Goal: Transaction & Acquisition: Purchase product/service

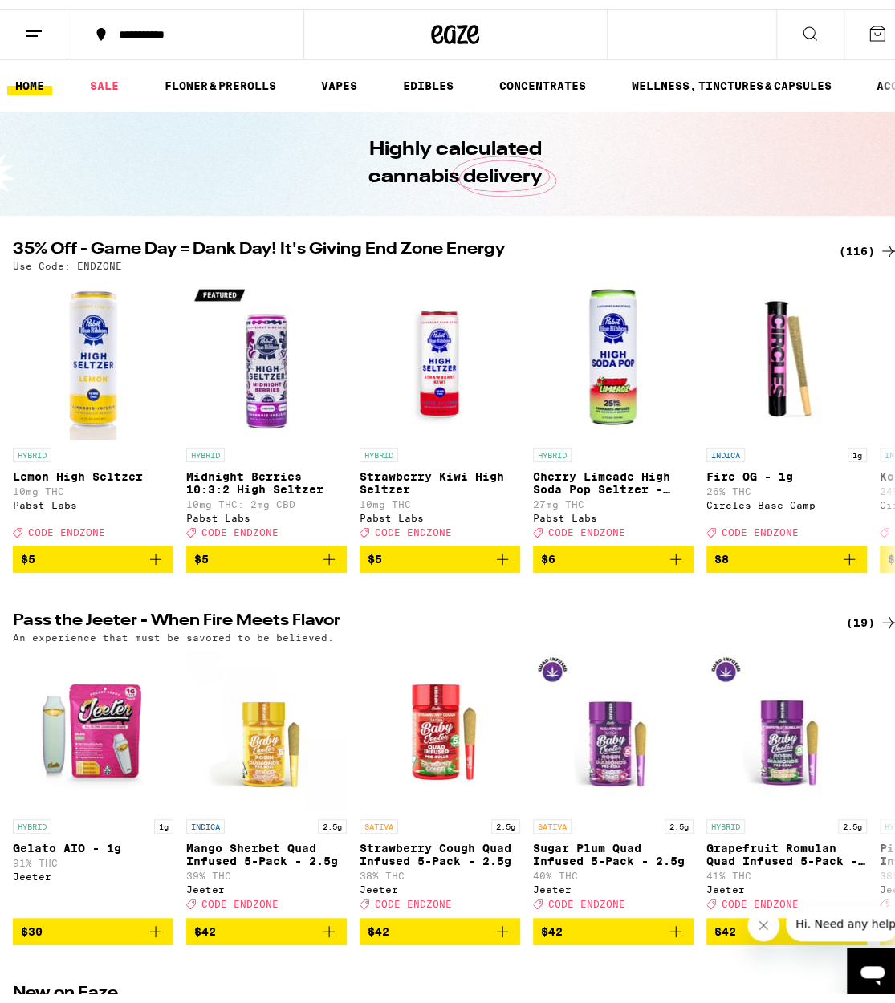
click at [845, 248] on div "(116)" at bounding box center [868, 242] width 59 height 19
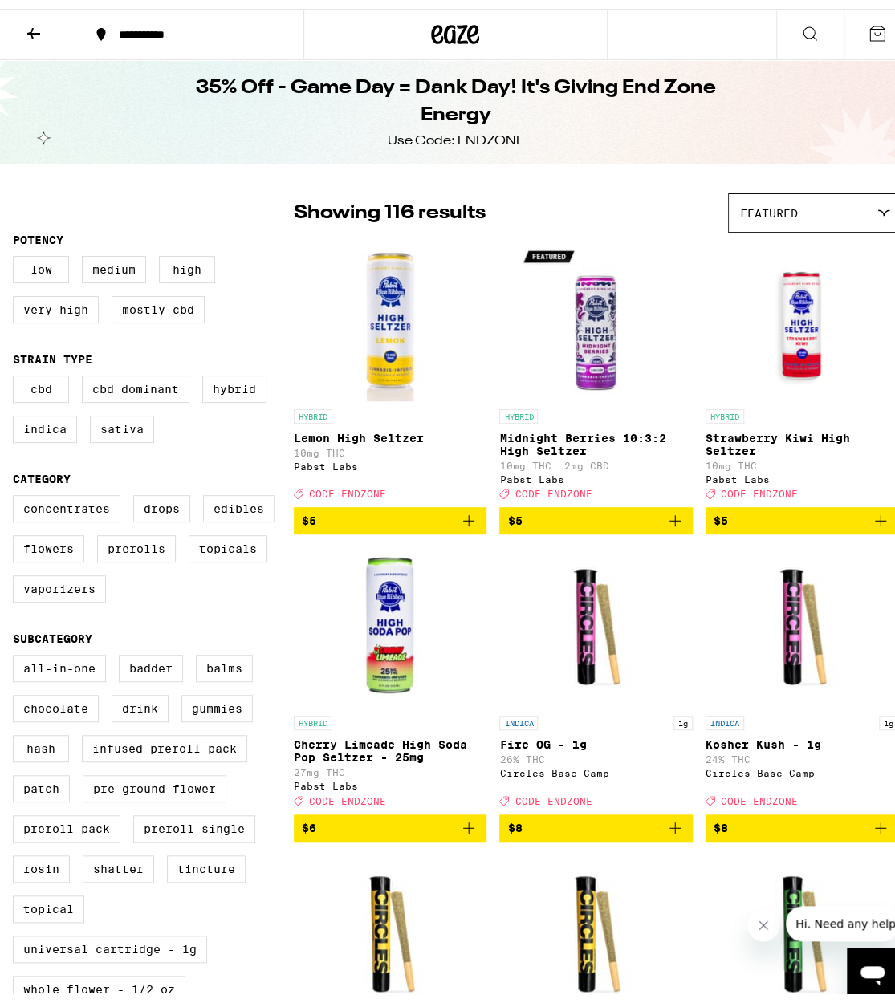
click at [669, 518] on icon "Add to bag" at bounding box center [674, 511] width 11 height 11
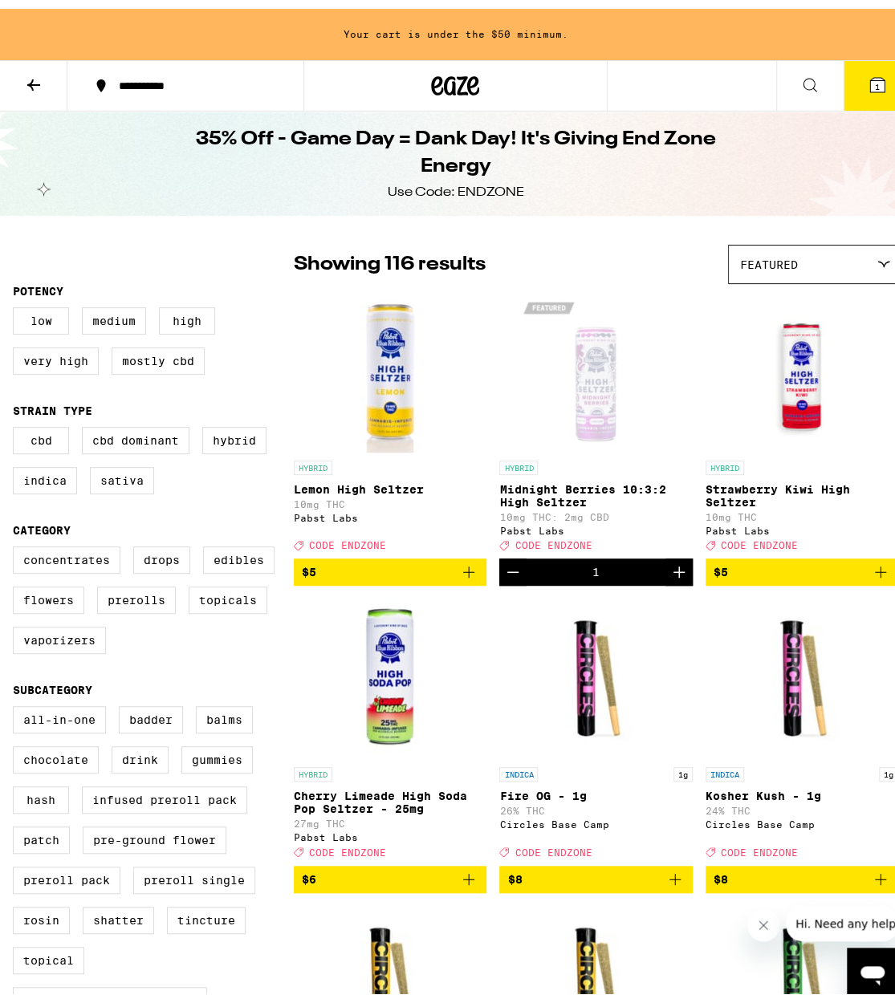
click at [473, 884] on button "$6" at bounding box center [390, 870] width 193 height 27
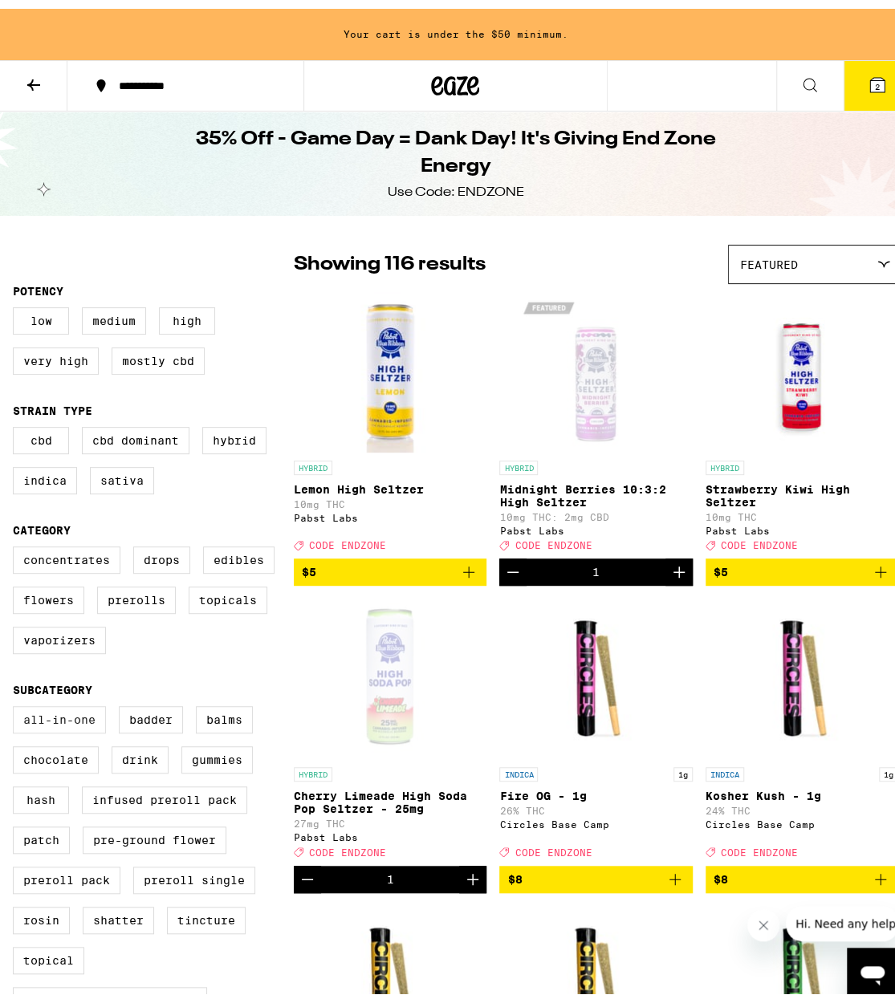
click at [71, 725] on label "All-In-One" at bounding box center [59, 710] width 93 height 27
click at [17, 701] on input "All-In-One" at bounding box center [16, 700] width 1 height 1
checkbox input "true"
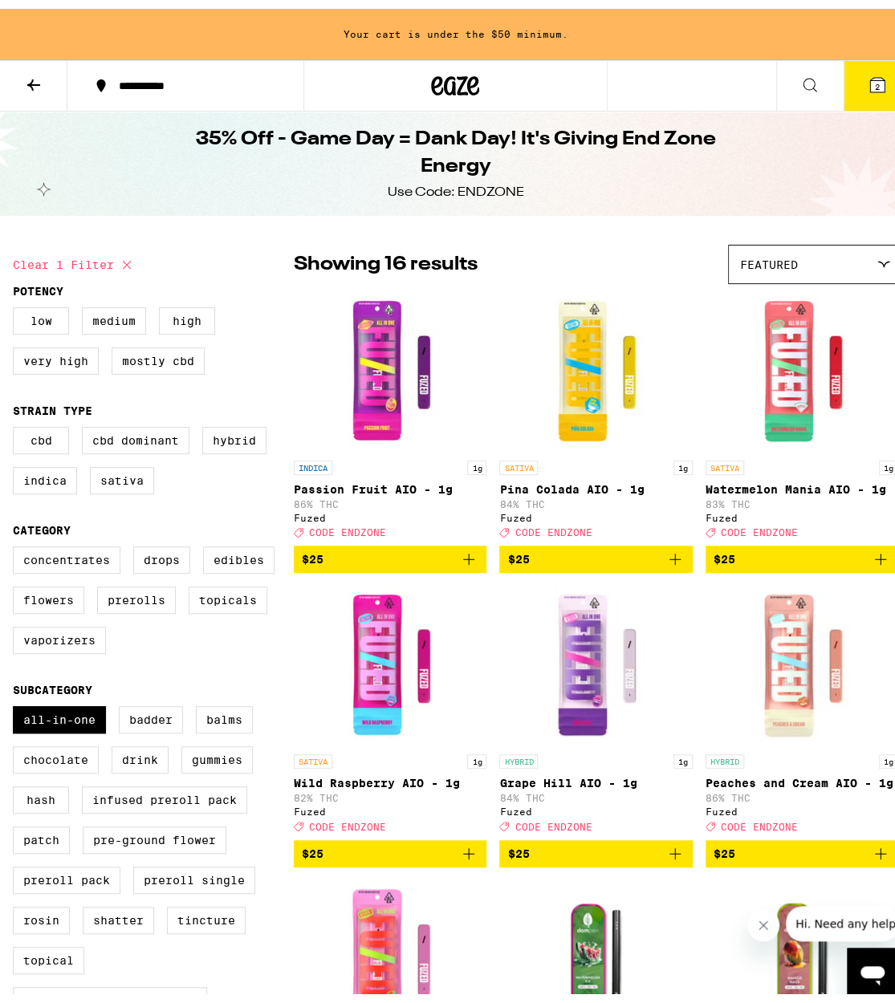
scroll to position [2, 0]
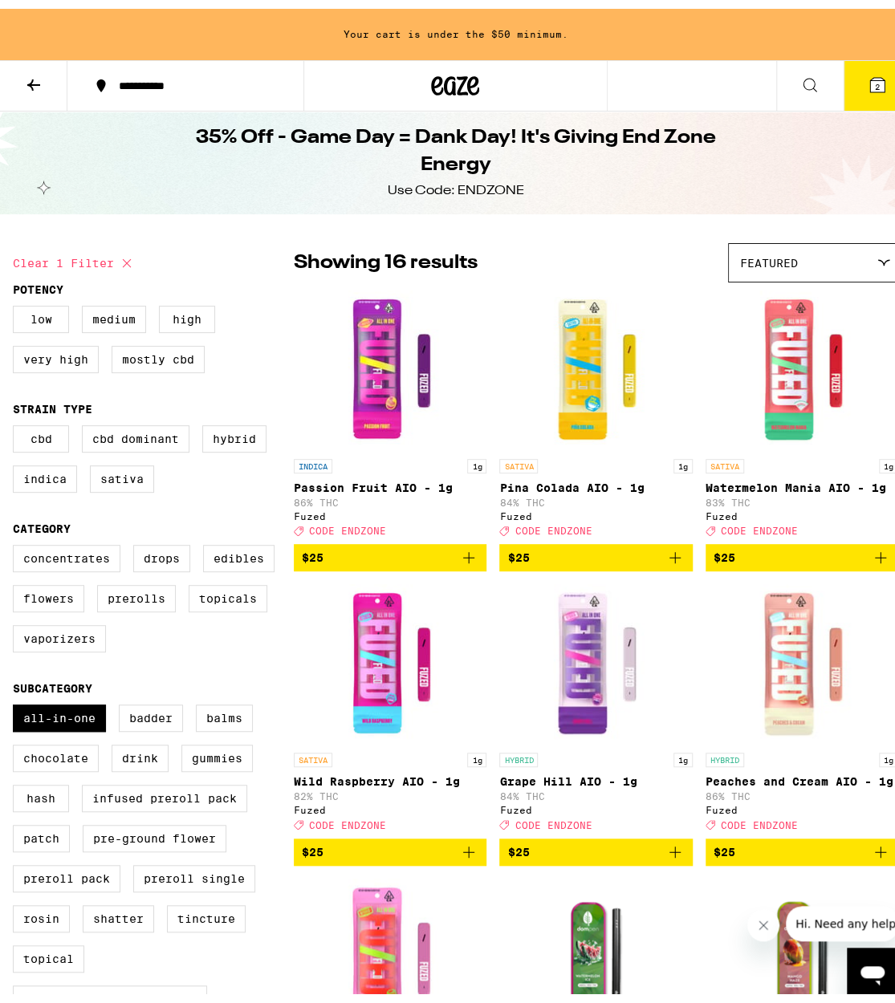
click at [667, 554] on icon "Add to bag" at bounding box center [674, 548] width 19 height 19
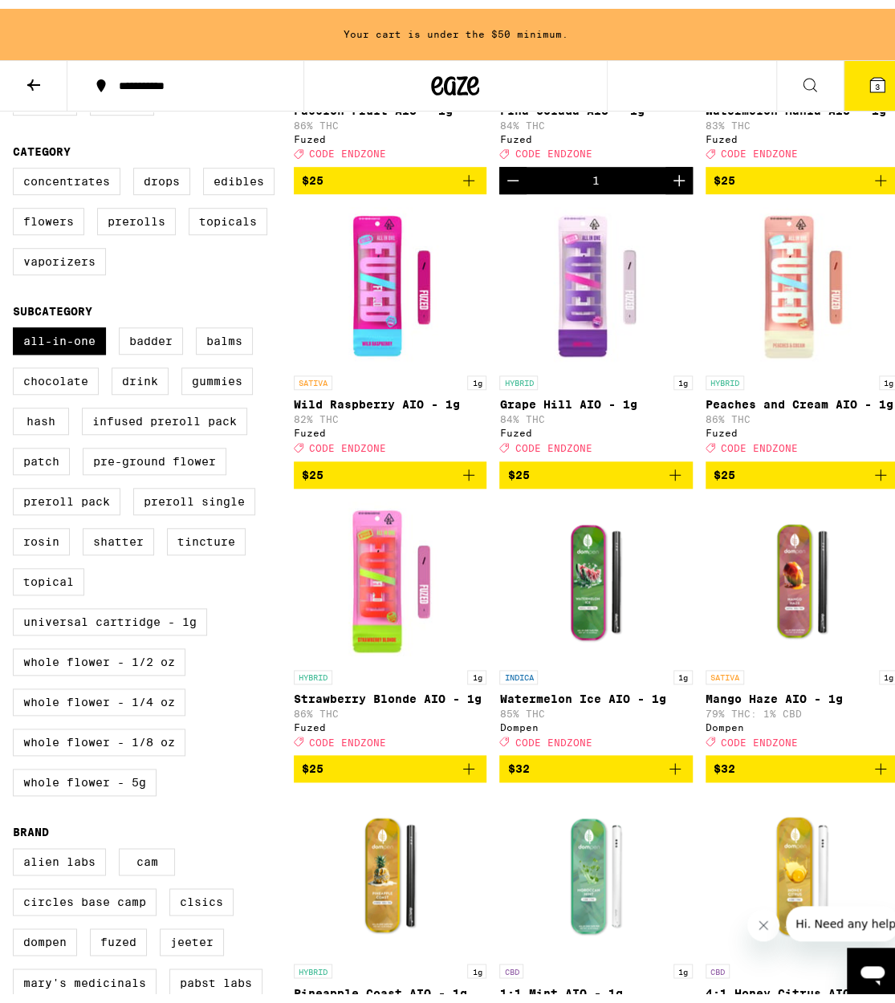
scroll to position [380, 0]
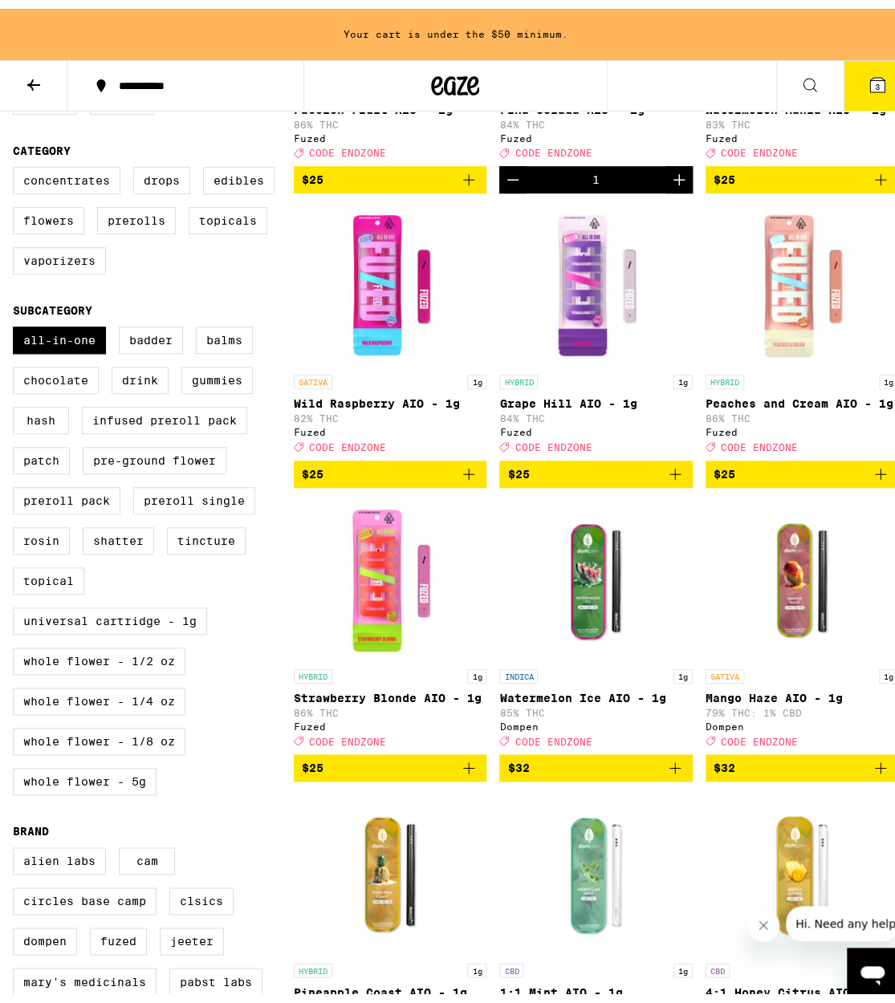
click at [465, 769] on icon "Add to bag" at bounding box center [468, 758] width 19 height 19
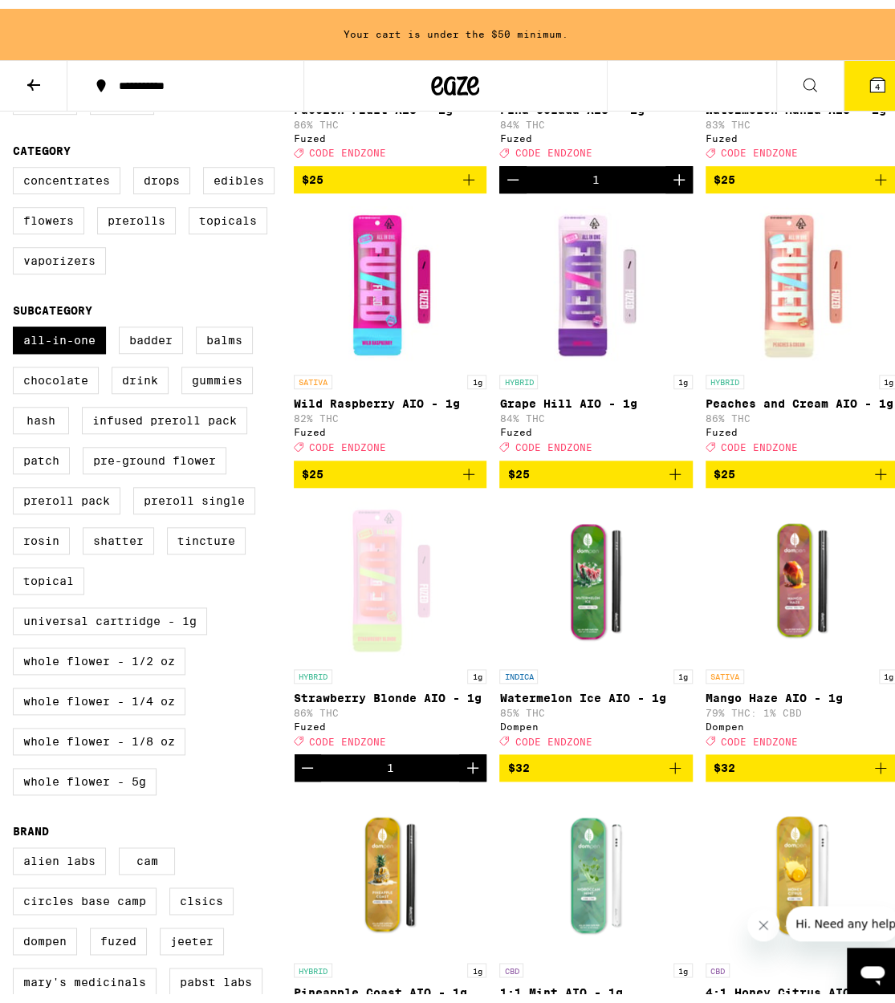
scroll to position [328, 0]
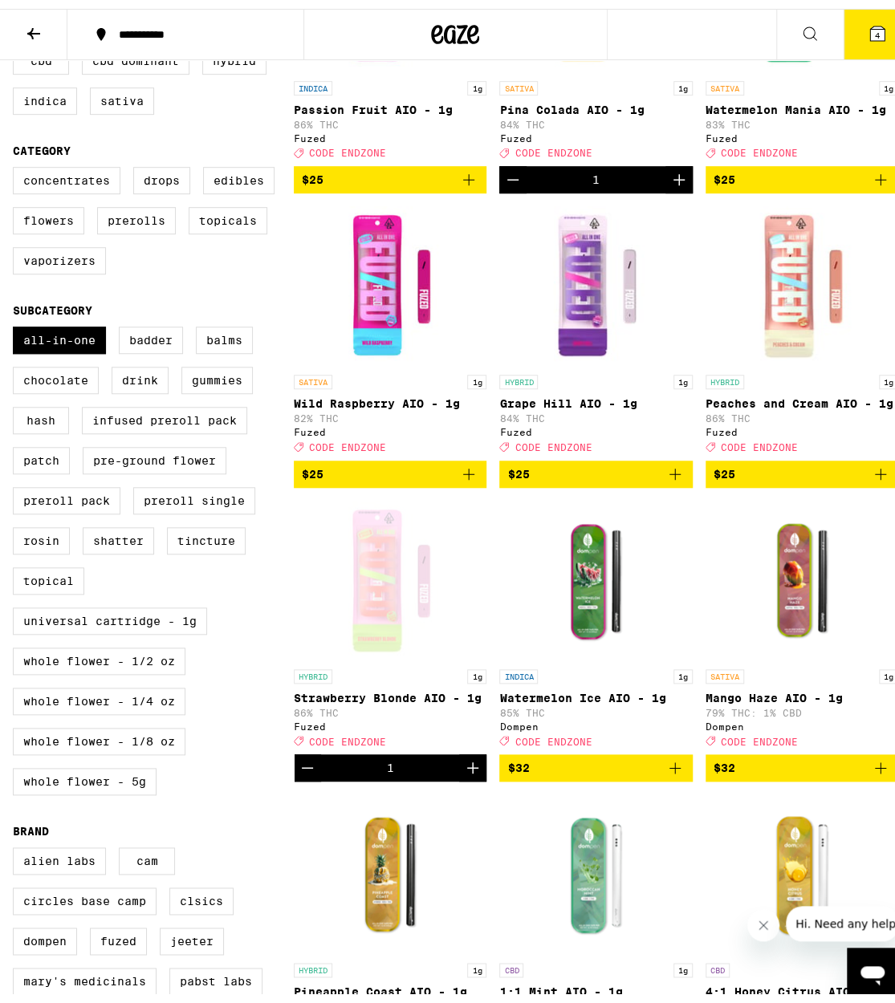
click at [847, 35] on button "4" at bounding box center [876, 26] width 67 height 50
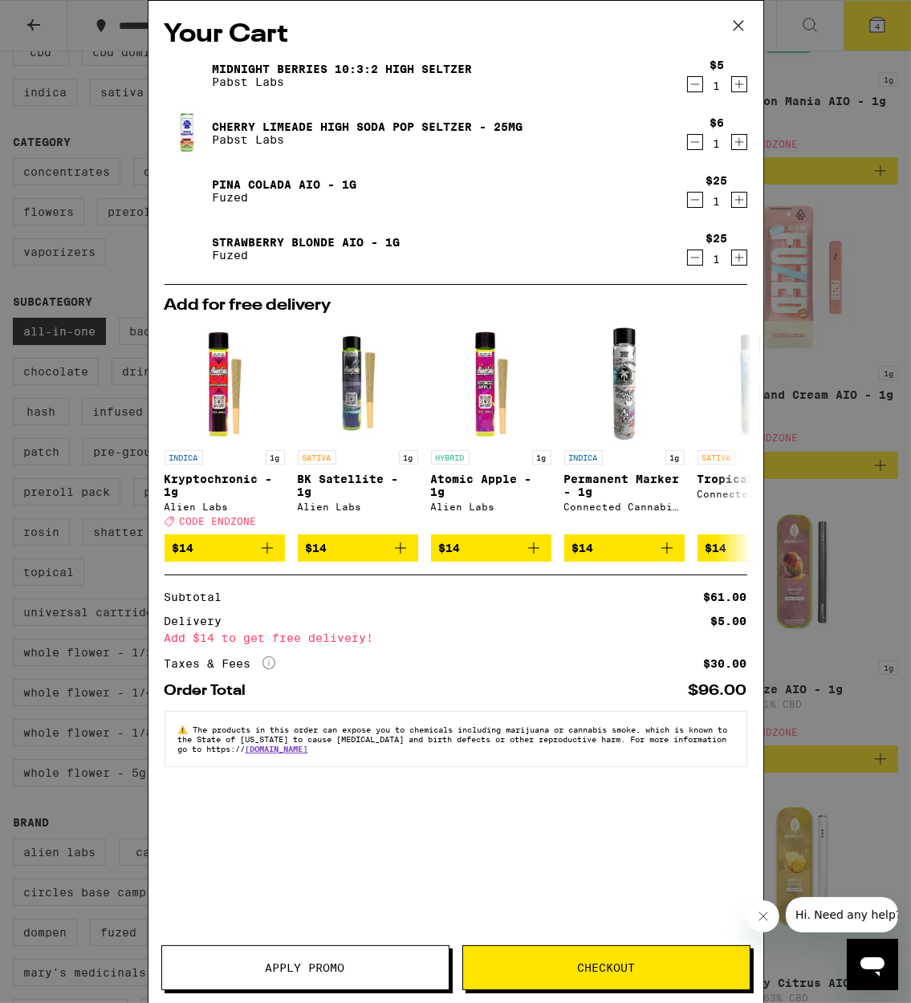
click at [810, 754] on div "Your Cart Midnight Berries 10:3:2 High [PERSON_NAME] [PERSON_NAME] Labs $5 1 Ch…" at bounding box center [455, 501] width 911 height 1003
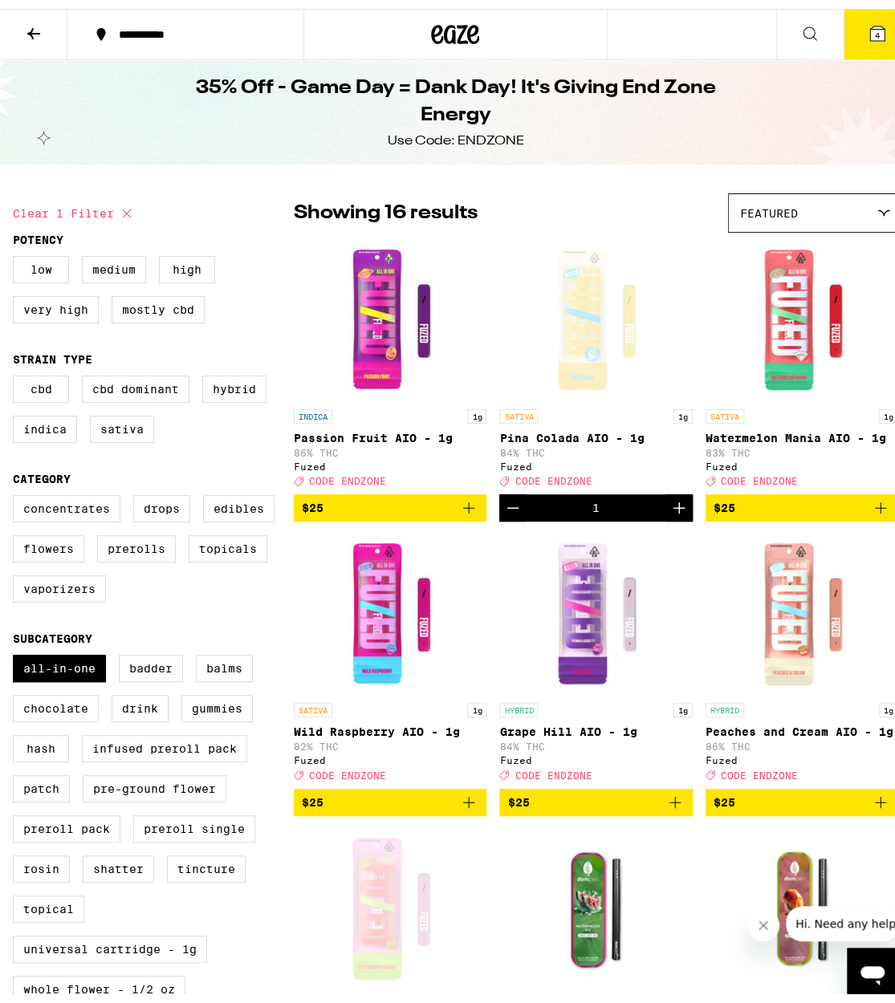
click at [867, 15] on icon at bounding box center [876, 24] width 19 height 19
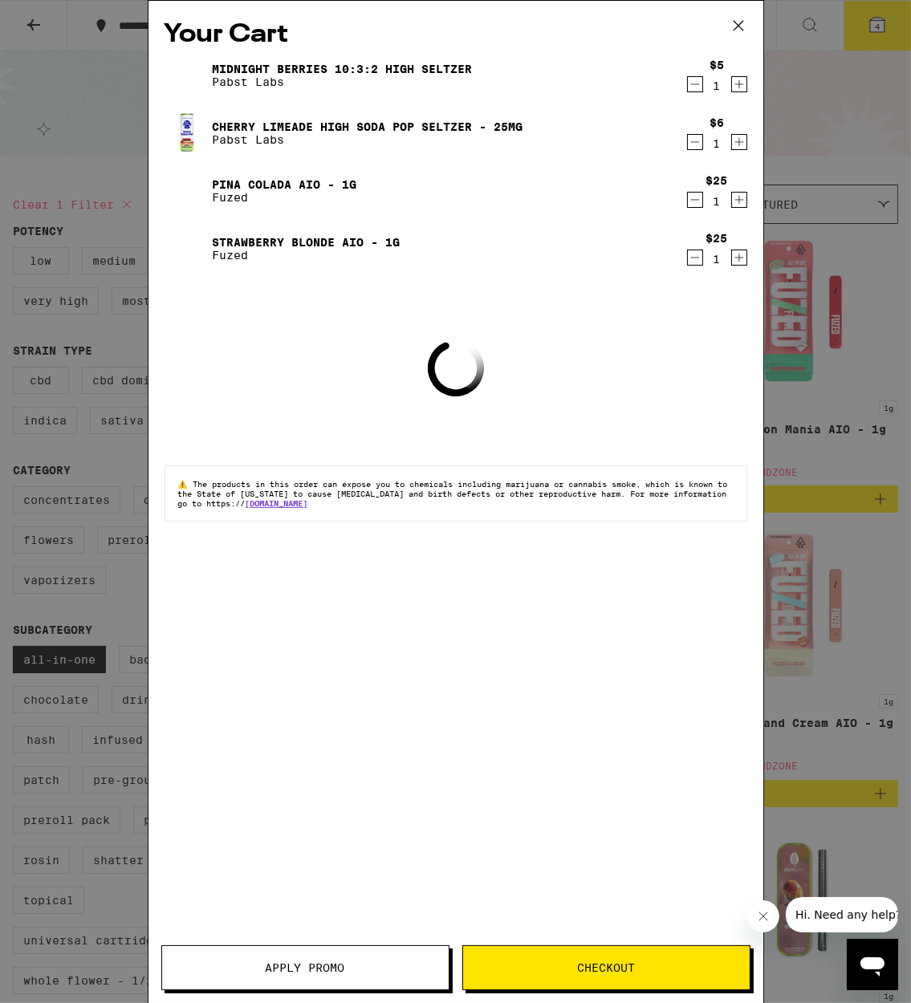
click at [299, 973] on span "Apply Promo" at bounding box center [305, 967] width 79 height 11
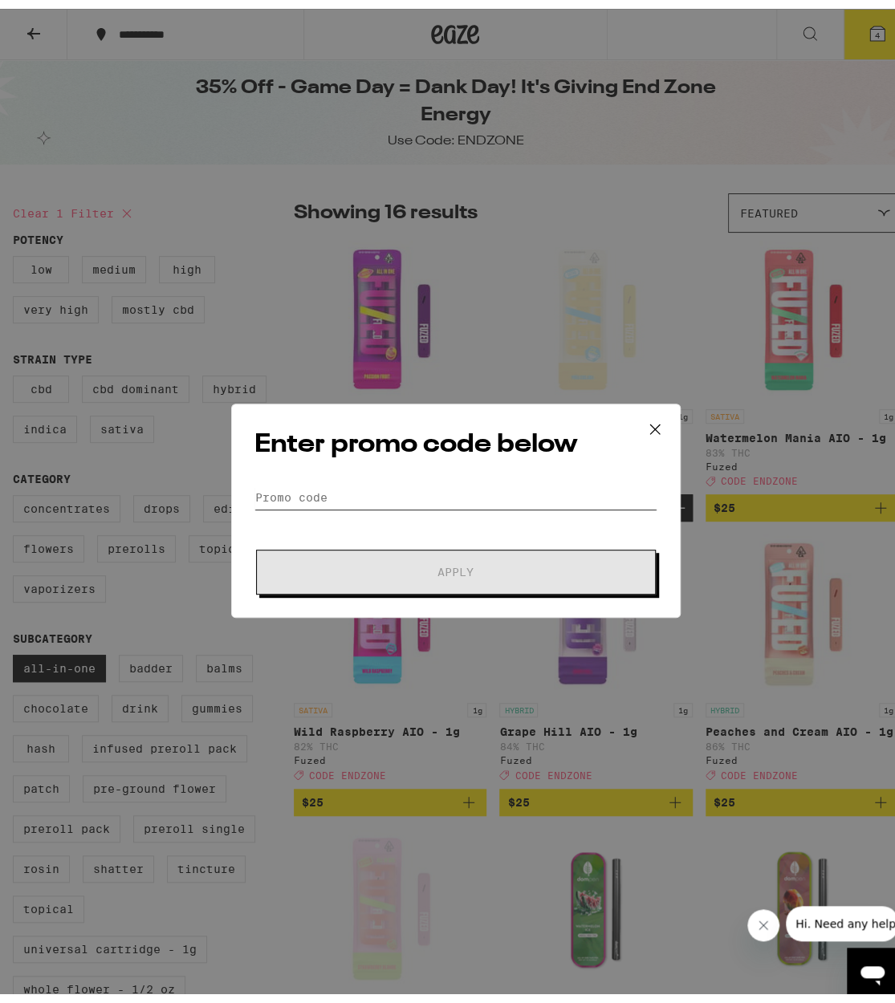
click at [498, 489] on input "Promo Code" at bounding box center [455, 489] width 403 height 24
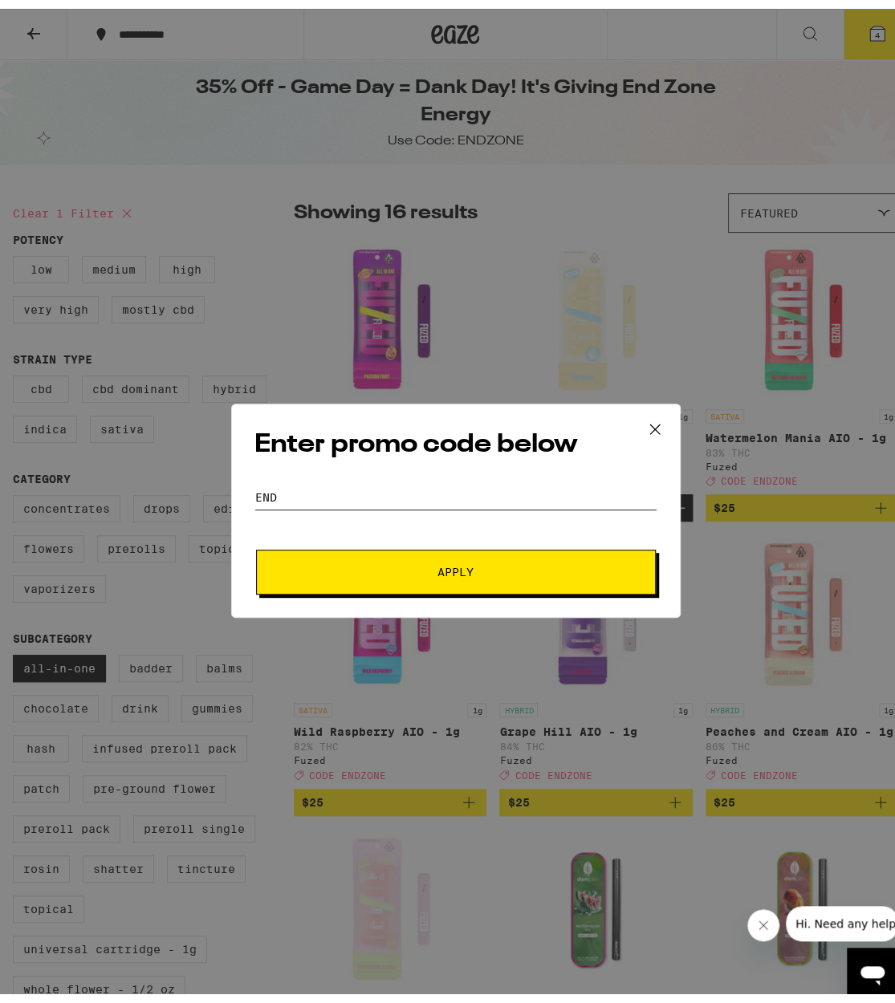
click at [530, 485] on input "end" at bounding box center [455, 489] width 403 height 24
type input "endzone"
click at [512, 558] on span "Apply" at bounding box center [455, 563] width 289 height 11
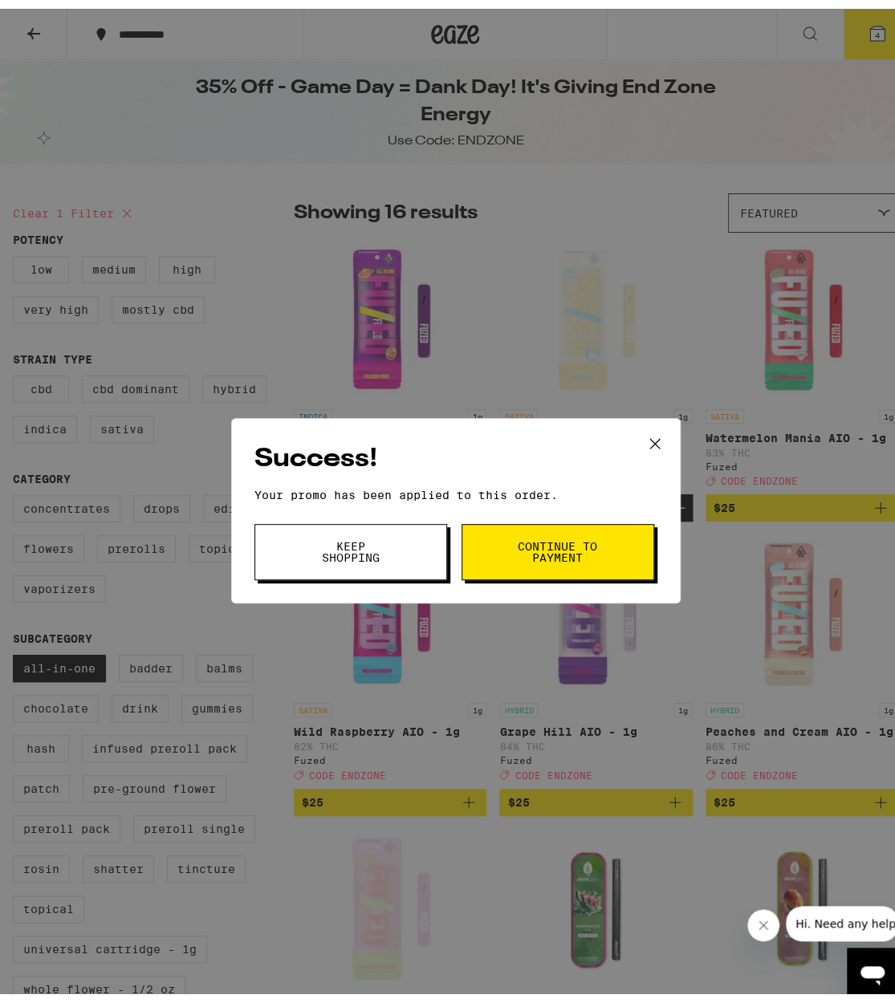
click at [336, 561] on button "Keep Shopping" at bounding box center [350, 543] width 193 height 56
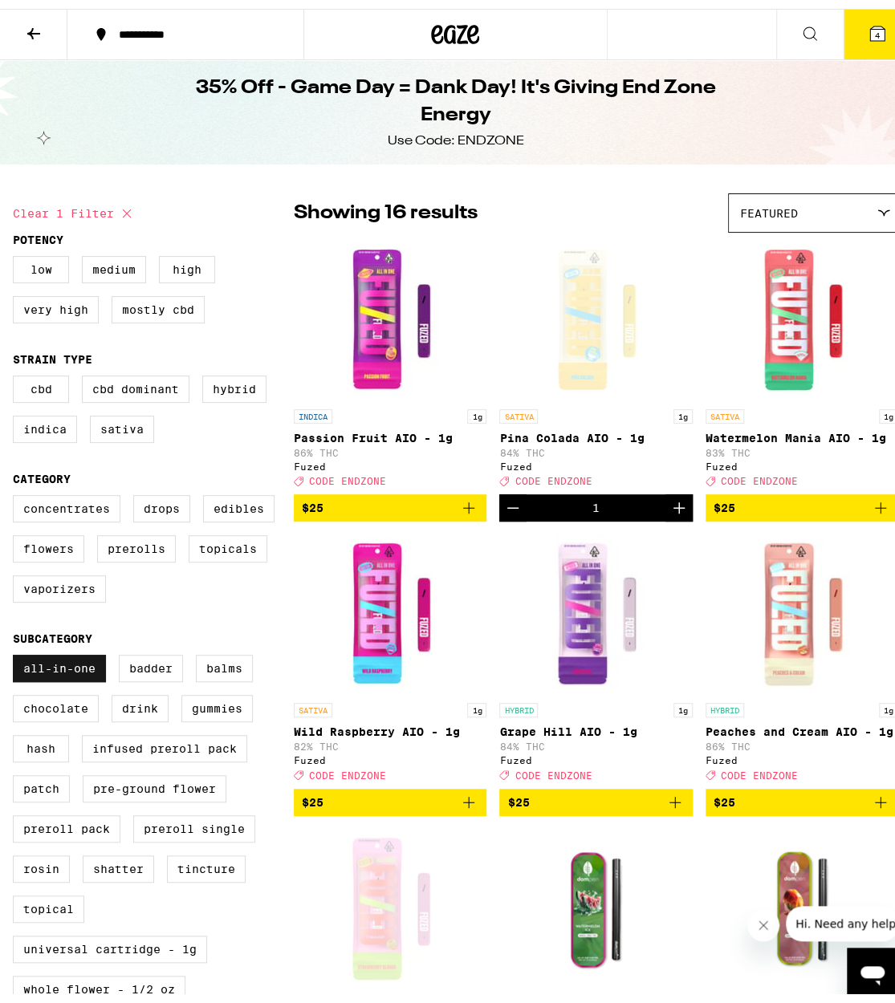
click at [84, 673] on label "All-In-One" at bounding box center [59, 659] width 93 height 27
click at [17, 649] on input "All-In-One" at bounding box center [16, 648] width 1 height 1
checkbox input "false"
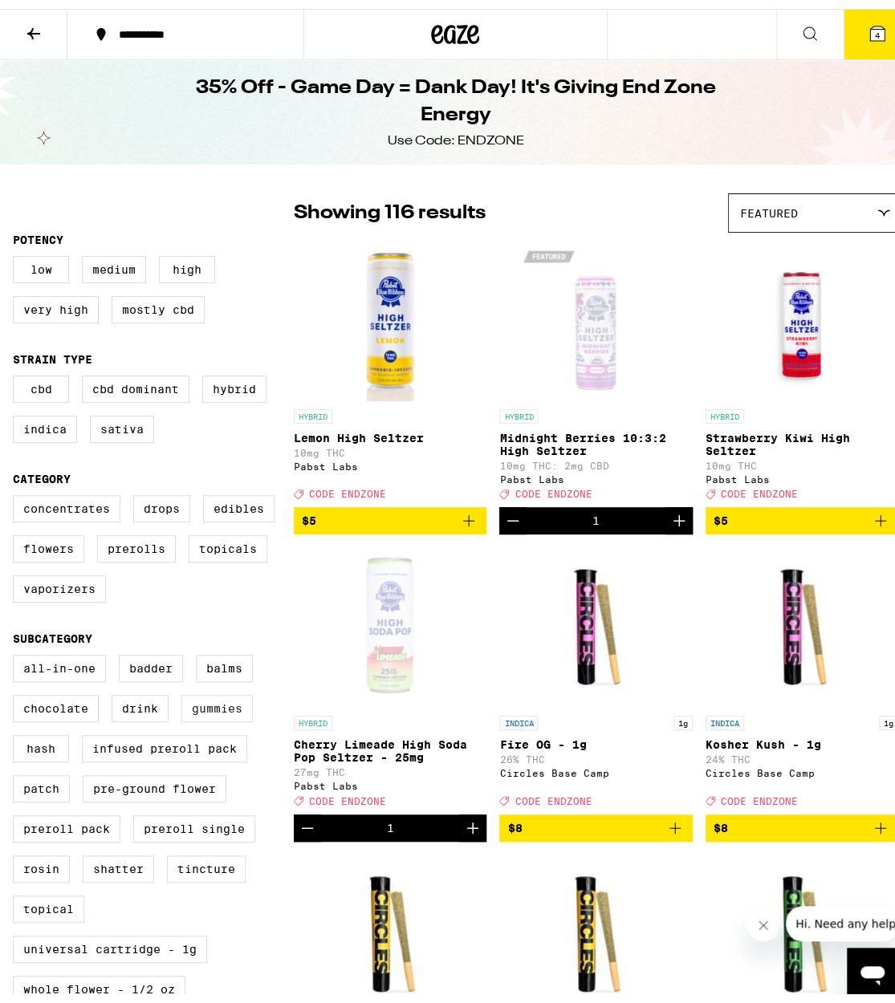
click at [212, 713] on label "Gummies" at bounding box center [216, 699] width 71 height 27
click at [17, 649] on input "Gummies" at bounding box center [16, 648] width 1 height 1
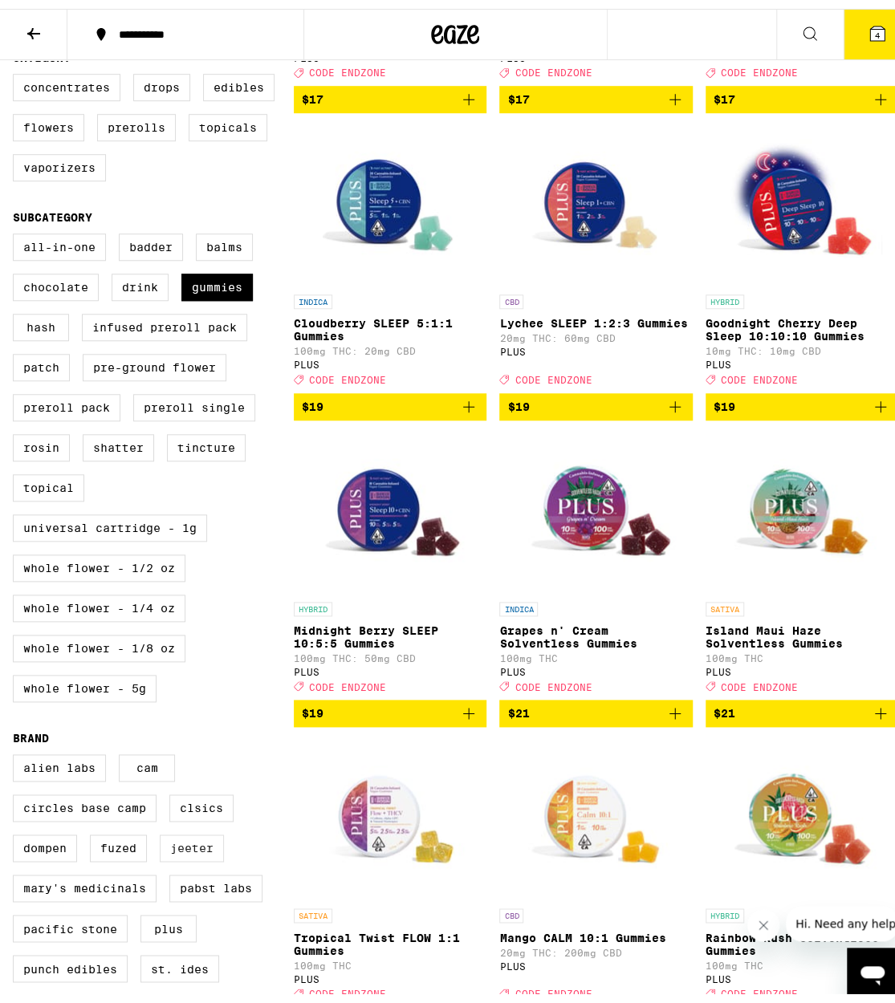
scroll to position [425, 0]
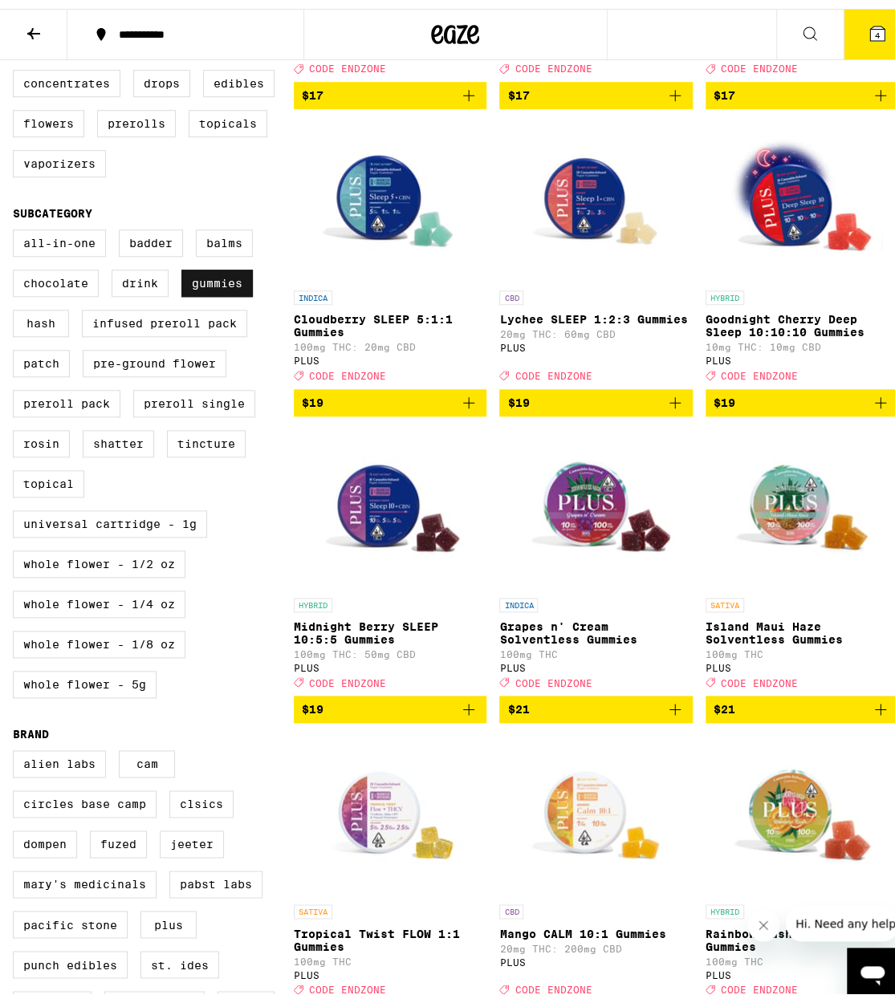
click at [210, 288] on label "Gummies" at bounding box center [216, 274] width 71 height 27
click at [17, 224] on input "Gummies" at bounding box center [16, 223] width 1 height 1
checkbox input "false"
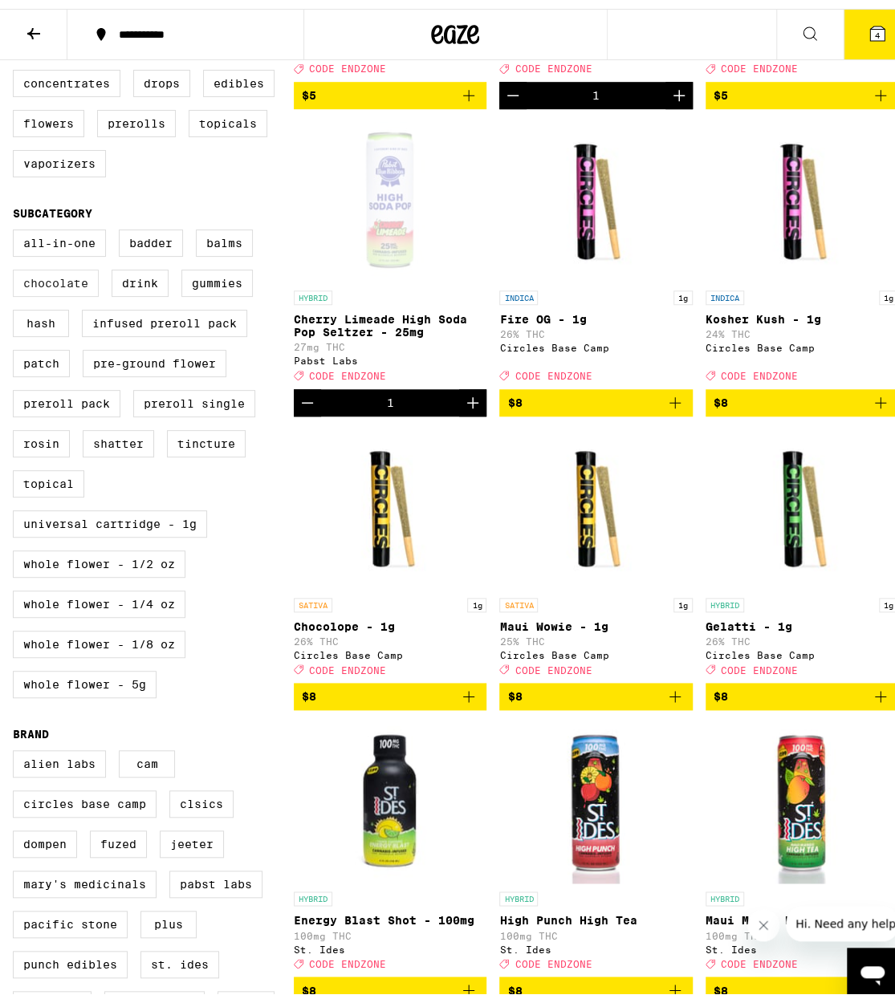
click at [93, 288] on label "Chocolate" at bounding box center [56, 274] width 86 height 27
click at [17, 224] on input "Chocolate" at bounding box center [16, 223] width 1 height 1
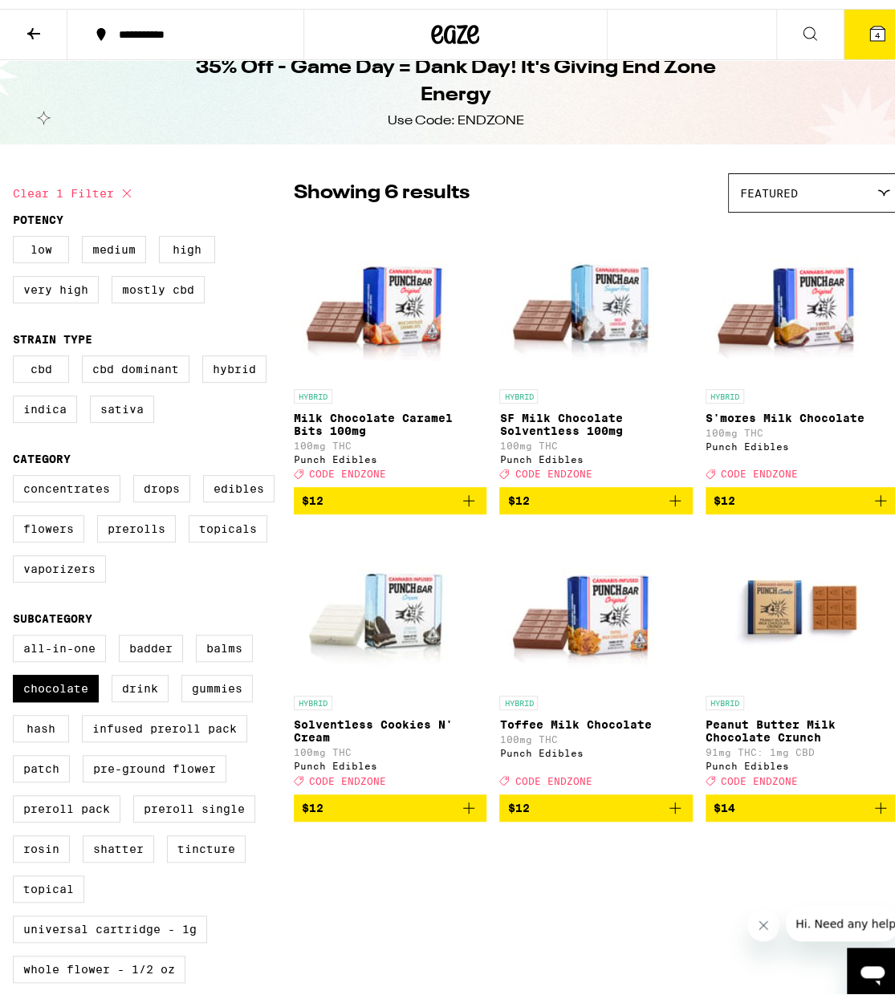
scroll to position [18, 0]
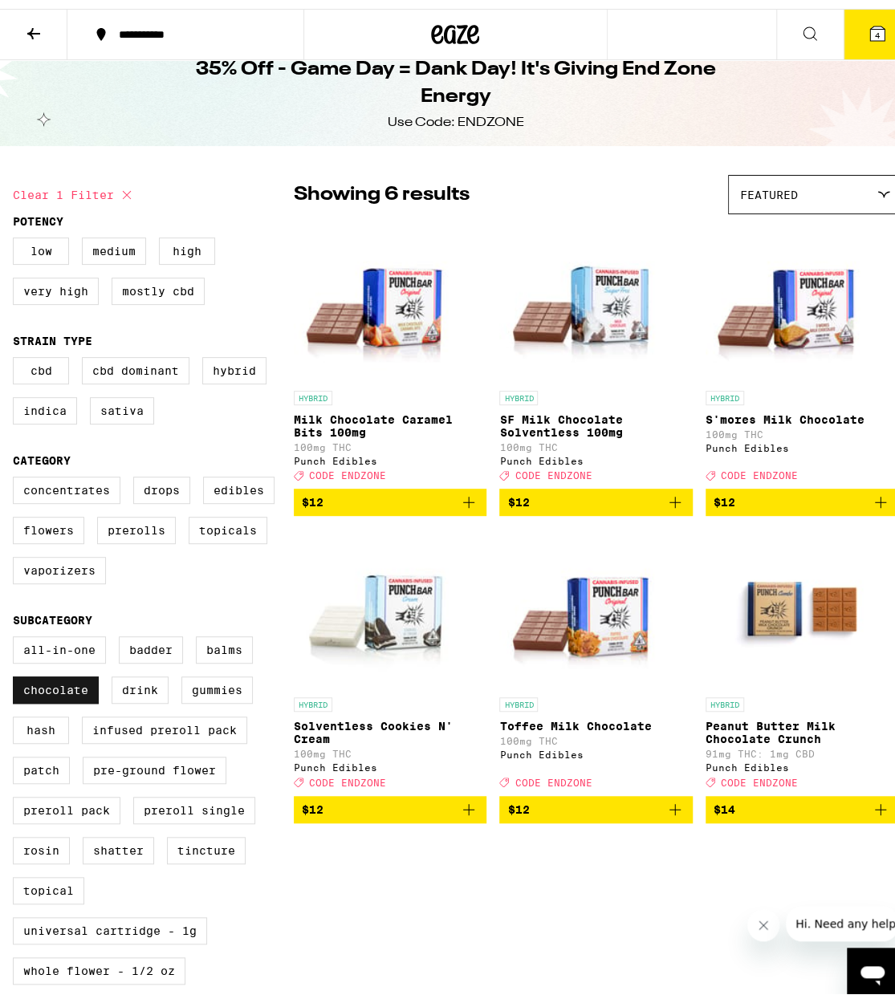
click at [90, 695] on label "Chocolate" at bounding box center [56, 681] width 86 height 27
click at [17, 631] on input "Chocolate" at bounding box center [16, 630] width 1 height 1
checkbox input "false"
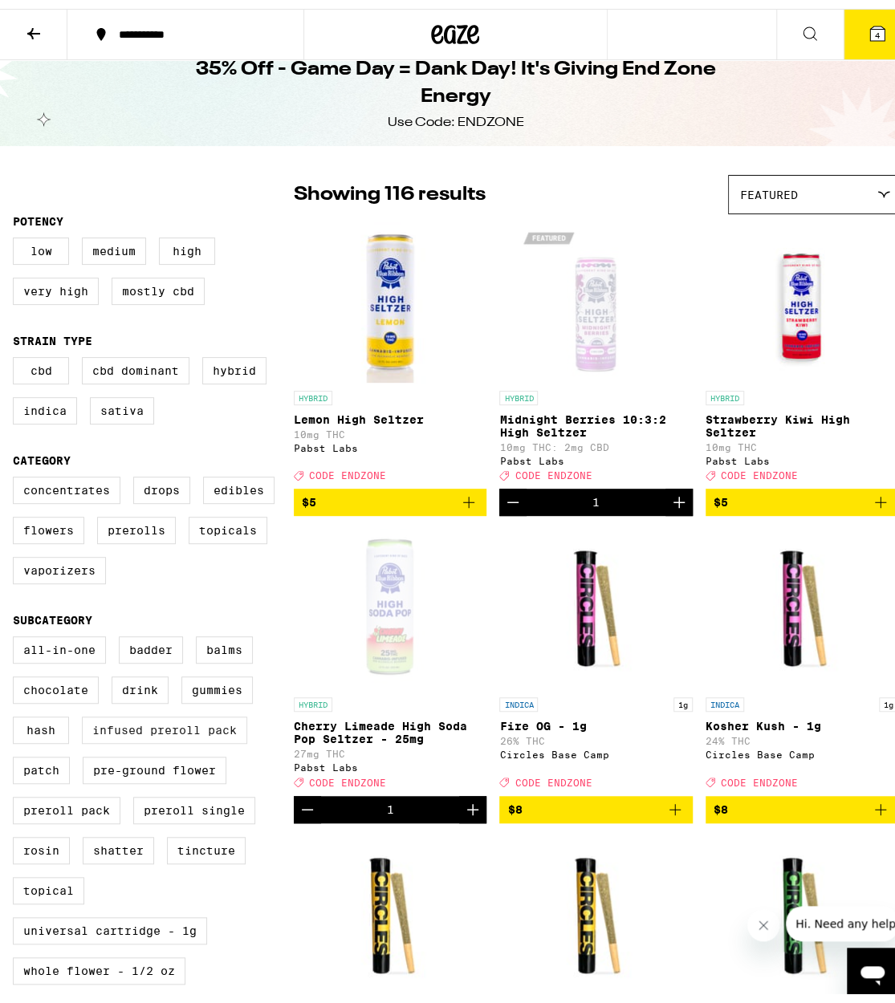
click at [160, 735] on label "Infused Preroll Pack" at bounding box center [164, 721] width 165 height 27
click at [17, 631] on input "Infused Preroll Pack" at bounding box center [16, 630] width 1 height 1
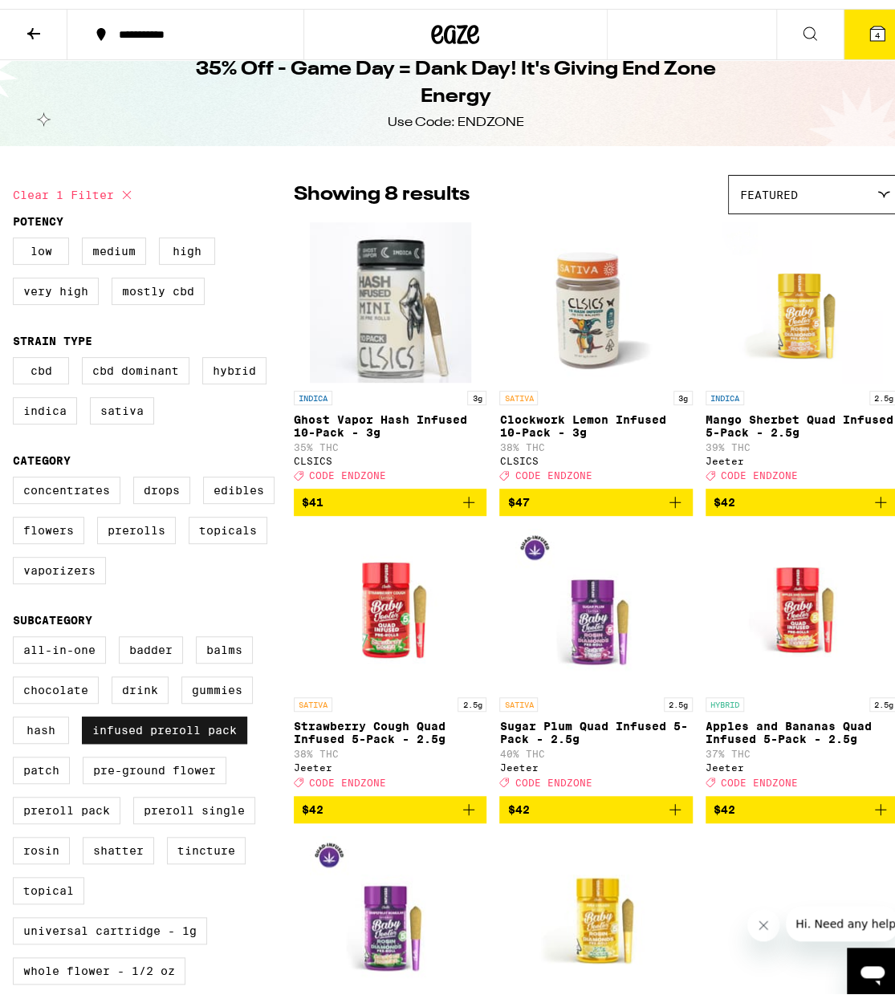
click at [160, 735] on label "Infused Preroll Pack" at bounding box center [164, 721] width 165 height 27
click at [17, 631] on input "Infused Preroll Pack" at bounding box center [16, 630] width 1 height 1
checkbox input "false"
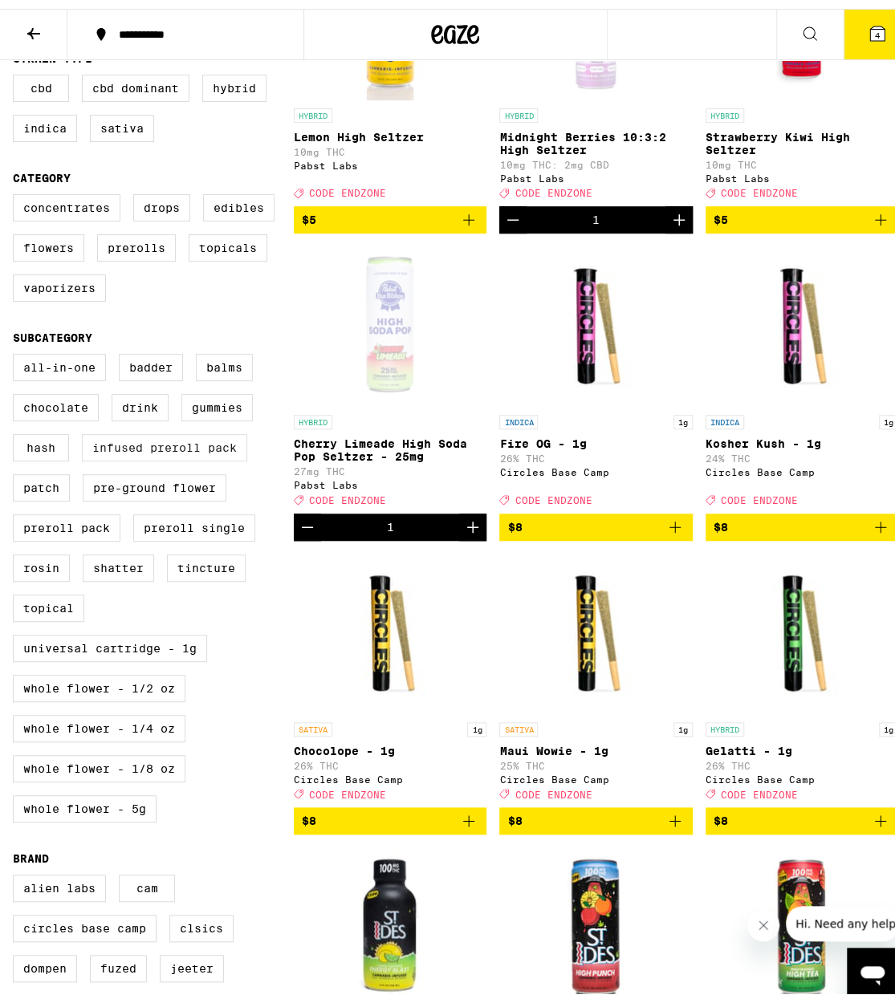
scroll to position [309, 0]
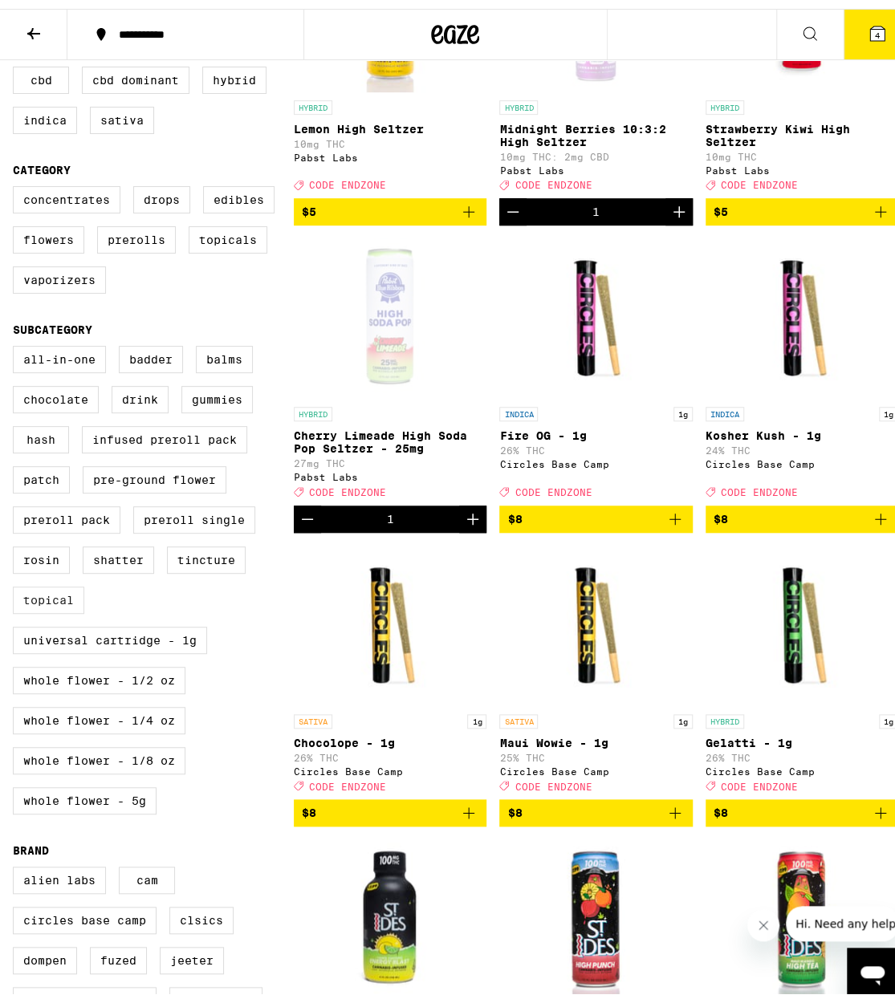
click at [71, 605] on label "Topical" at bounding box center [48, 591] width 71 height 27
click at [17, 340] on input "Topical" at bounding box center [16, 339] width 1 height 1
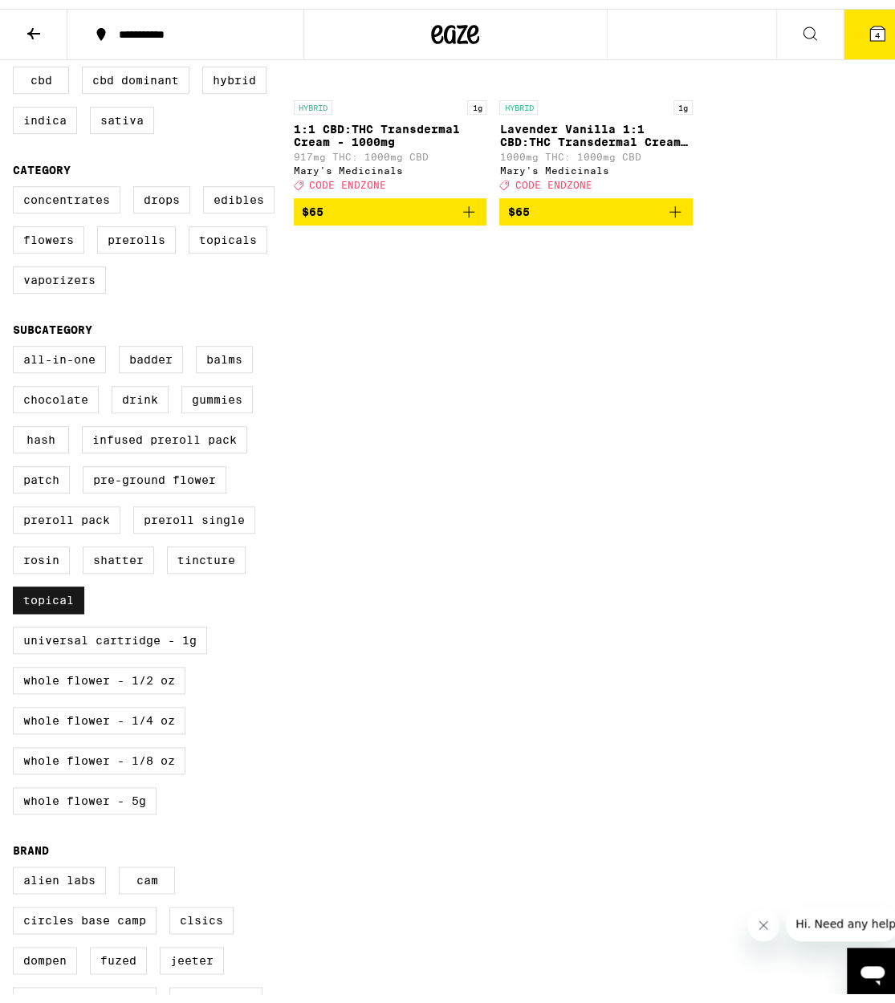
click at [71, 605] on label "Topical" at bounding box center [48, 591] width 71 height 27
click at [17, 340] on input "Topical" at bounding box center [16, 339] width 1 height 1
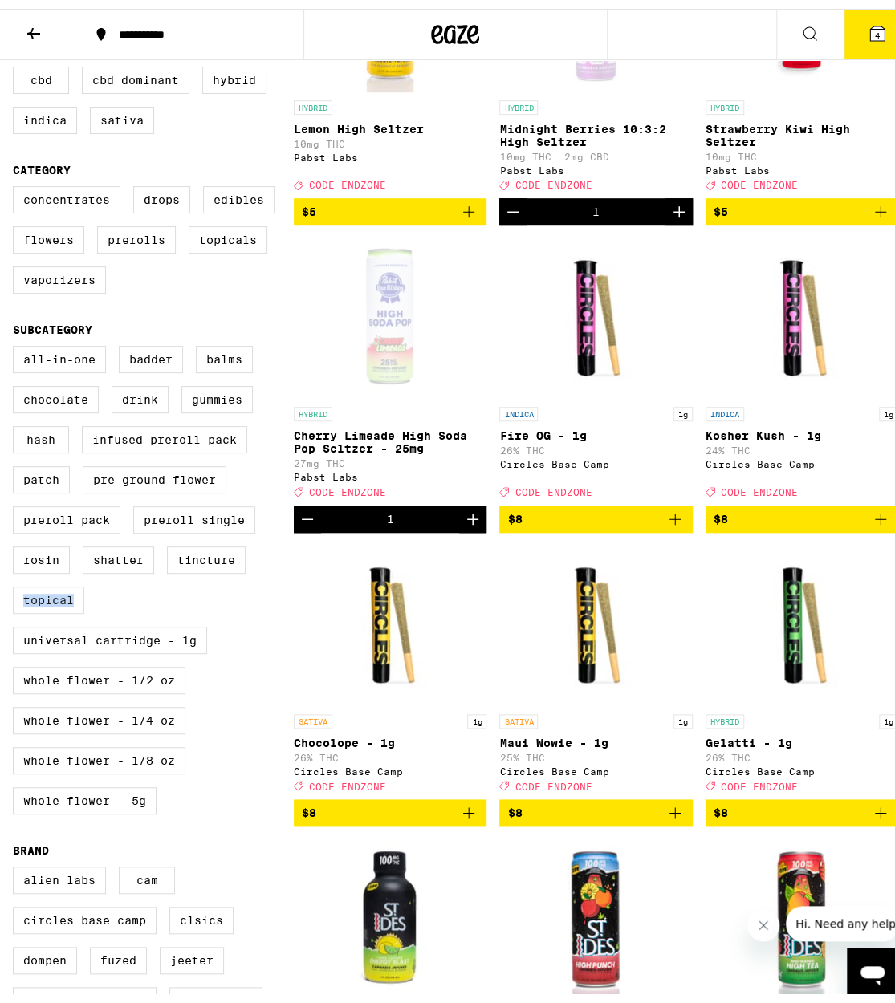
click at [71, 605] on label "Topical" at bounding box center [48, 591] width 71 height 27
click at [17, 340] on input "Topical" at bounding box center [16, 339] width 1 height 1
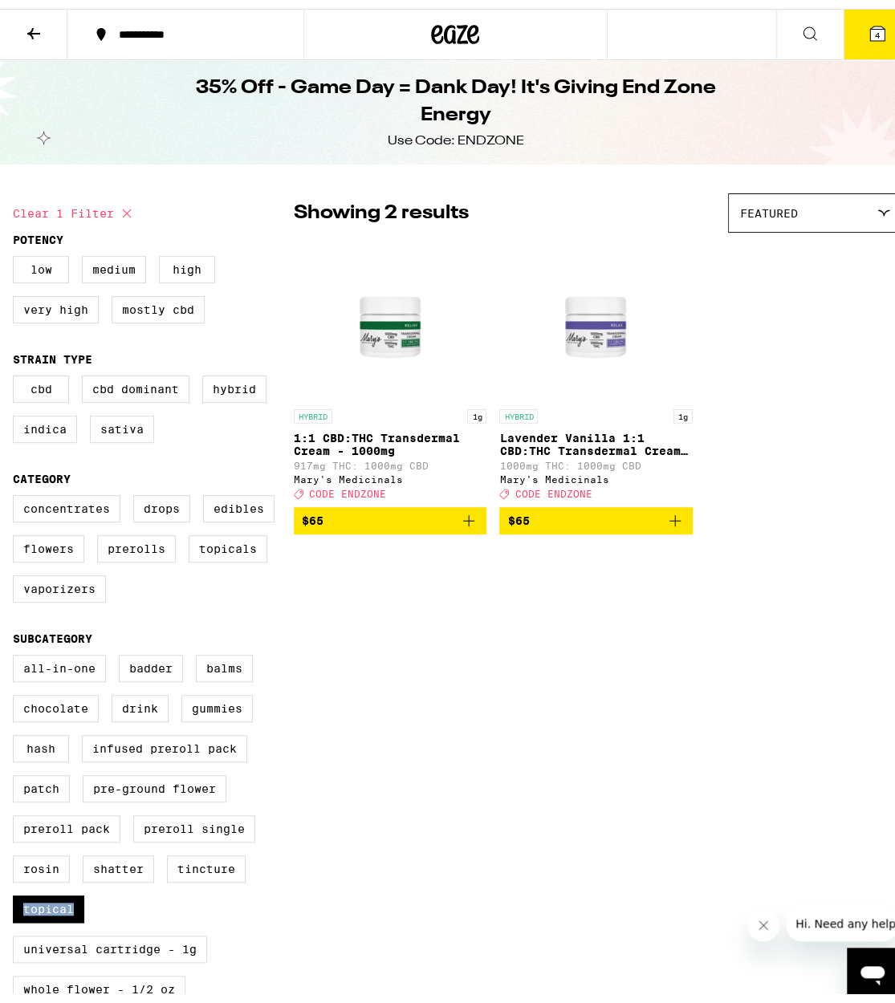
scroll to position [235, 0]
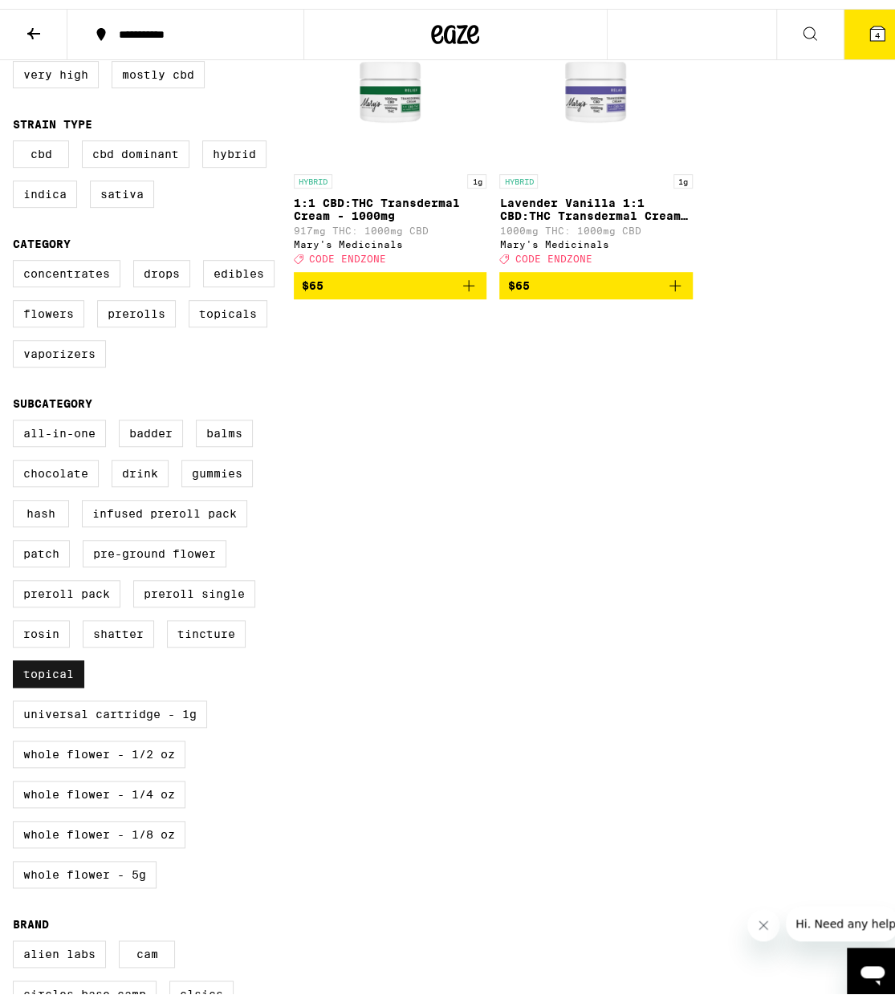
click at [45, 679] on label "Topical" at bounding box center [48, 665] width 71 height 27
click at [17, 414] on input "Topical" at bounding box center [16, 413] width 1 height 1
checkbox input "false"
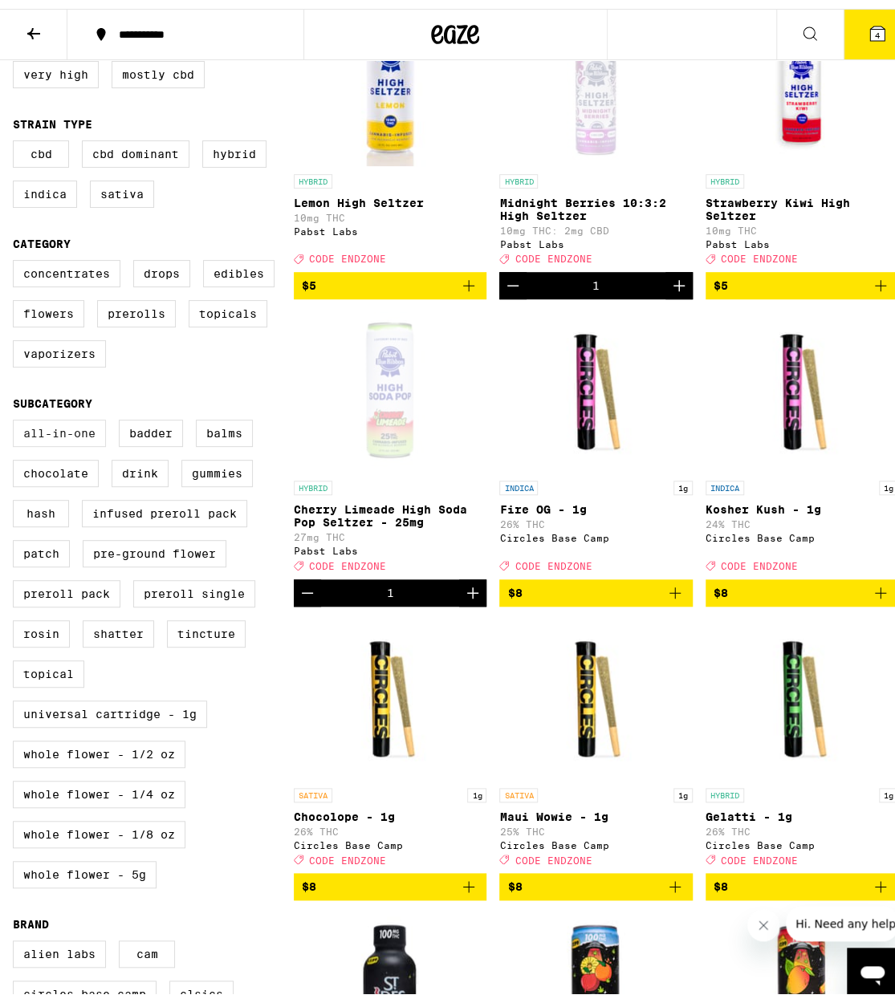
click at [67, 438] on label "All-In-One" at bounding box center [59, 424] width 93 height 27
click at [17, 414] on input "All-In-One" at bounding box center [16, 413] width 1 height 1
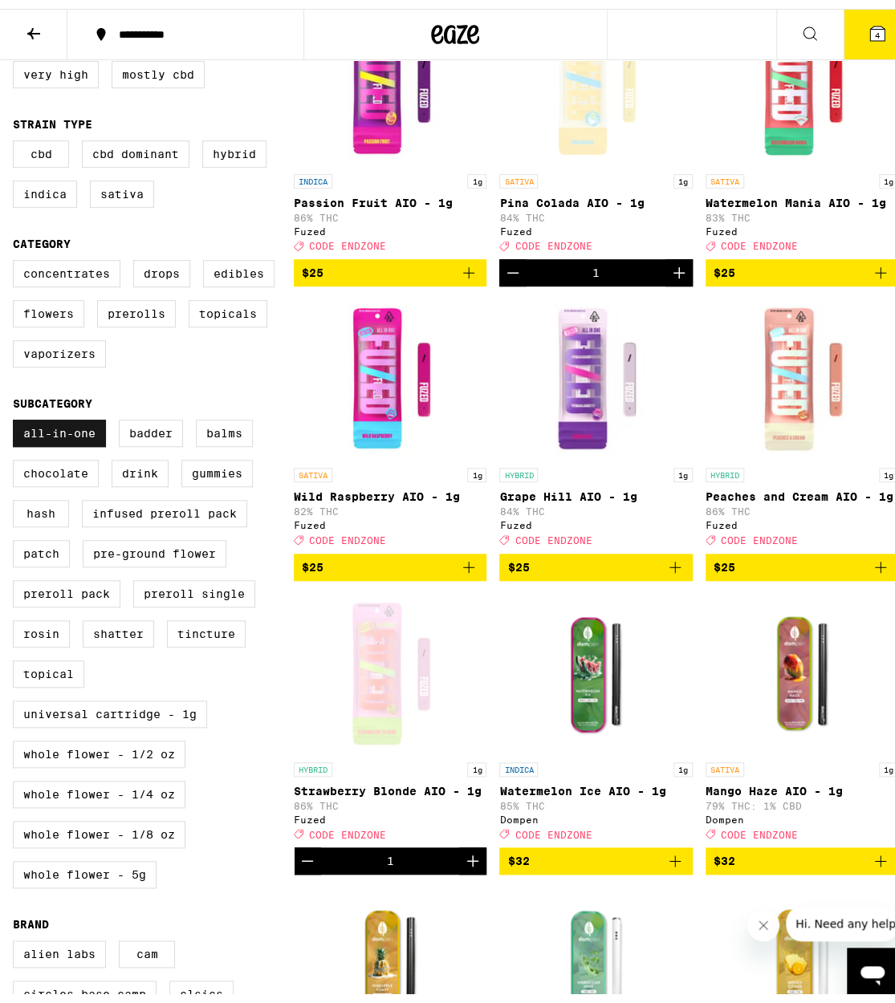
click at [88, 438] on label "All-In-One" at bounding box center [59, 424] width 93 height 27
click at [17, 414] on input "All-In-One" at bounding box center [16, 413] width 1 height 1
checkbox input "false"
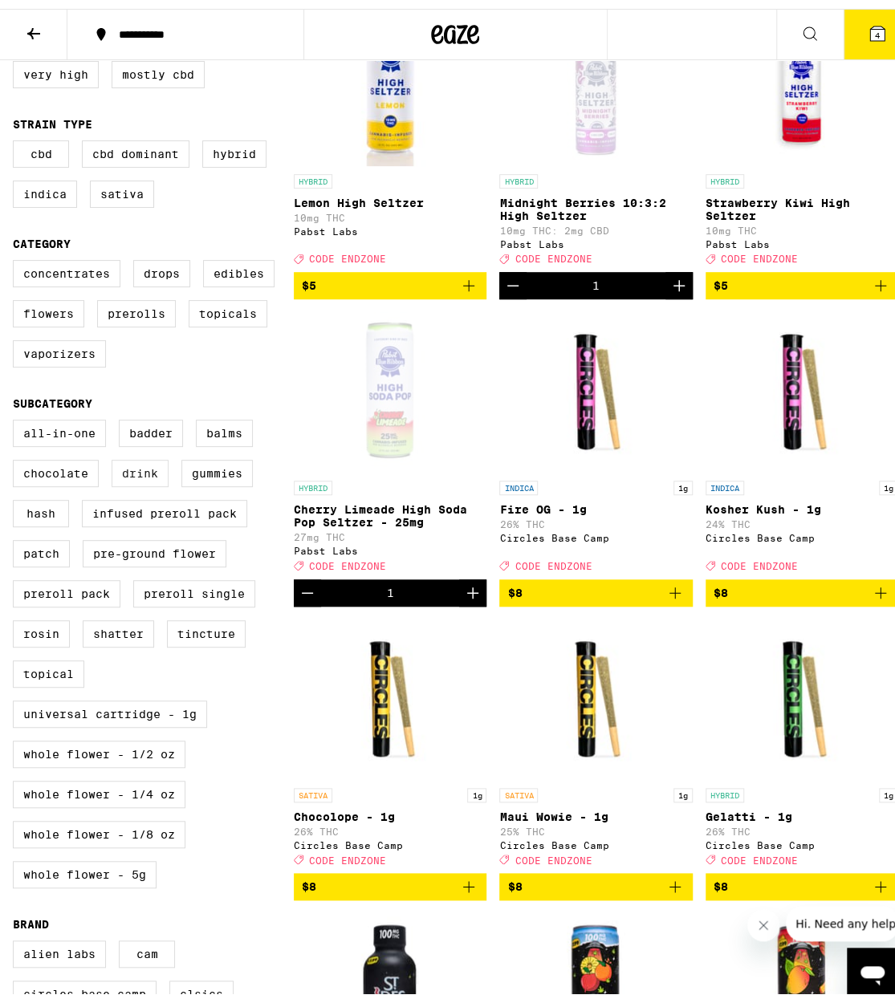
click at [128, 478] on label "Drink" at bounding box center [140, 464] width 57 height 27
click at [17, 414] on input "Drink" at bounding box center [16, 413] width 1 height 1
checkbox input "true"
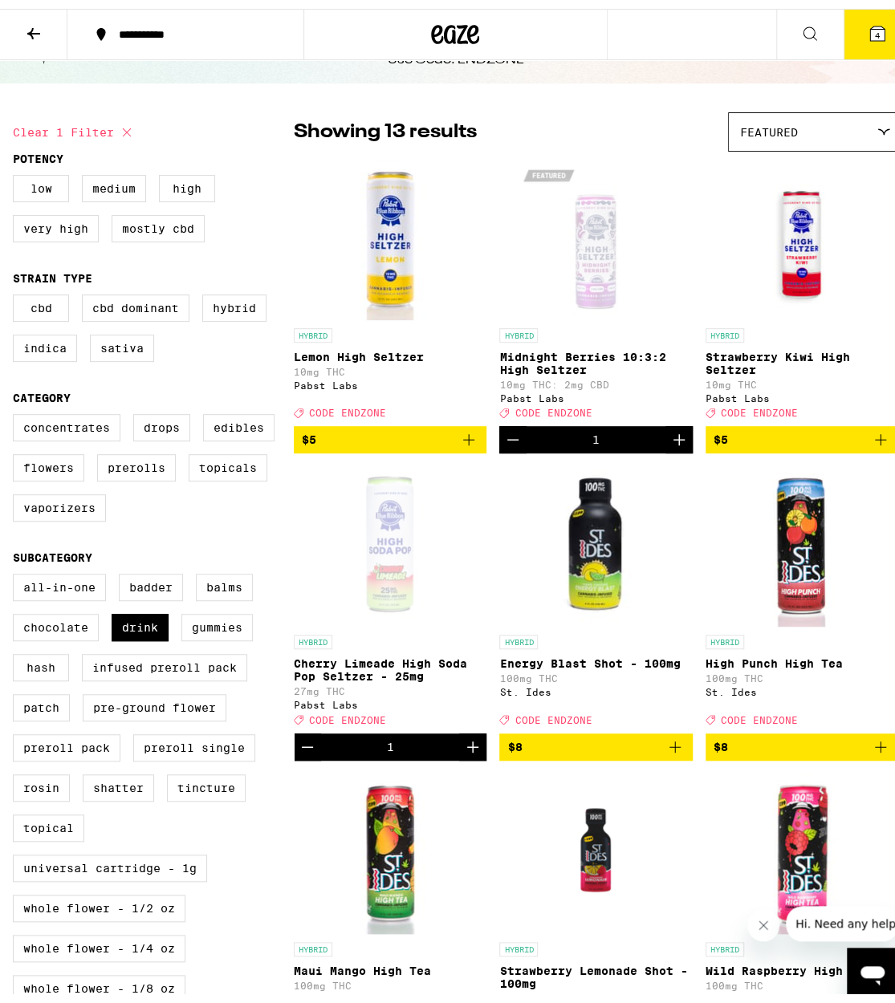
scroll to position [25, 0]
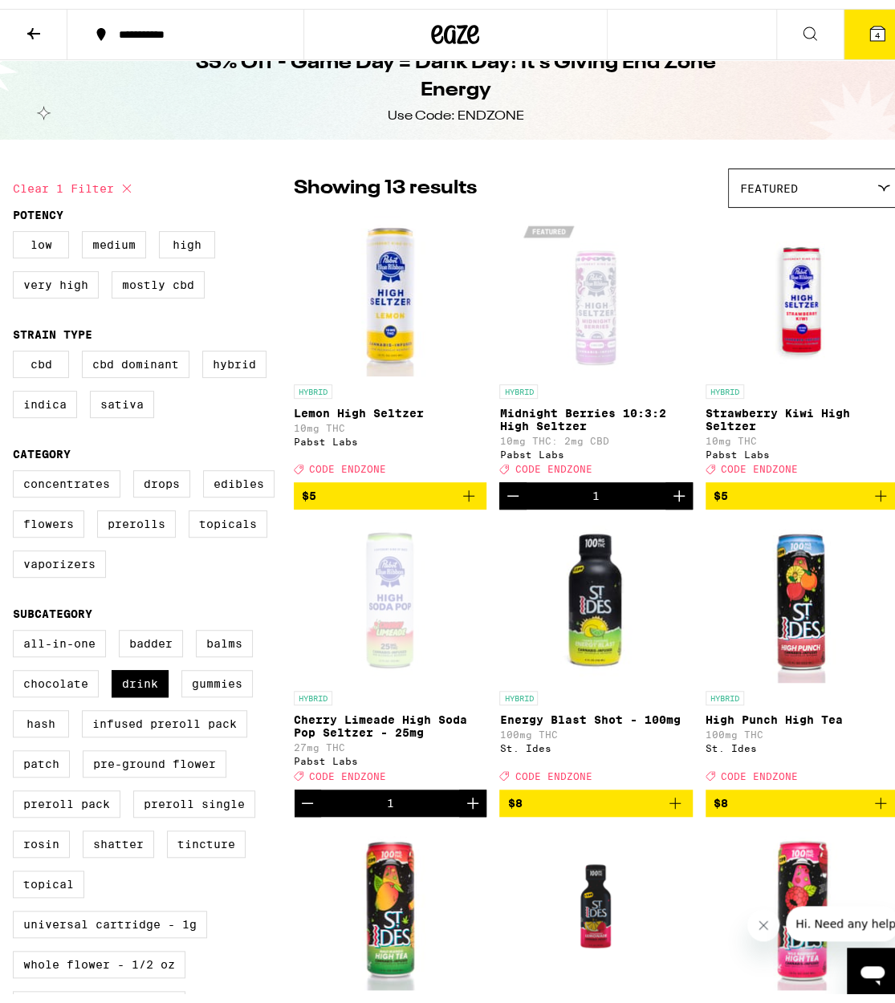
click at [311, 794] on icon "Decrement" at bounding box center [307, 794] width 11 height 0
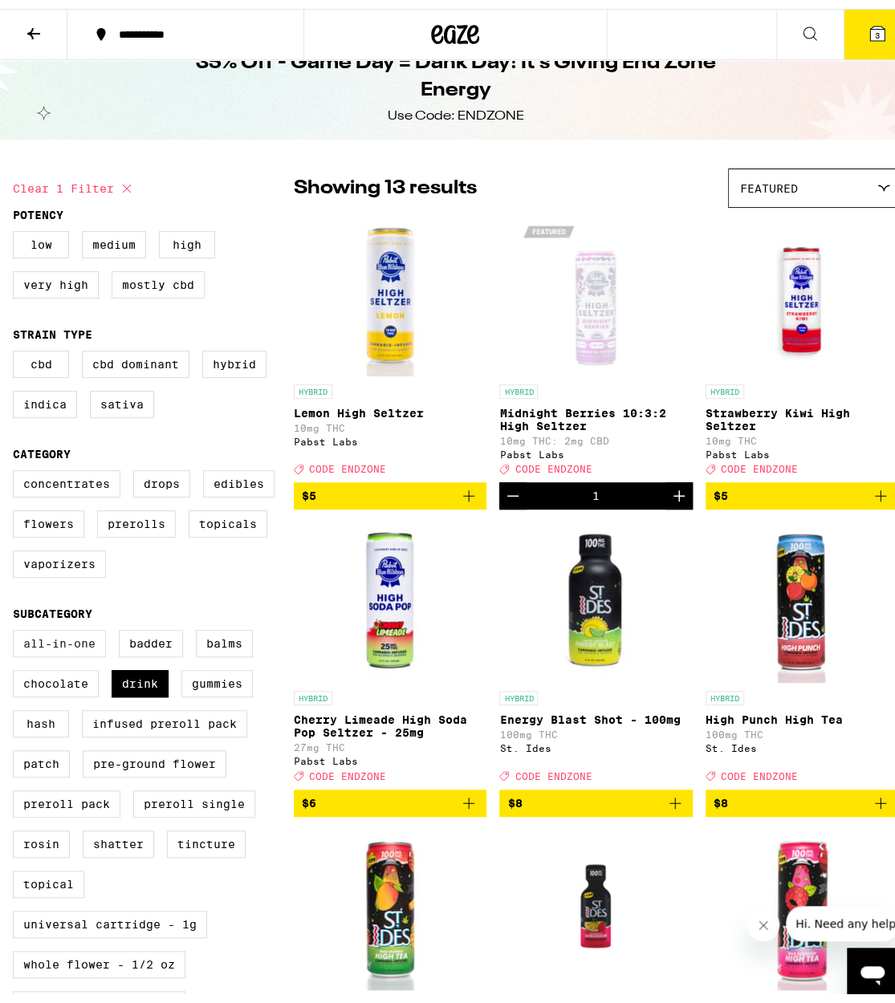
click at [83, 648] on label "All-In-One" at bounding box center [59, 634] width 93 height 27
click at [17, 624] on input "All-In-One" at bounding box center [16, 623] width 1 height 1
checkbox input "true"
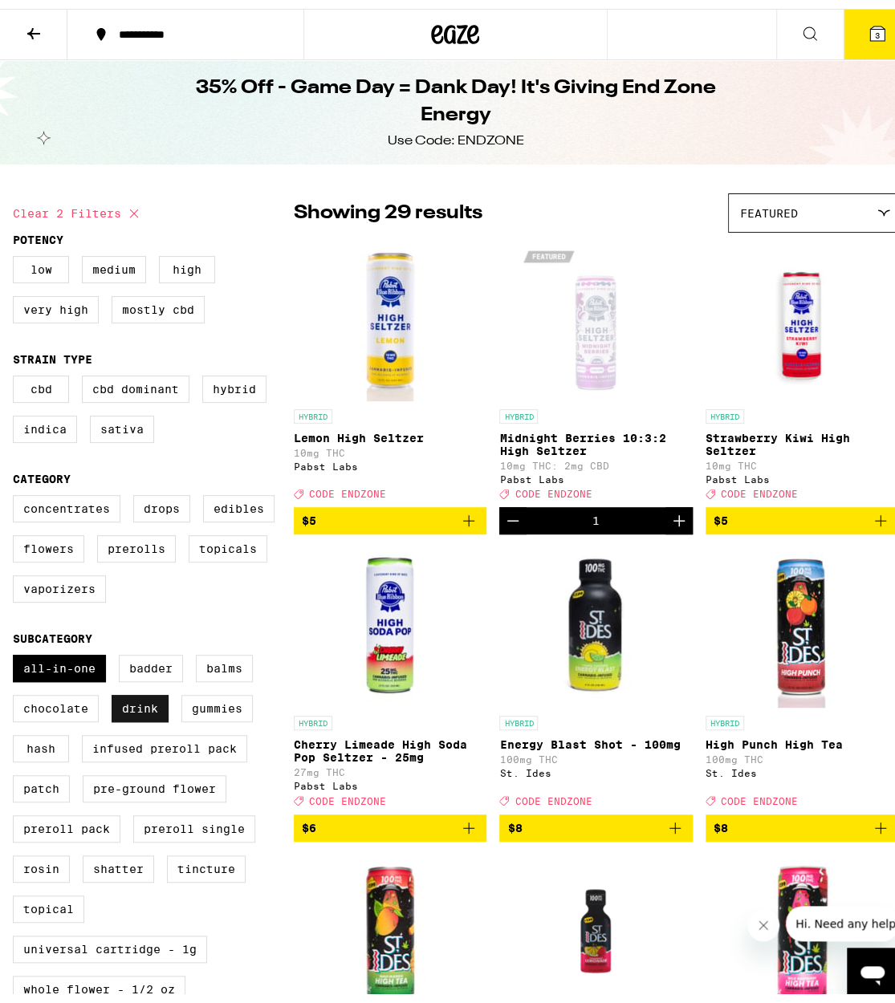
click at [148, 713] on label "Drink" at bounding box center [140, 699] width 57 height 27
click at [17, 649] on input "Drink" at bounding box center [16, 648] width 1 height 1
checkbox input "false"
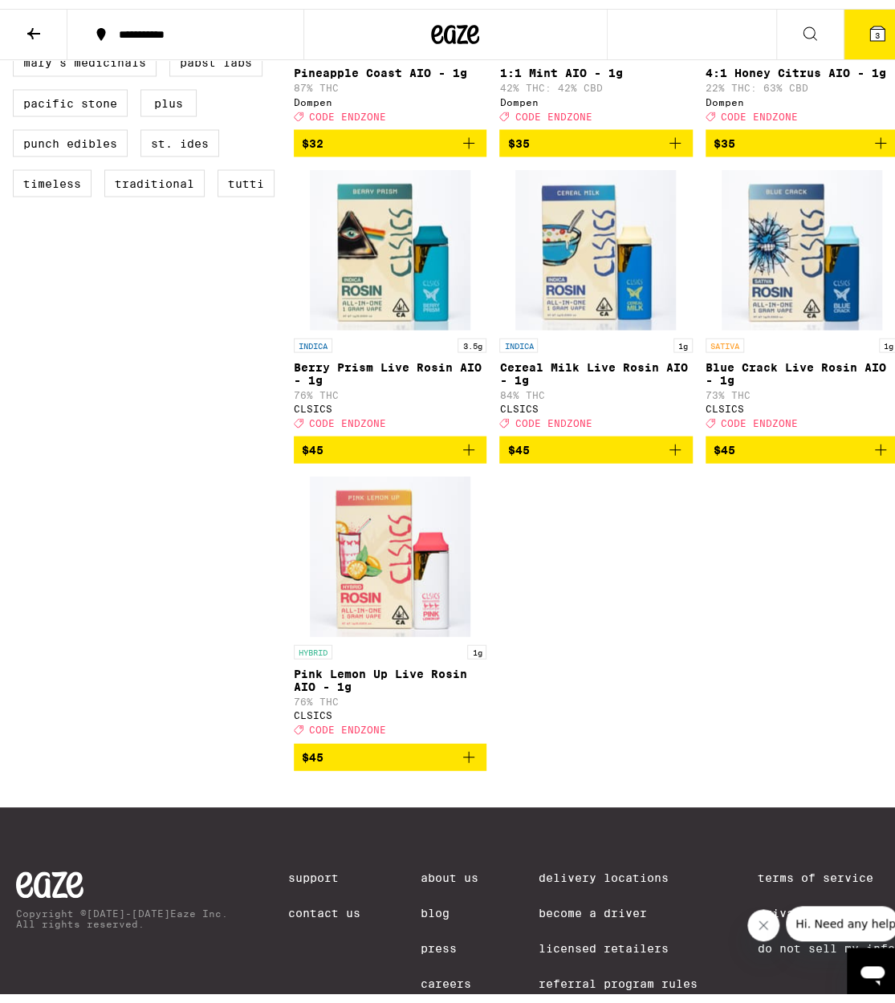
scroll to position [1275, 0]
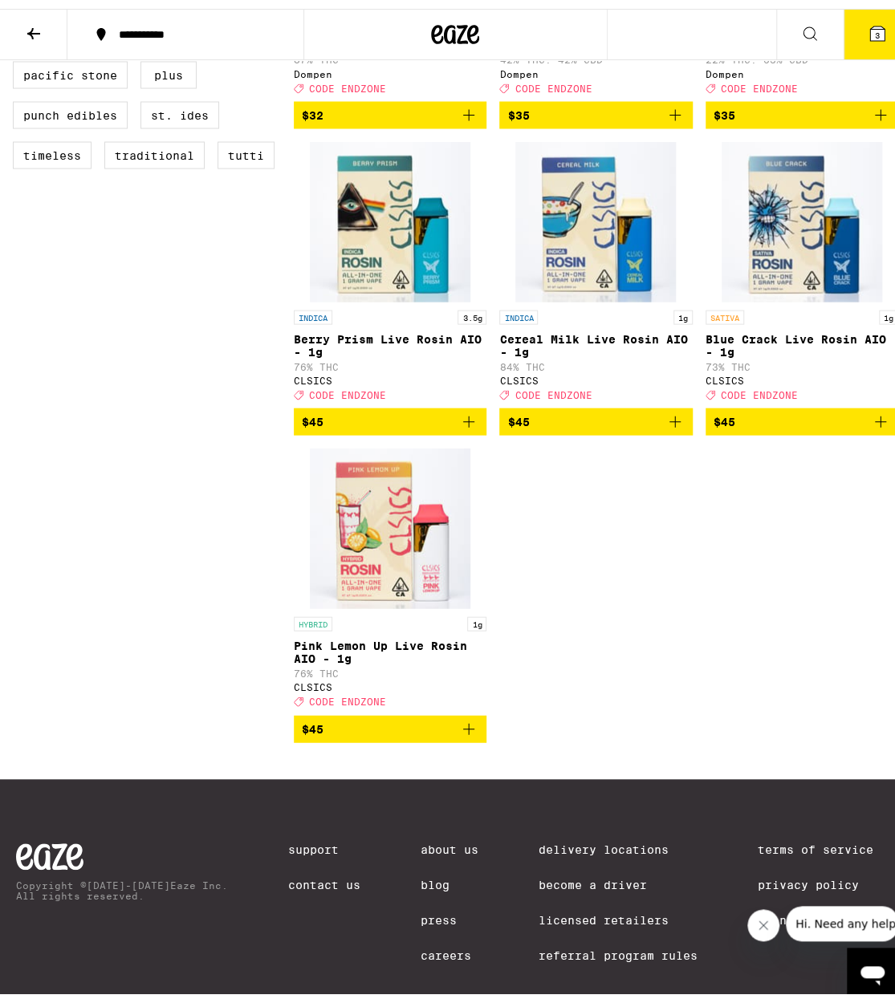
click at [871, 422] on icon "Add to bag" at bounding box center [880, 412] width 19 height 19
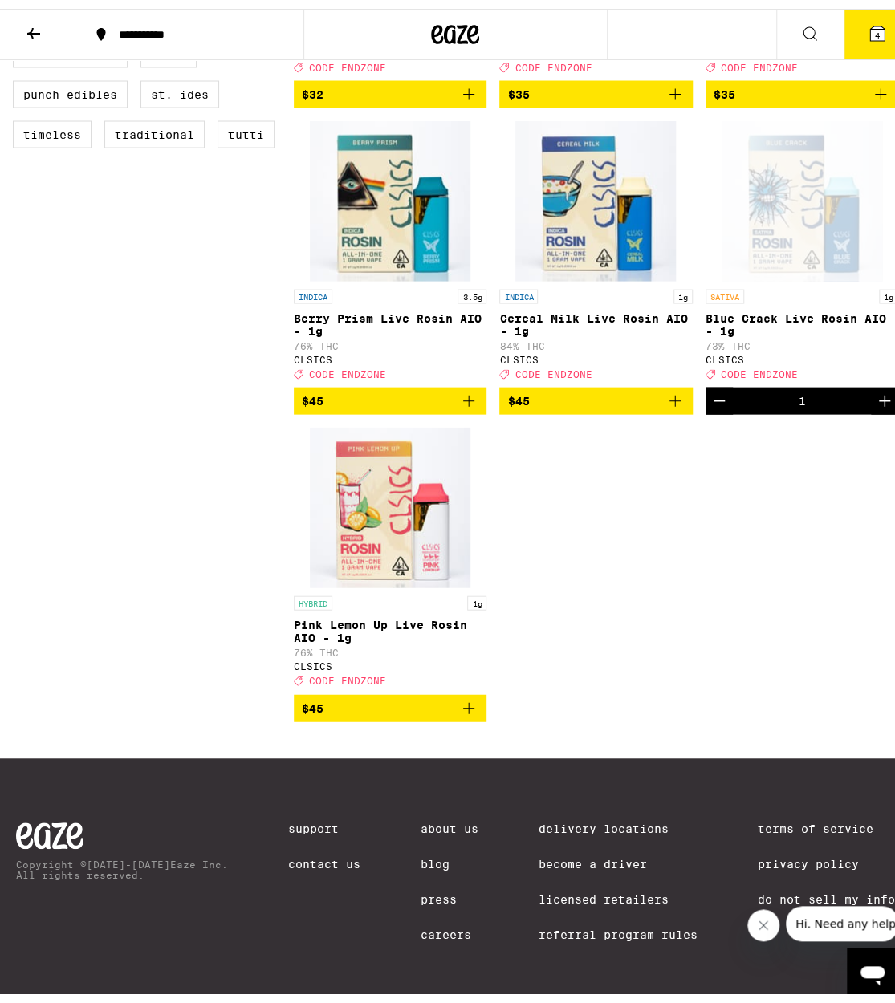
scroll to position [1381, 0]
click at [709, 382] on icon "Decrement" at bounding box center [718, 391] width 19 height 19
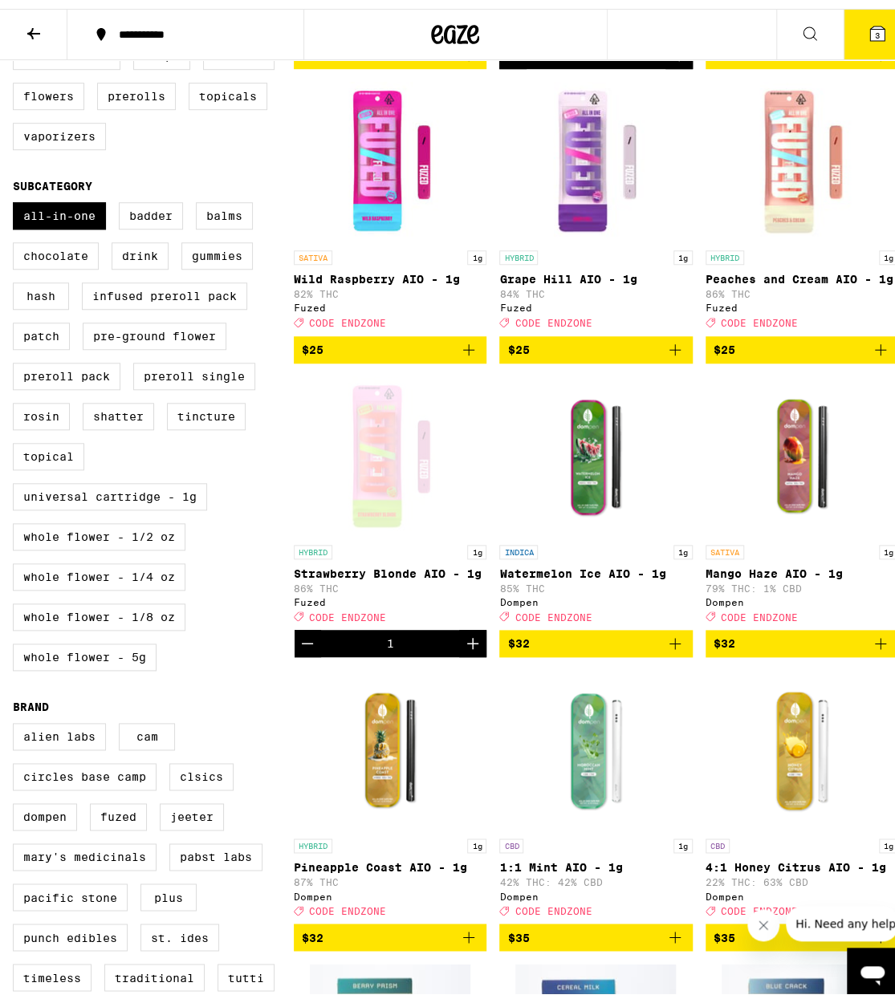
scroll to position [454, 0]
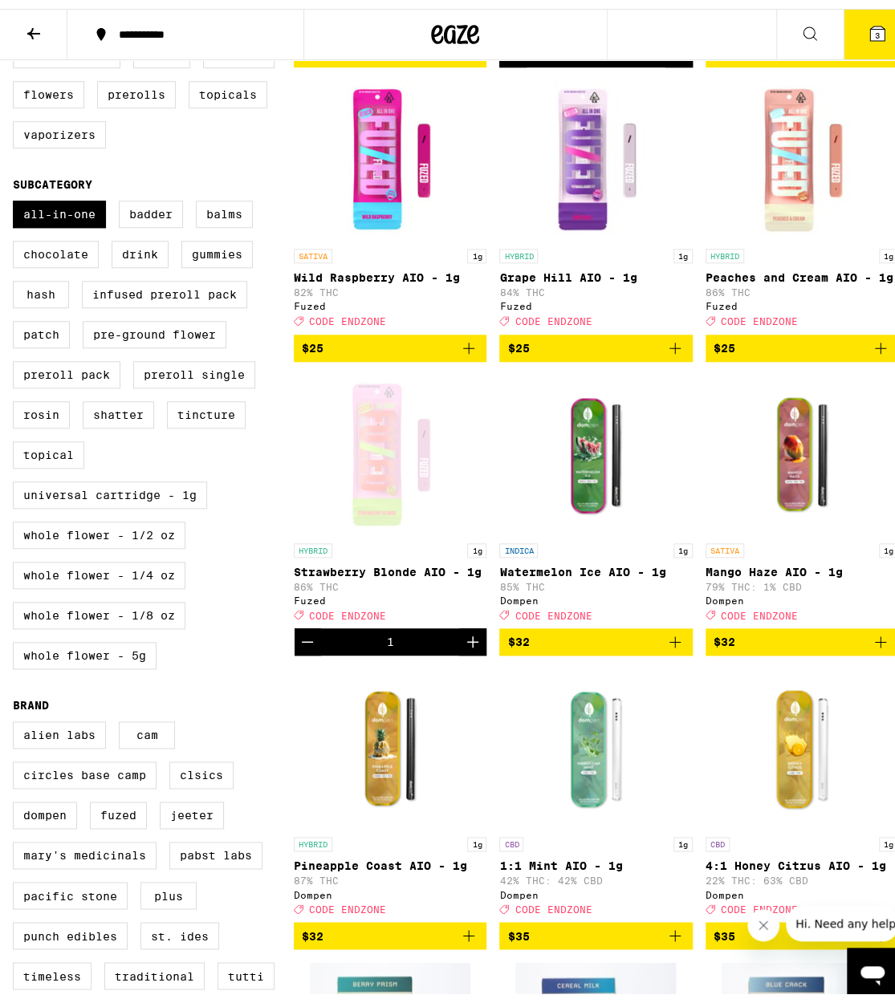
click at [674, 647] on button "$32" at bounding box center [595, 632] width 193 height 27
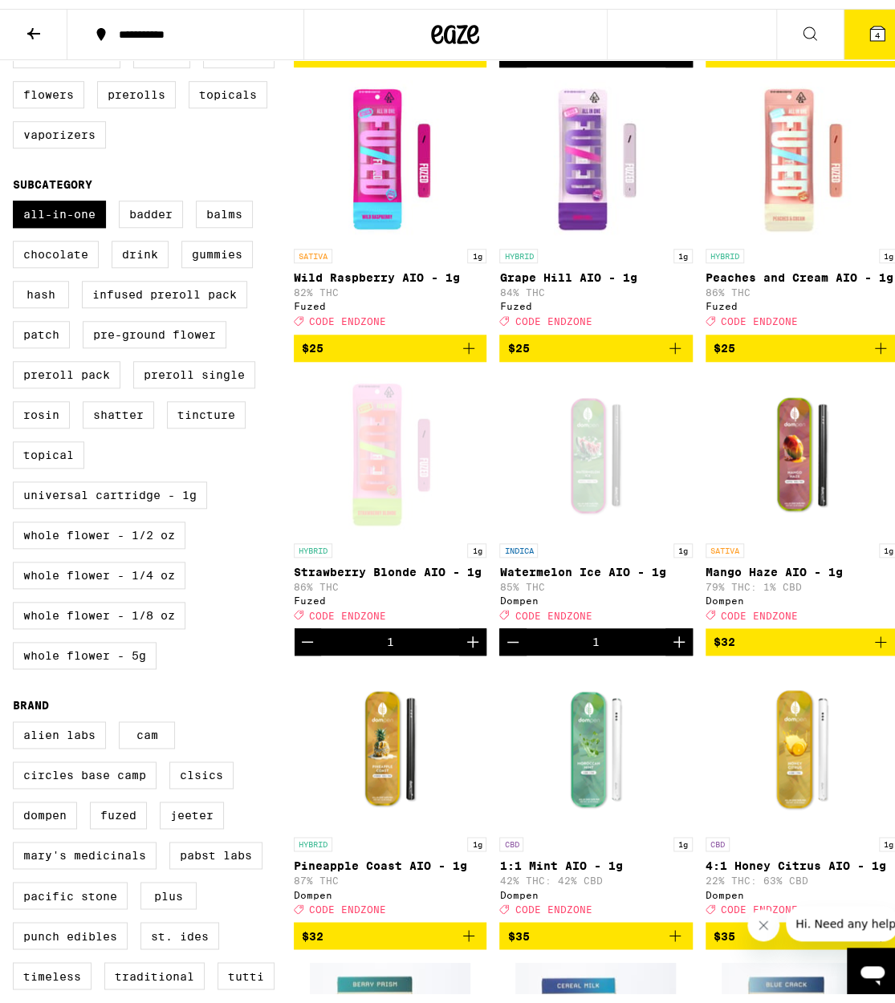
click at [875, 8] on button "4" at bounding box center [876, 26] width 67 height 50
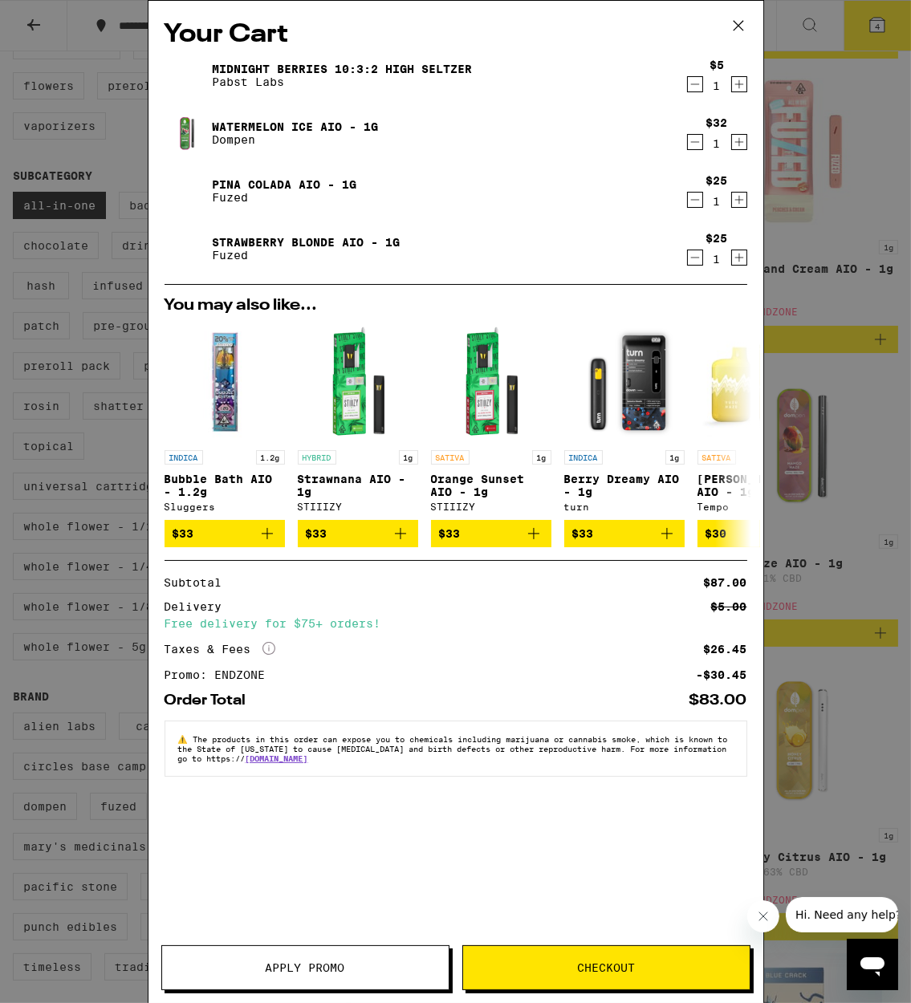
click at [77, 658] on div "Your Cart Midnight Berries 10:3:2 High [PERSON_NAME] [PERSON_NAME] Labs $5 1 Wa…" at bounding box center [455, 501] width 911 height 1003
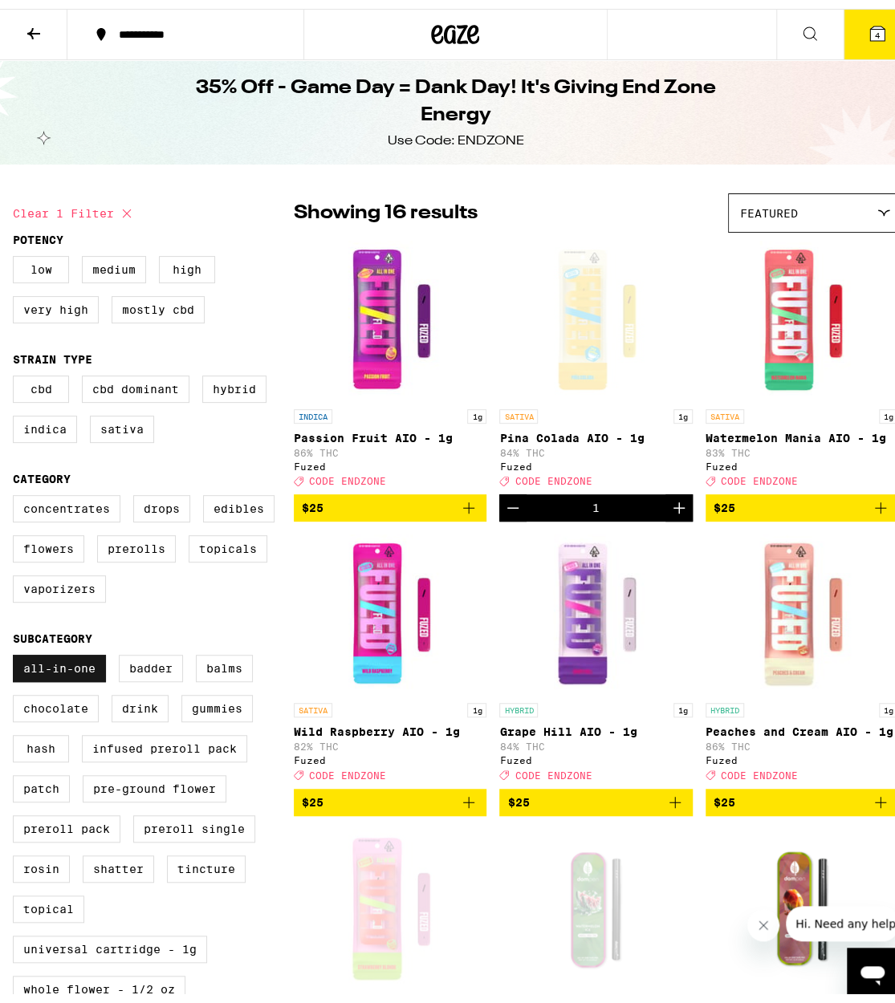
click at [85, 673] on label "All-In-One" at bounding box center [59, 659] width 93 height 27
click at [17, 649] on input "All-In-One" at bounding box center [16, 648] width 1 height 1
checkbox input "false"
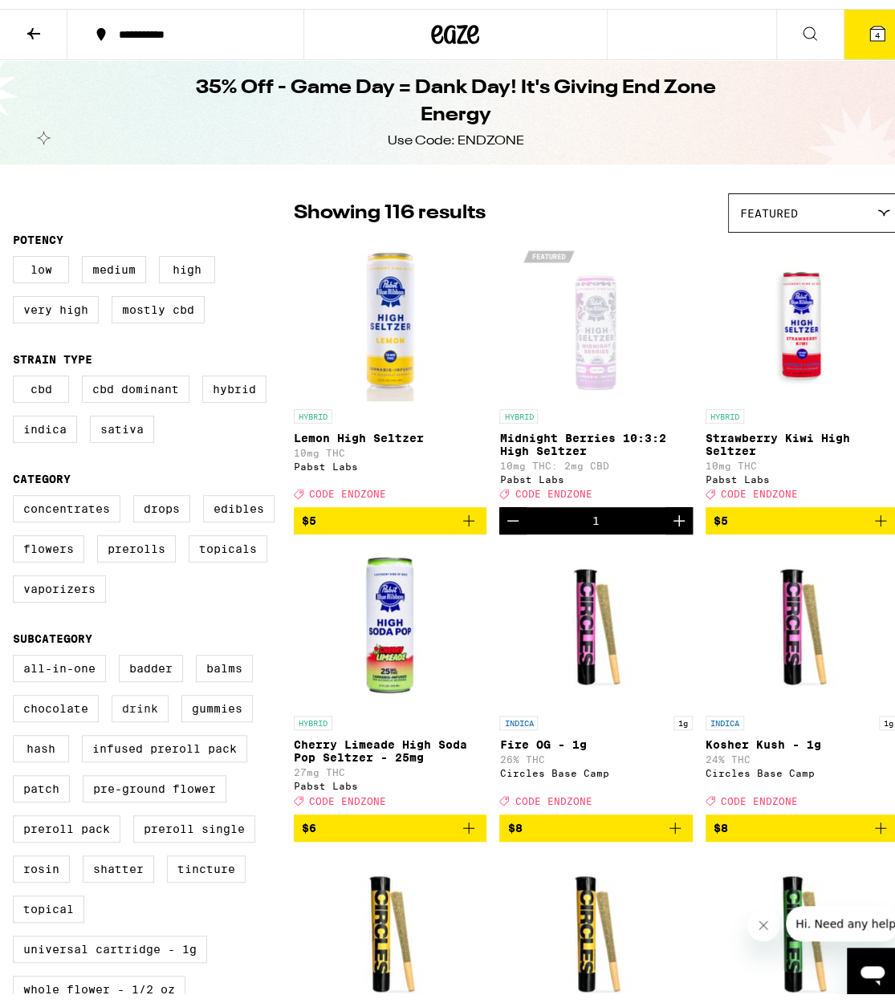
click at [151, 713] on label "Drink" at bounding box center [140, 699] width 57 height 27
click at [17, 649] on input "Drink" at bounding box center [16, 648] width 1 height 1
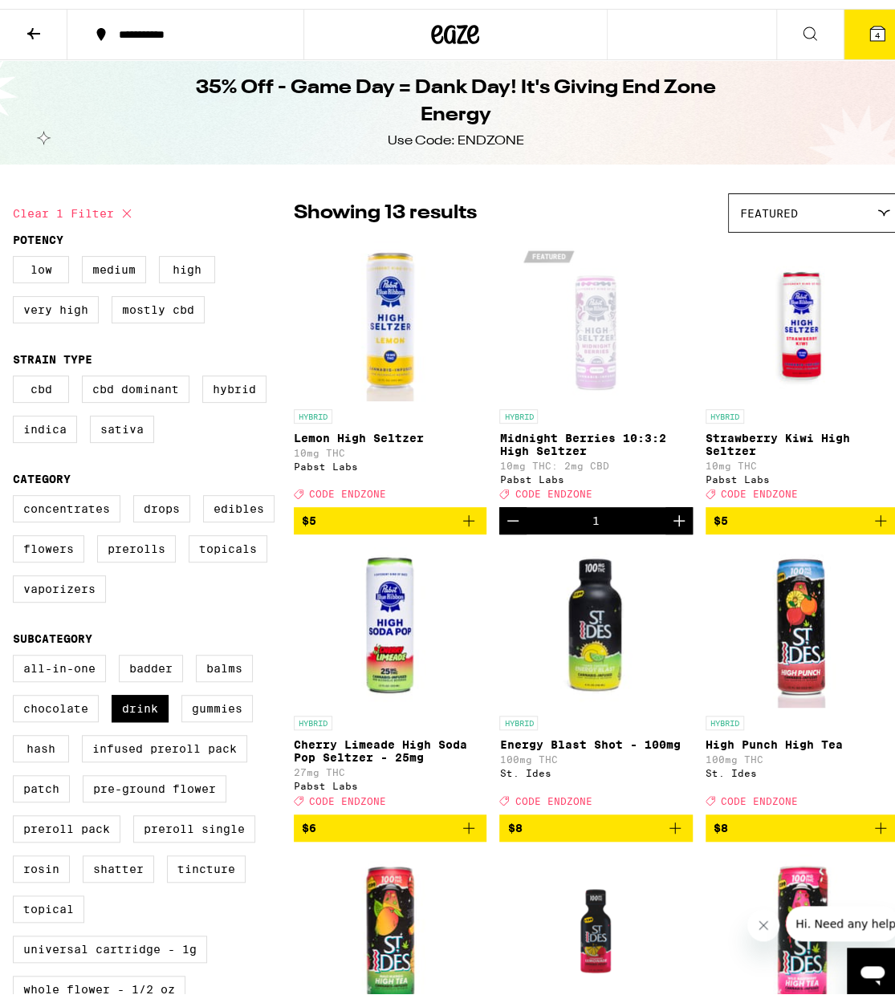
scroll to position [4, 0]
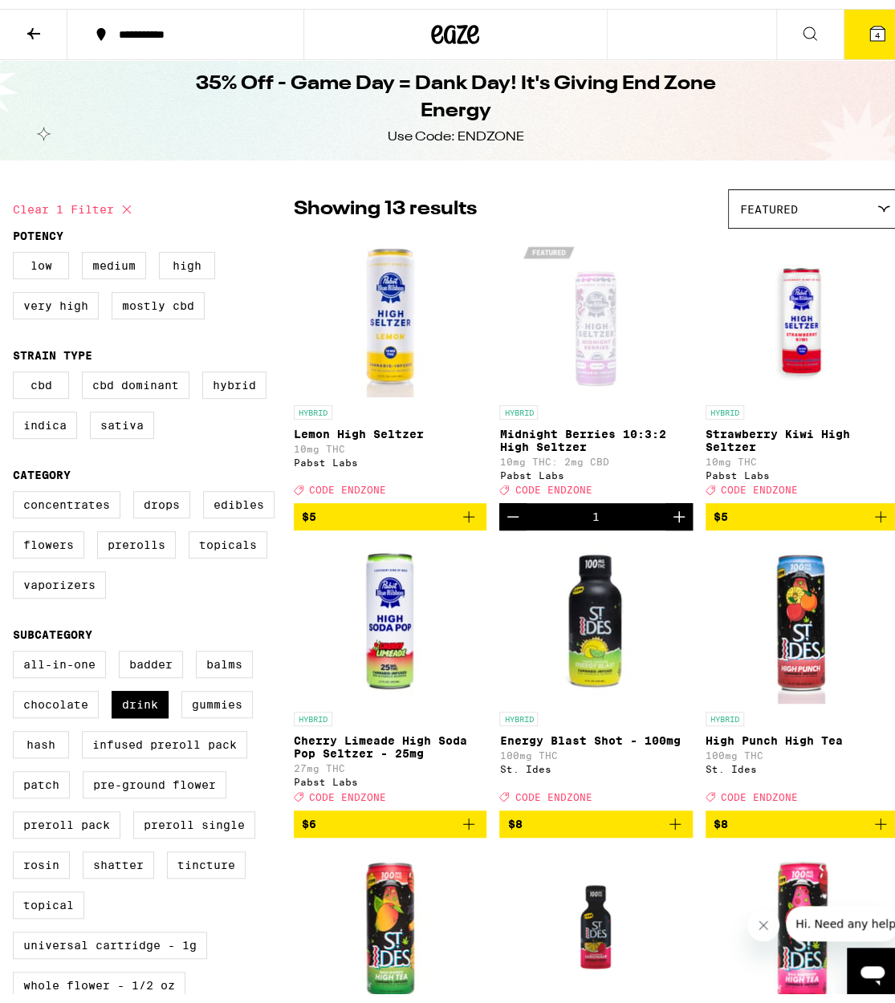
click at [128, 709] on label "Drink" at bounding box center [140, 695] width 57 height 27
click at [17, 645] on input "Drink" at bounding box center [16, 644] width 1 height 1
checkbox input "false"
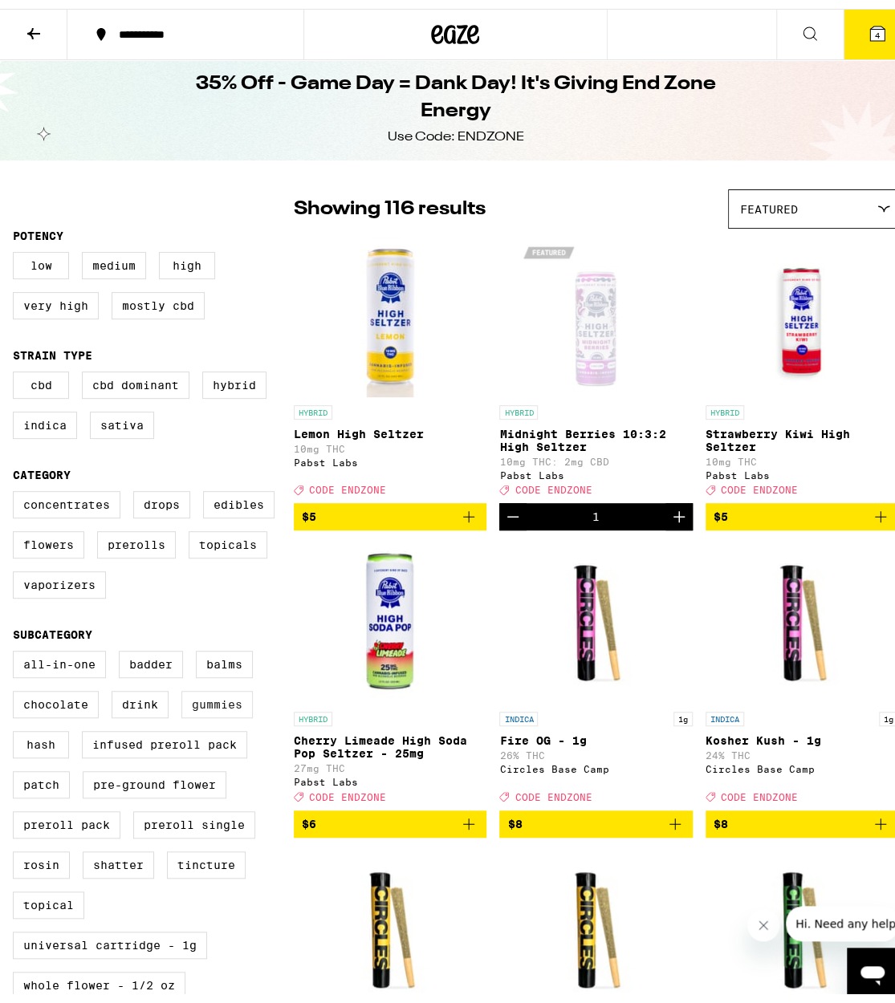
click at [219, 709] on label "Gummies" at bounding box center [216, 695] width 71 height 27
click at [17, 645] on input "Gummies" at bounding box center [16, 644] width 1 height 1
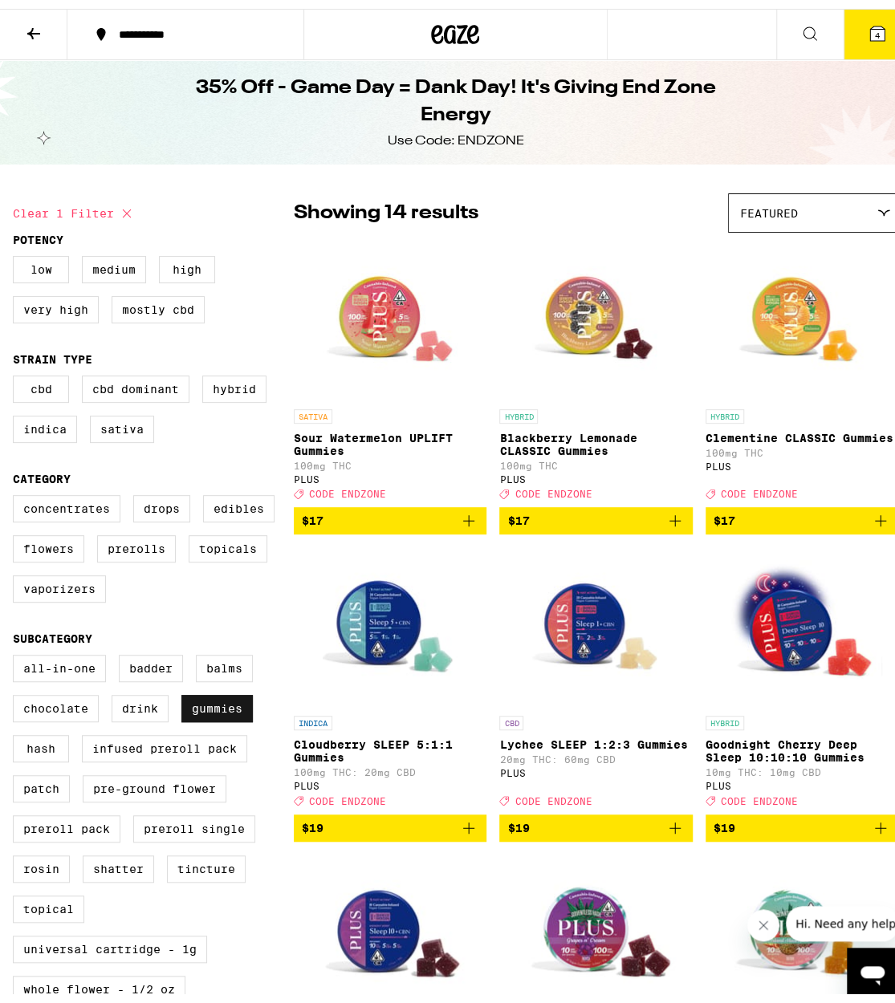
click at [210, 713] on label "Gummies" at bounding box center [216, 699] width 71 height 27
click at [17, 649] on input "Gummies" at bounding box center [16, 648] width 1 height 1
checkbox input "false"
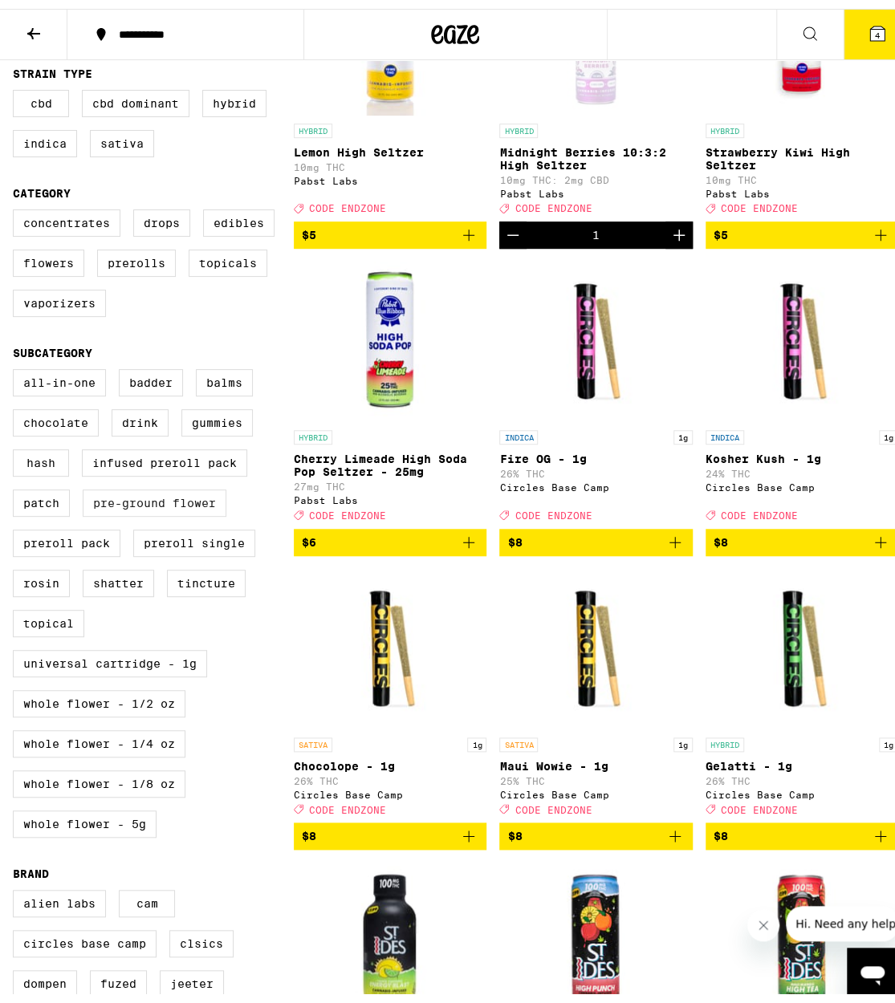
scroll to position [288, 0]
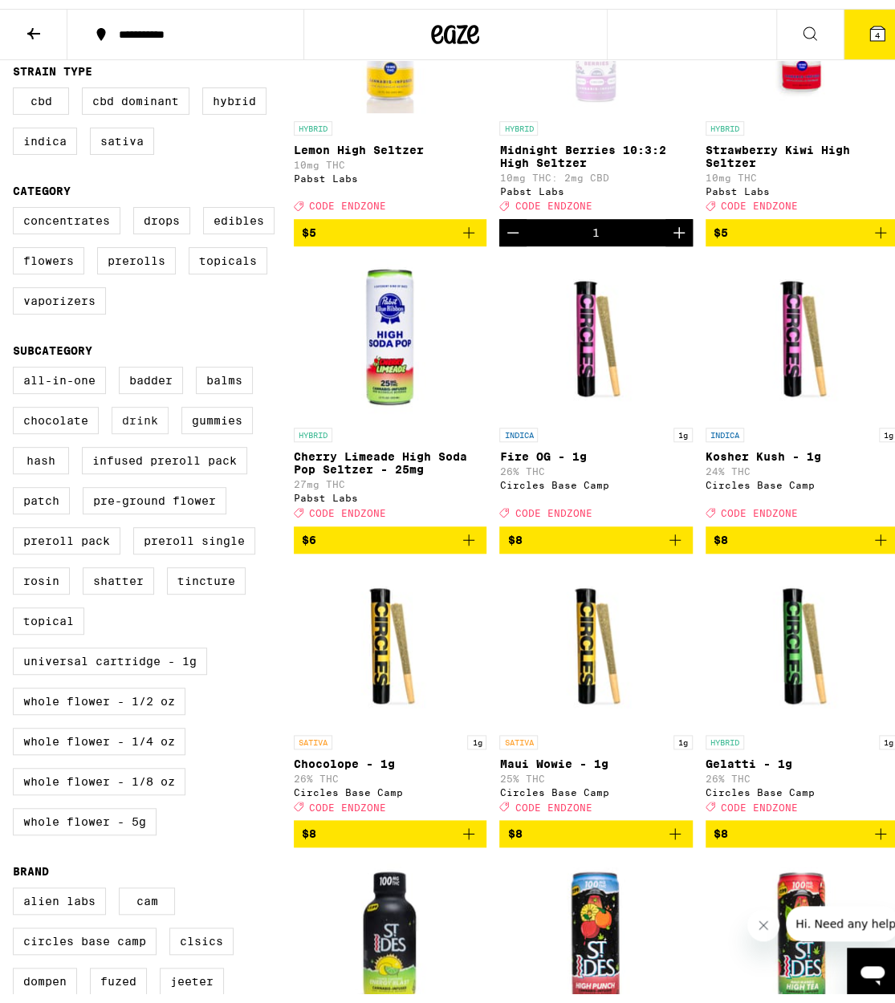
click at [132, 425] on label "Drink" at bounding box center [140, 411] width 57 height 27
click at [17, 361] on input "Drink" at bounding box center [16, 360] width 1 height 1
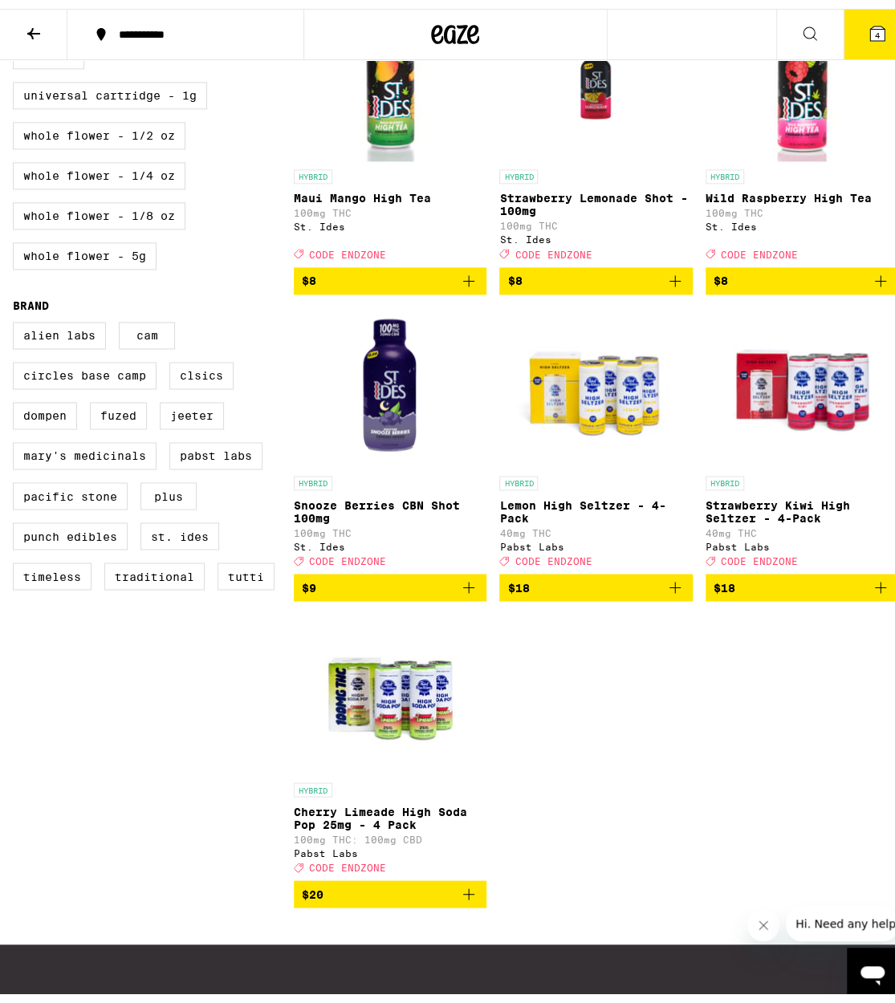
scroll to position [94, 0]
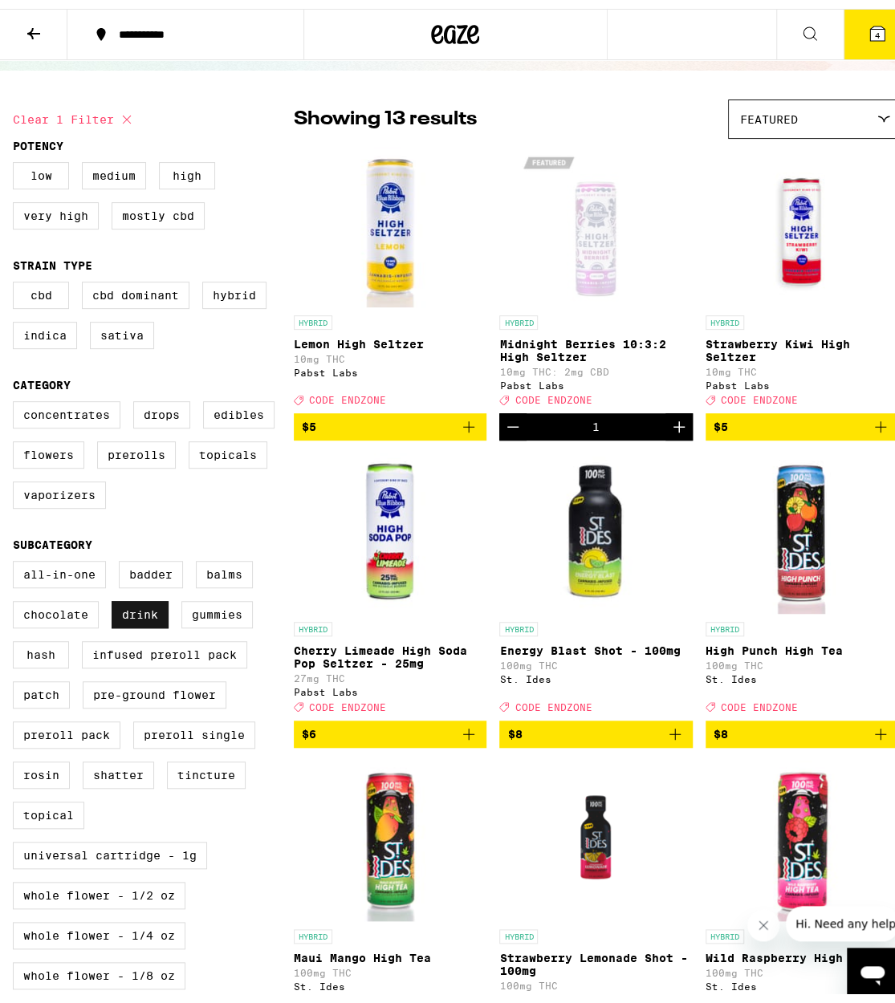
click at [143, 619] on label "Drink" at bounding box center [140, 605] width 57 height 27
click at [17, 555] on input "Drink" at bounding box center [16, 554] width 1 height 1
checkbox input "false"
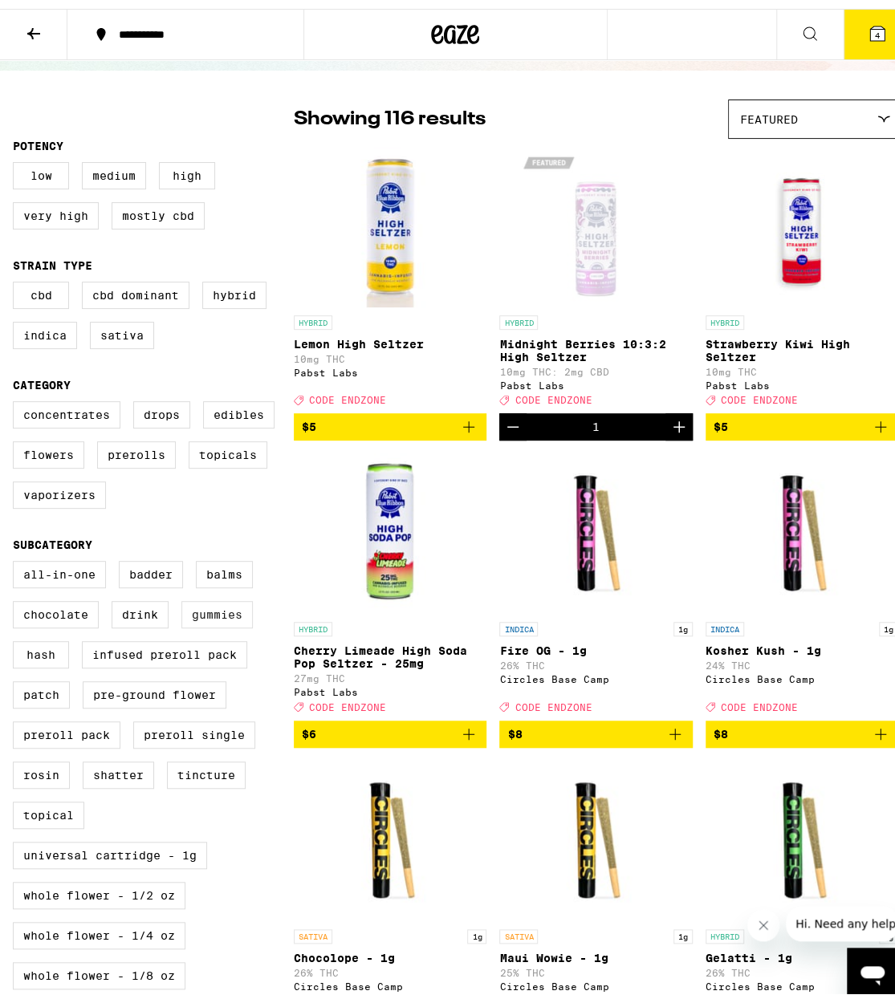
click at [217, 619] on label "Gummies" at bounding box center [216, 605] width 71 height 27
click at [17, 555] on input "Gummies" at bounding box center [16, 554] width 1 height 1
checkbox input "true"
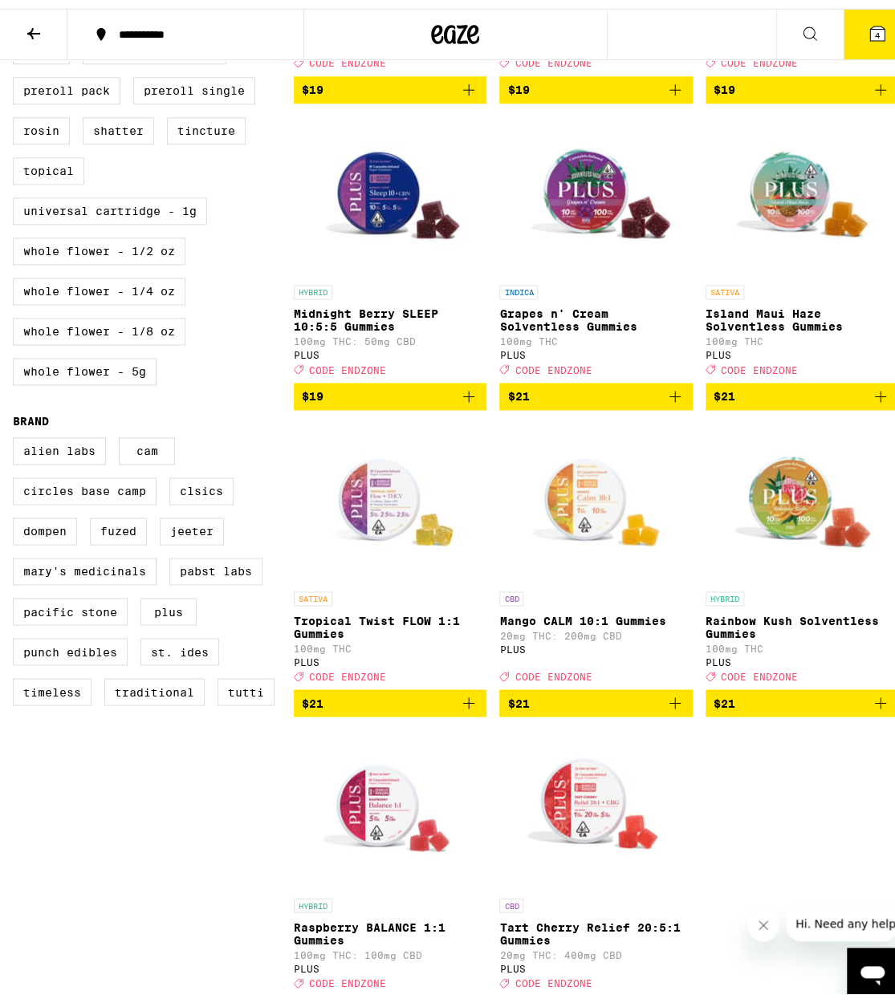
scroll to position [740, 0]
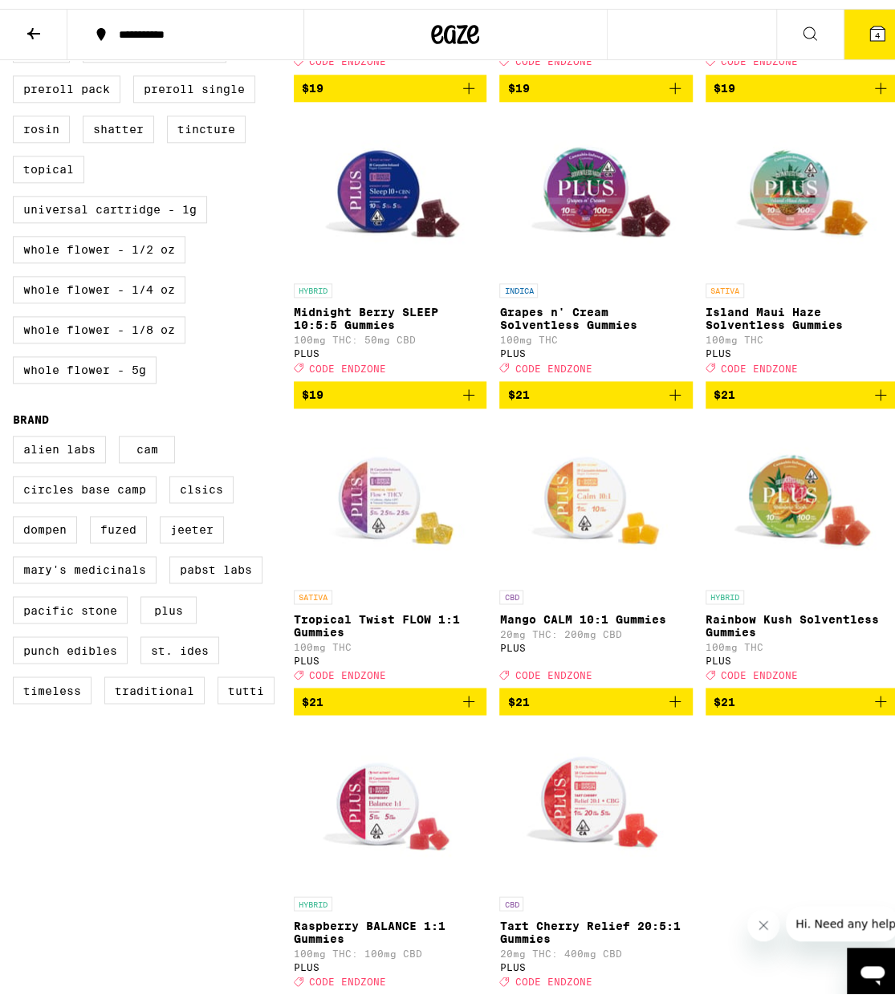
click at [666, 702] on icon "Add to bag" at bounding box center [674, 692] width 19 height 19
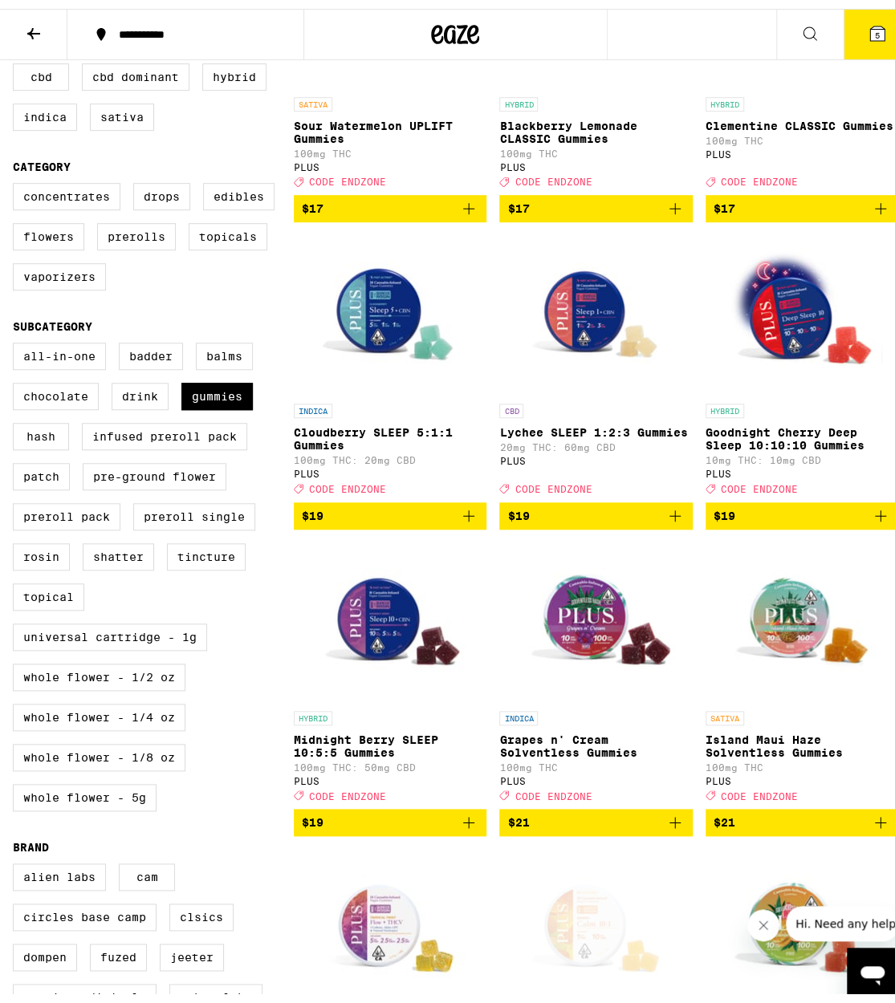
scroll to position [0, 0]
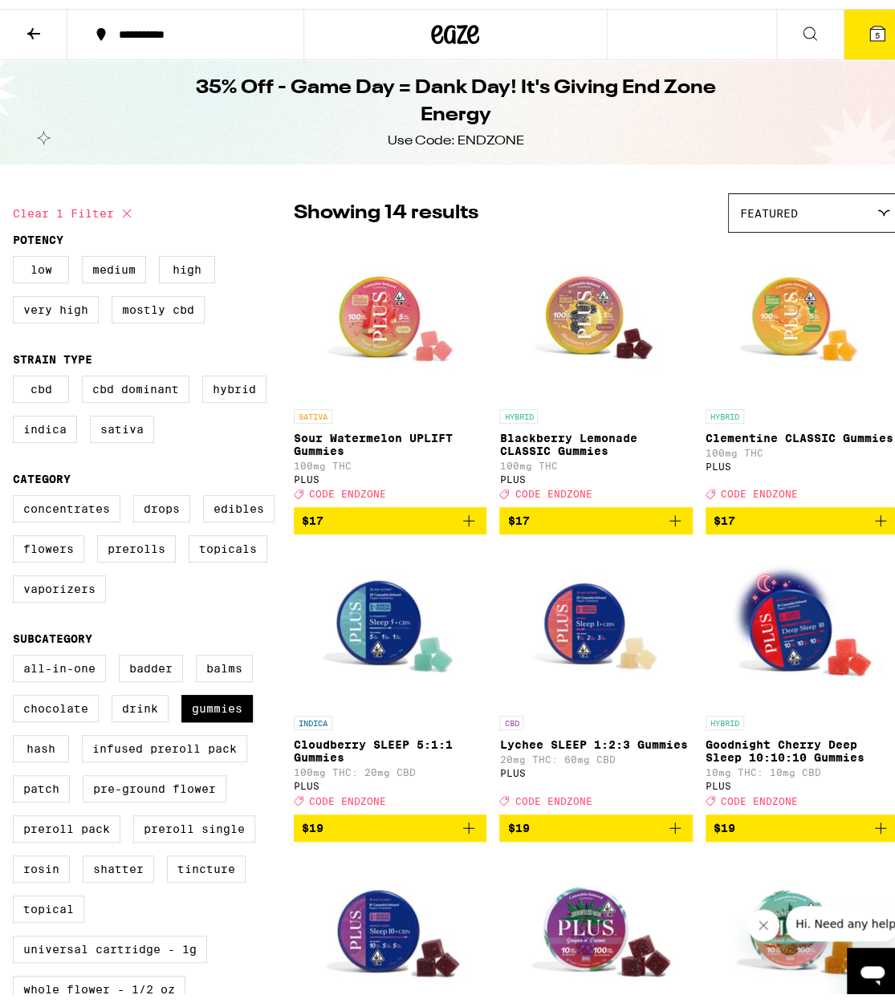
click at [867, 18] on icon at bounding box center [876, 24] width 19 height 19
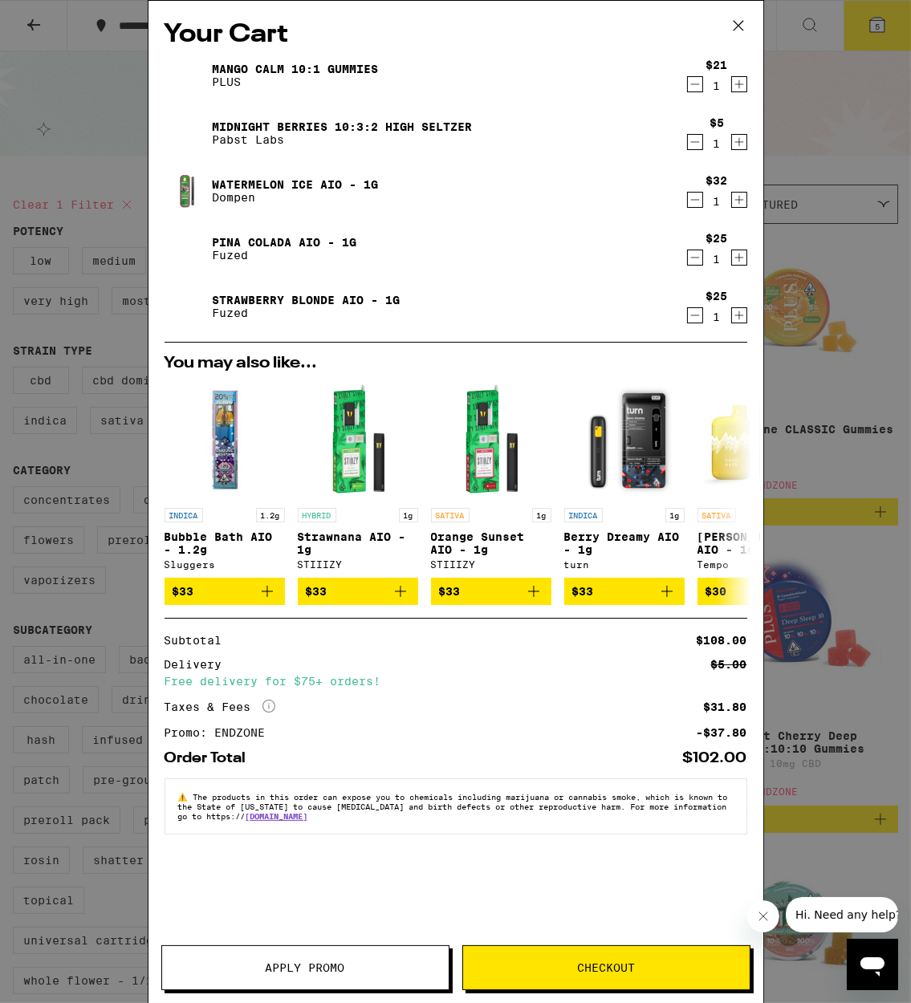
click at [388, 121] on link "Midnight Berries 10:3:2 High Seltzer" at bounding box center [343, 126] width 260 height 13
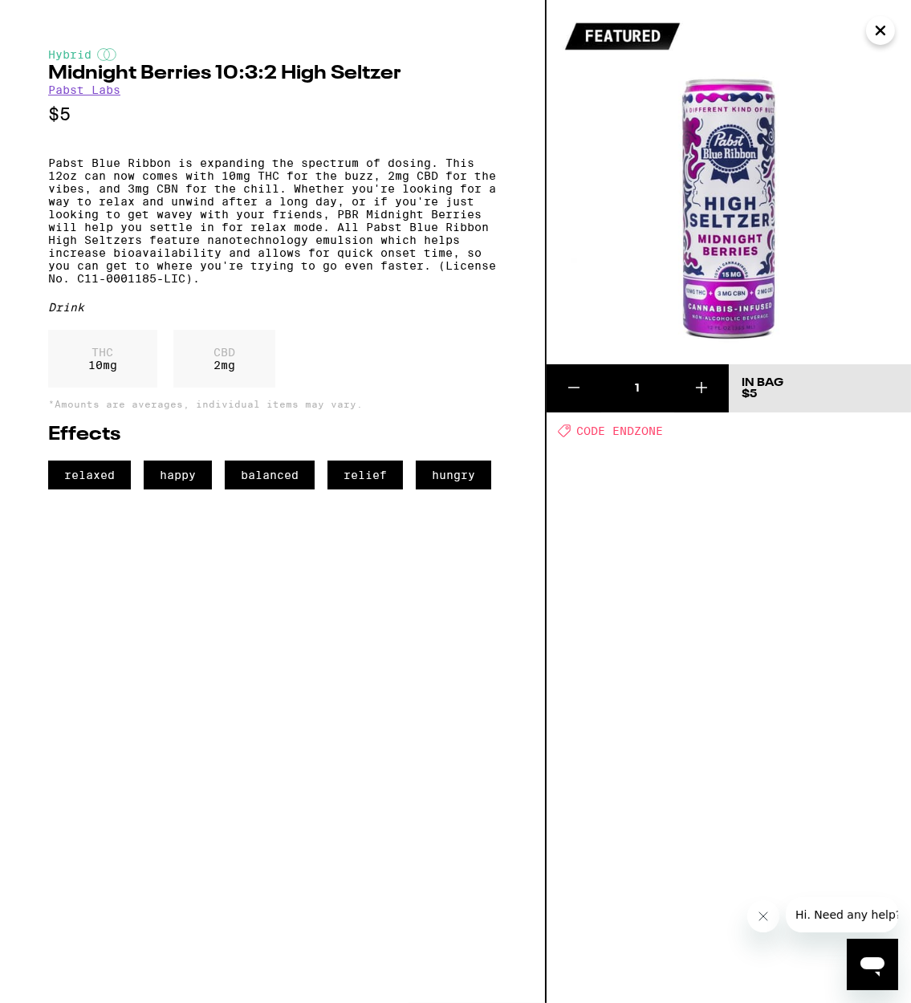
click at [706, 388] on icon at bounding box center [701, 387] width 19 height 19
click at [573, 395] on icon at bounding box center [573, 387] width 19 height 19
click at [875, 26] on icon "Close" at bounding box center [880, 30] width 19 height 24
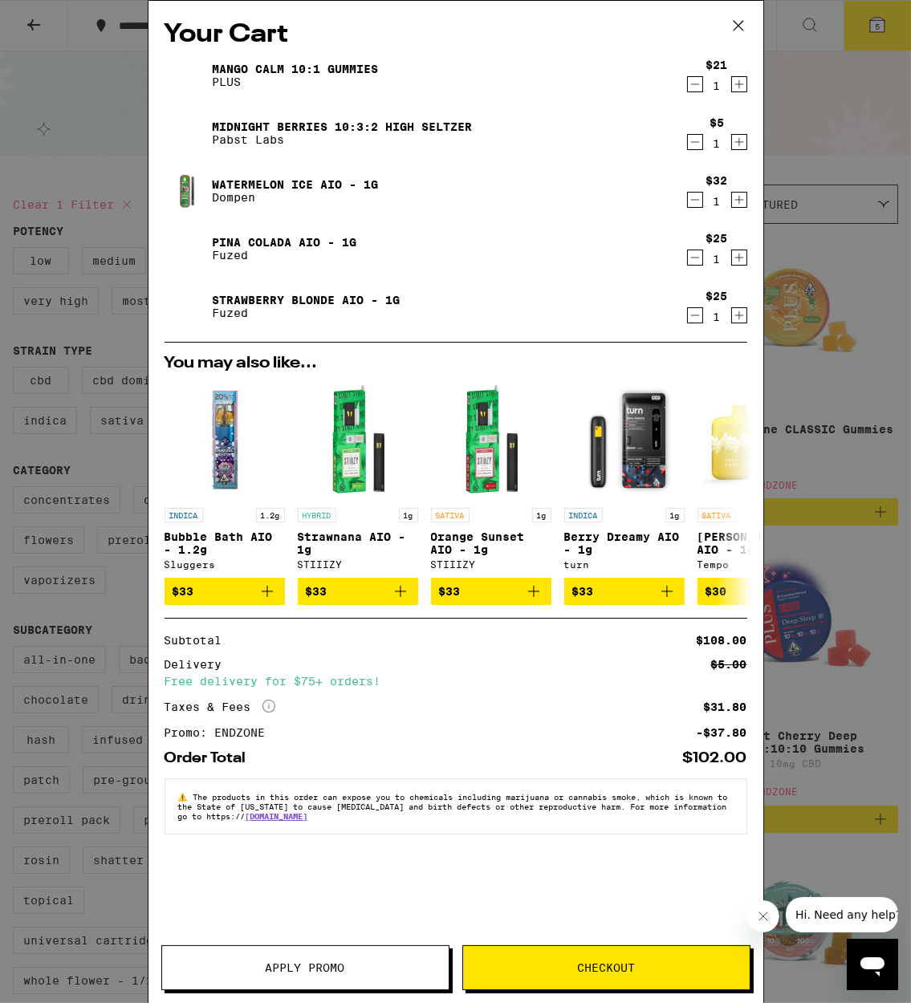
click at [702, 82] on button "Decrement" at bounding box center [695, 84] width 16 height 16
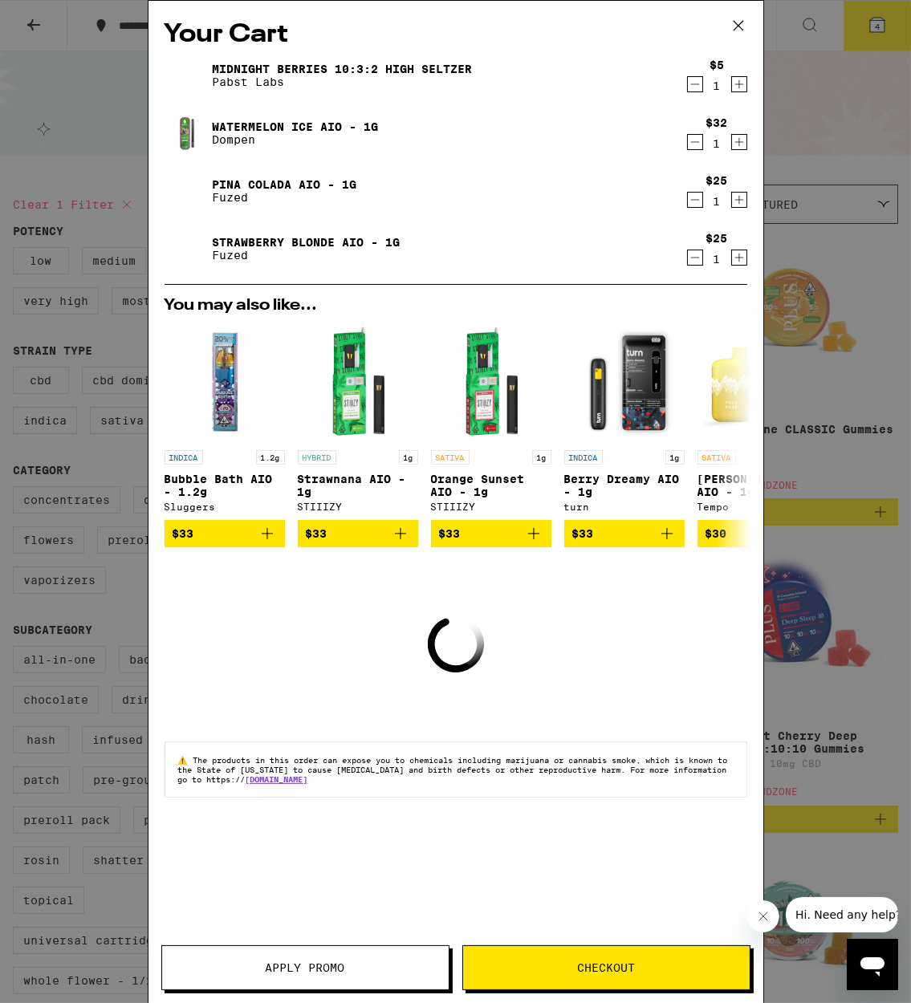
click at [775, 236] on div "Your Cart Midnight Berries 10:3:2 High [PERSON_NAME] [PERSON_NAME] Labs $5 1 Wa…" at bounding box center [455, 501] width 911 height 1003
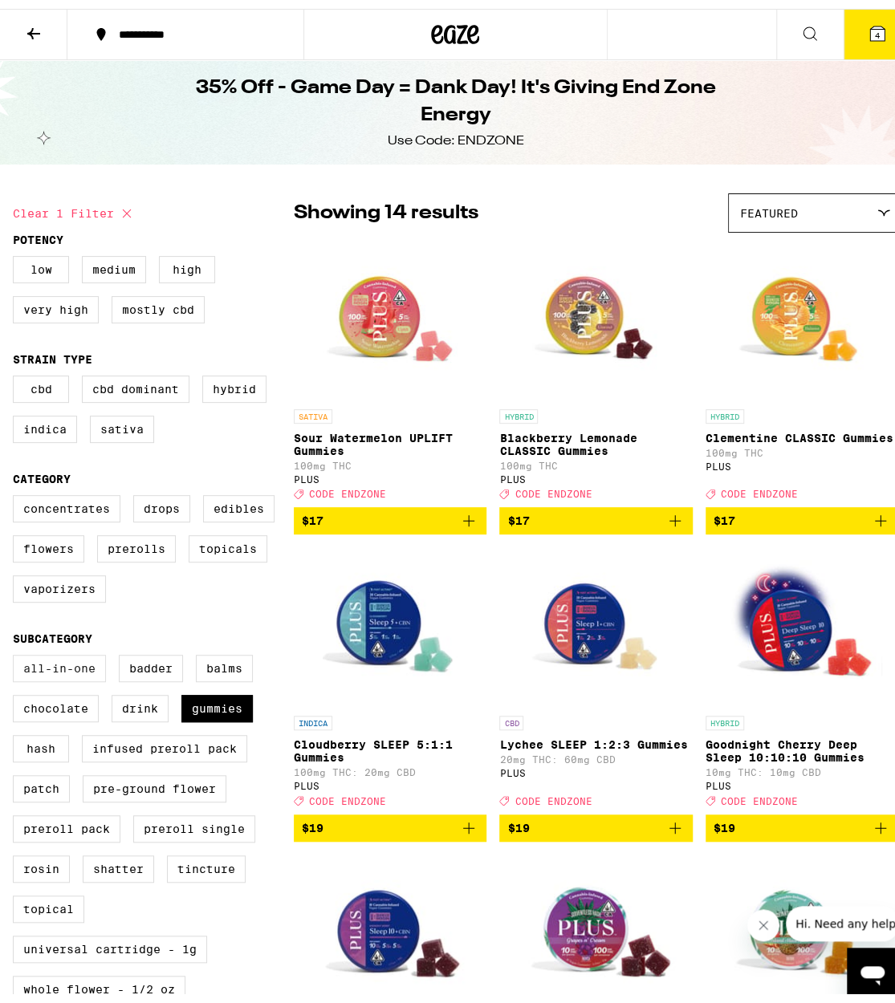
click at [49, 673] on label "All-In-One" at bounding box center [59, 659] width 93 height 27
click at [17, 649] on input "All-In-One" at bounding box center [16, 648] width 1 height 1
checkbox input "true"
click at [220, 713] on label "Gummies" at bounding box center [216, 699] width 71 height 27
click at [17, 649] on input "Gummies" at bounding box center [16, 648] width 1 height 1
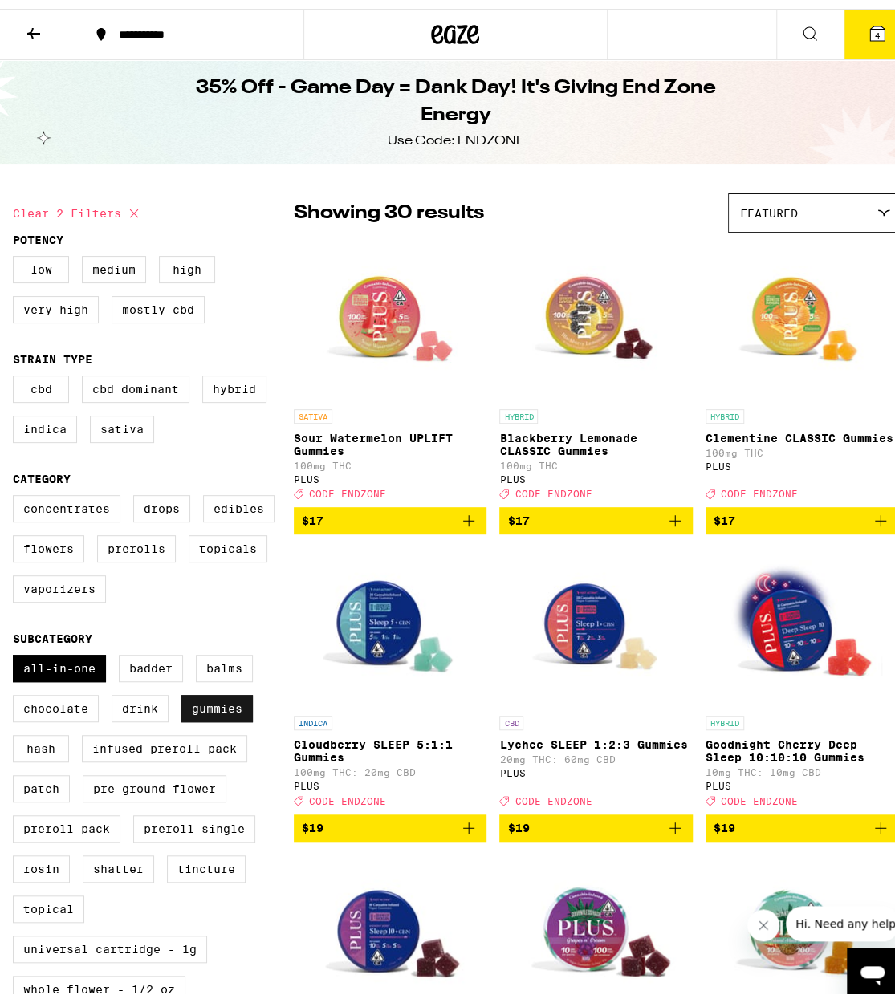
checkbox input "false"
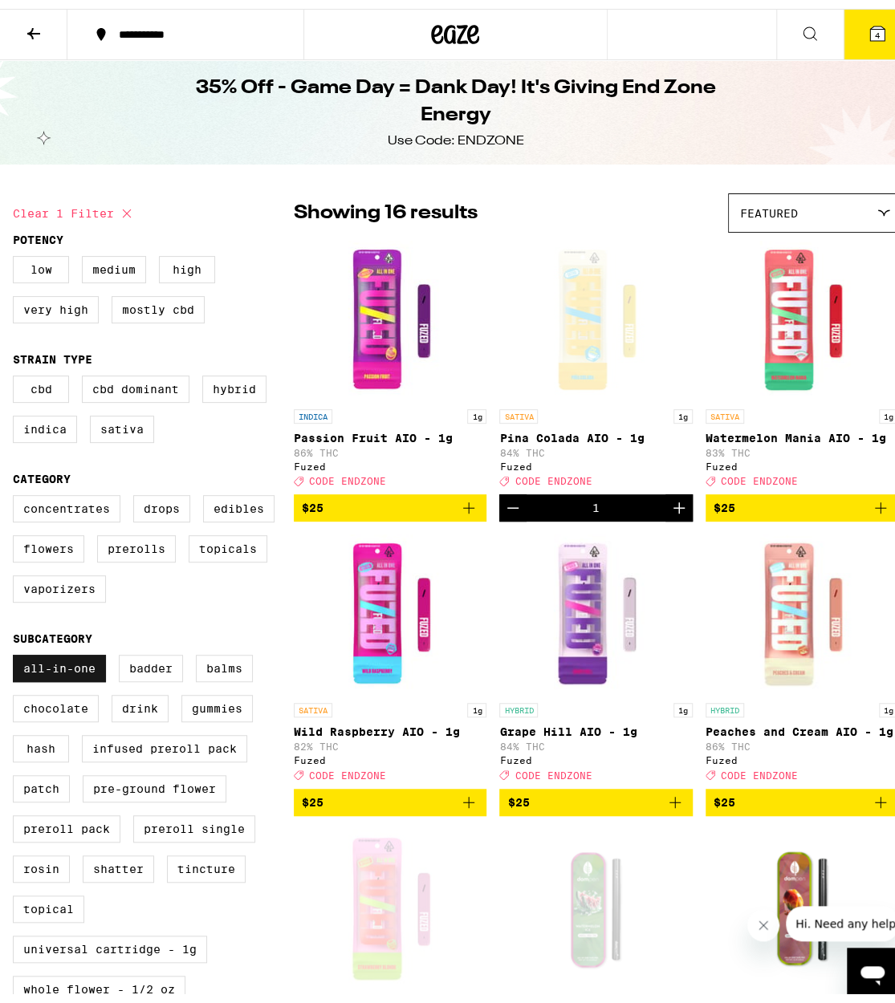
click at [57, 673] on label "All-In-One" at bounding box center [59, 659] width 93 height 27
click at [17, 649] on input "All-In-One" at bounding box center [16, 648] width 1 height 1
checkbox input "false"
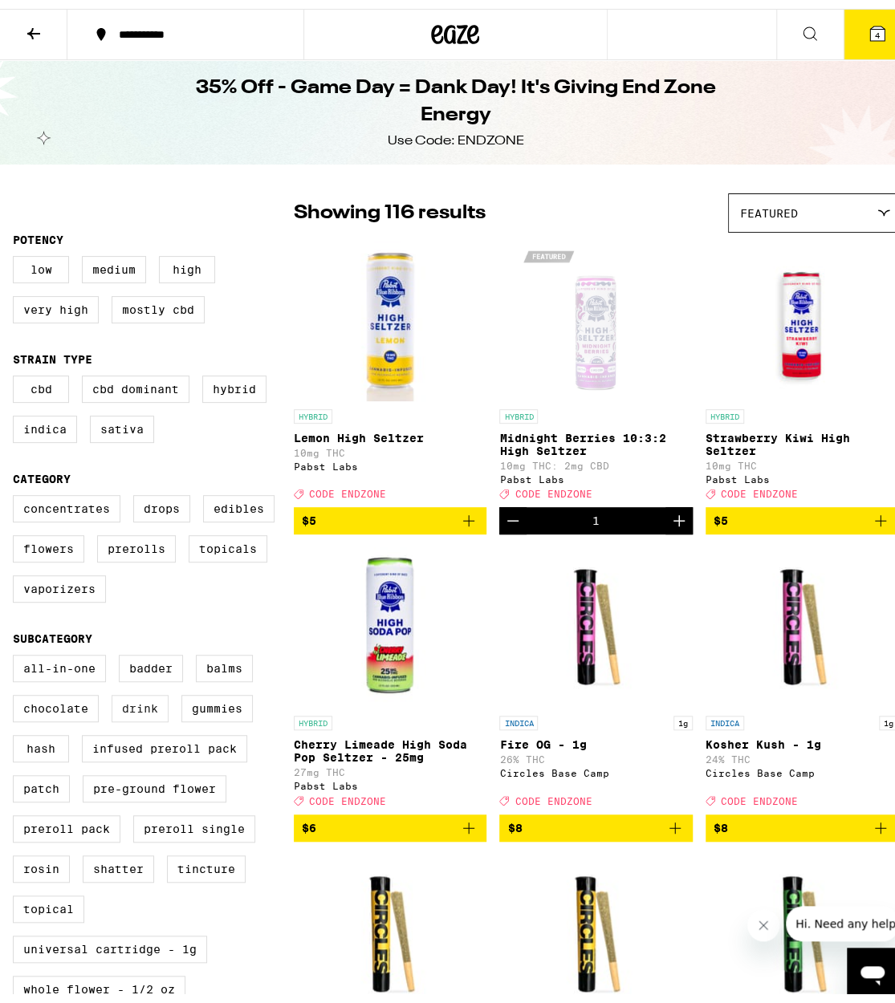
click at [136, 713] on label "Drink" at bounding box center [140, 699] width 57 height 27
click at [17, 649] on input "Drink" at bounding box center [16, 648] width 1 height 1
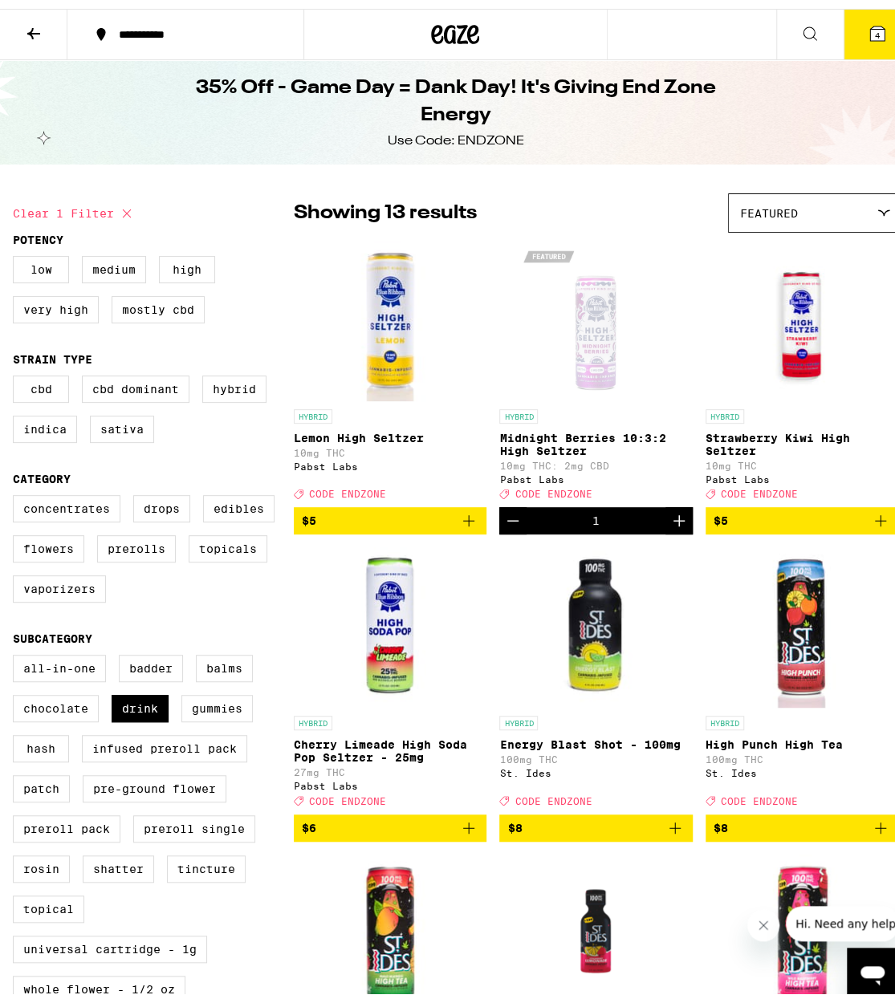
click at [463, 825] on icon "Add to bag" at bounding box center [468, 819] width 11 height 11
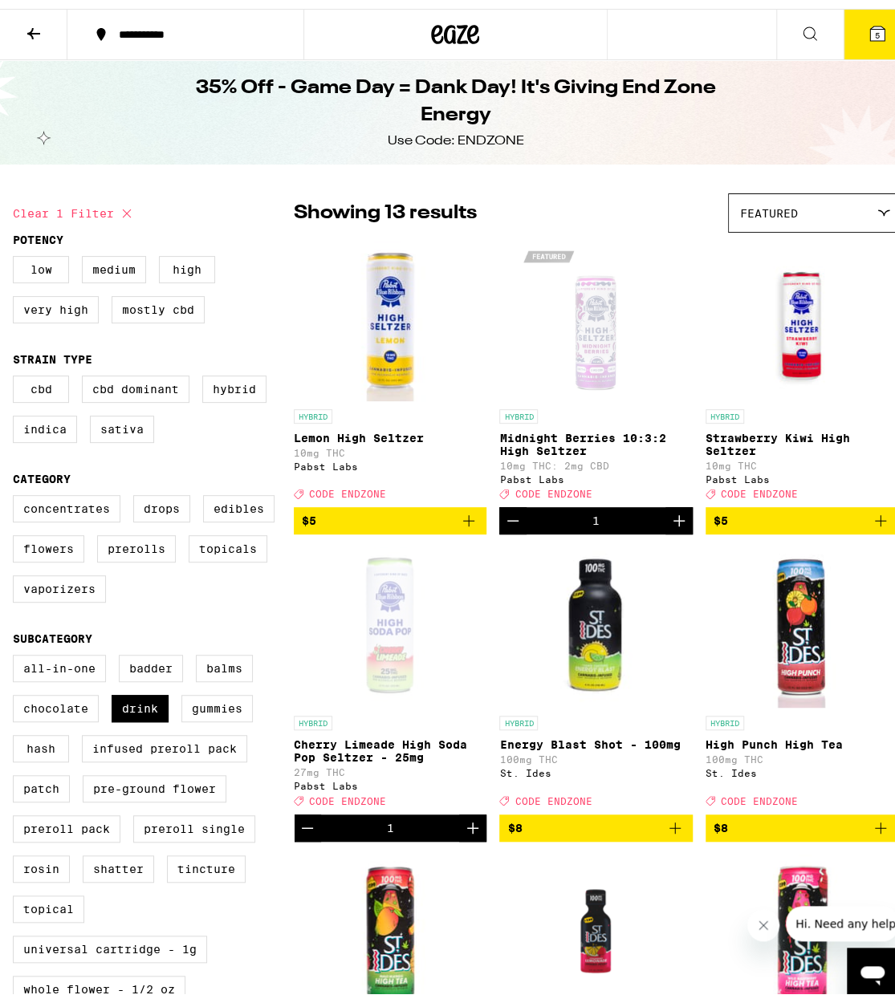
click at [875, 35] on button "5" at bounding box center [876, 26] width 67 height 50
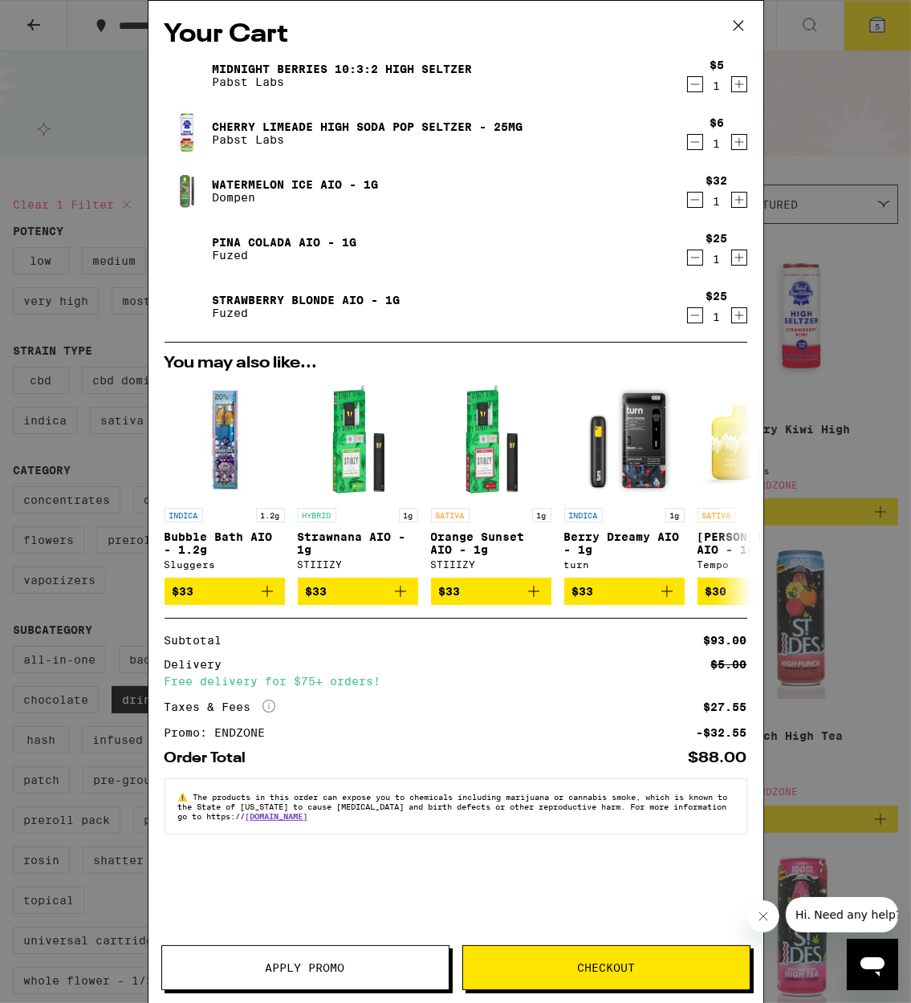
click at [822, 750] on div "Your Cart Midnight Berries 10:3:2 High [PERSON_NAME] [PERSON_NAME] Labs $5 1 Ch…" at bounding box center [455, 501] width 911 height 1003
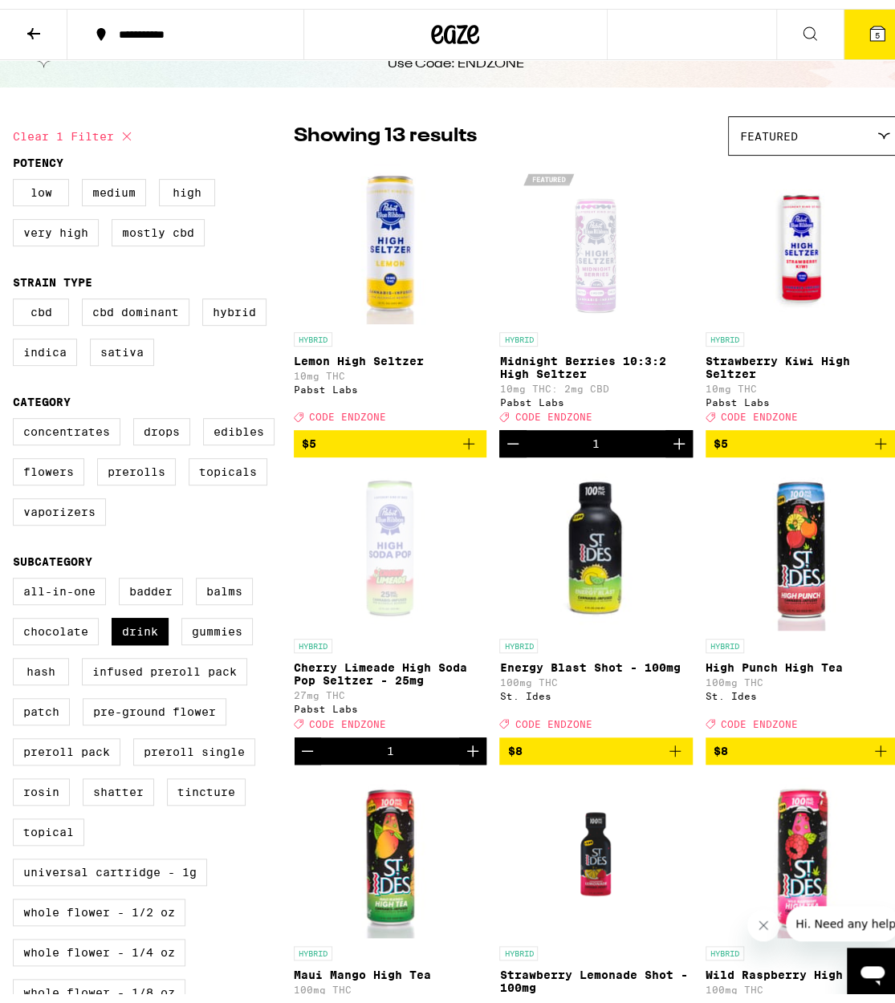
scroll to position [85, 0]
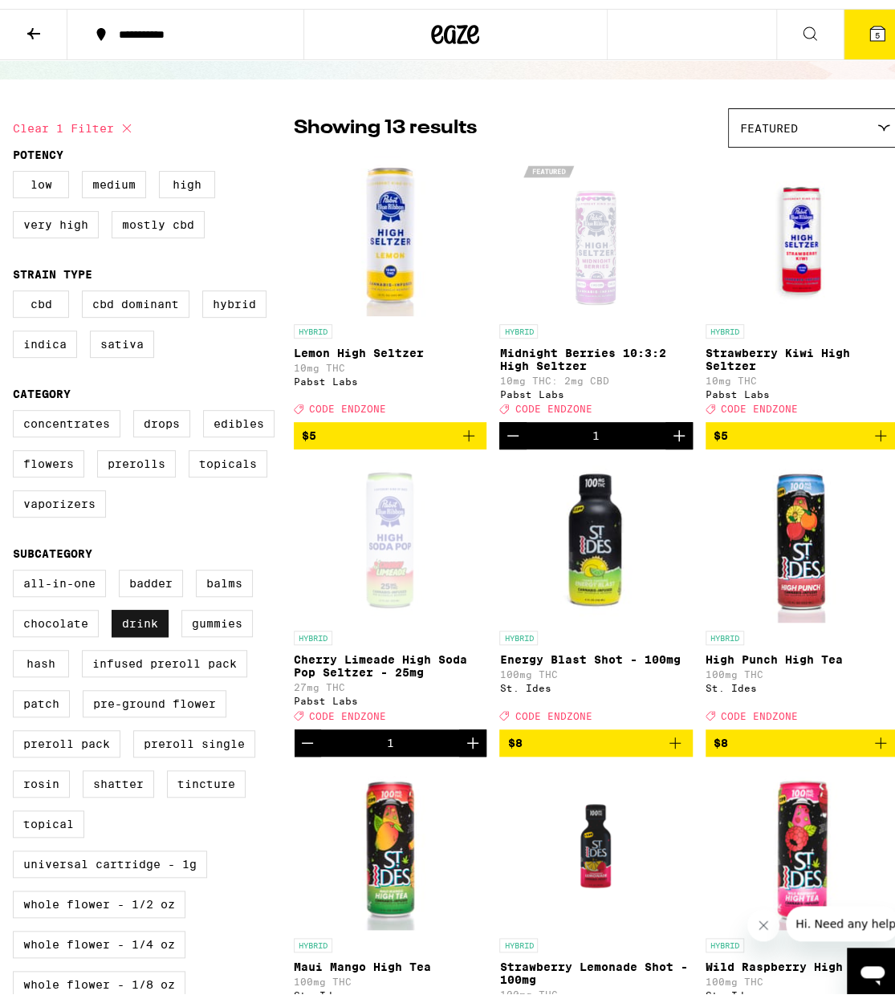
click at [131, 628] on label "Drink" at bounding box center [140, 614] width 57 height 27
click at [17, 564] on input "Drink" at bounding box center [16, 563] width 1 height 1
checkbox input "false"
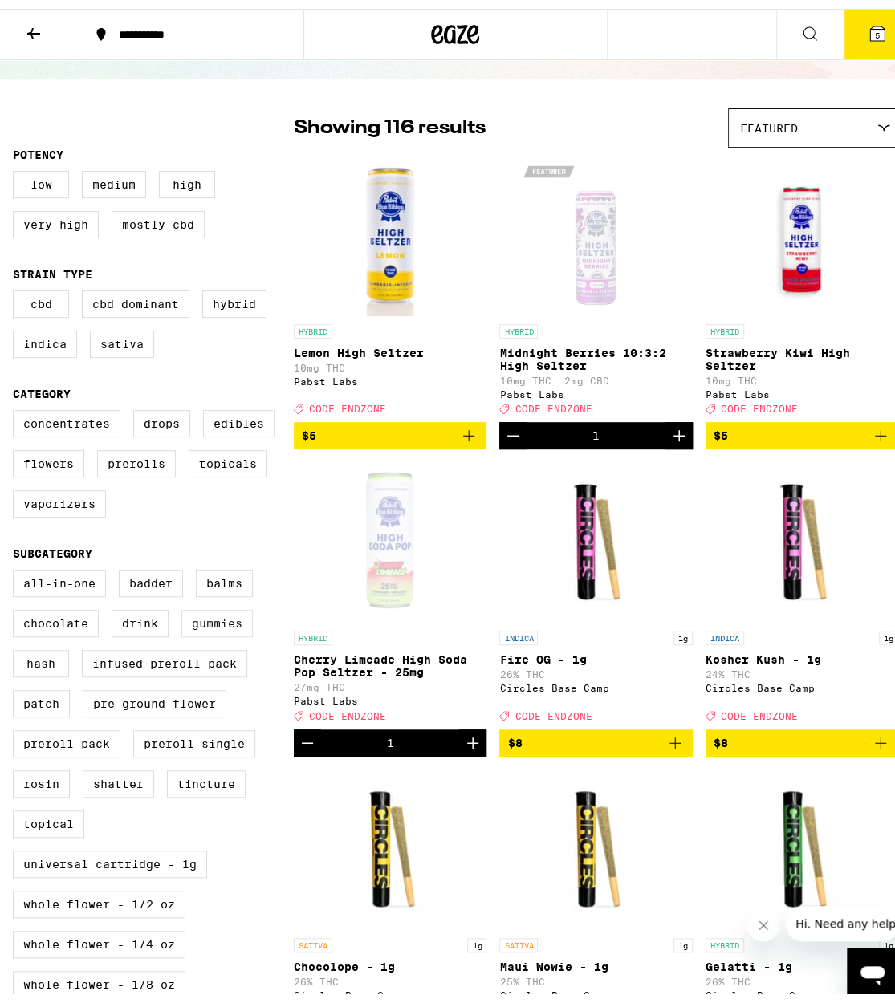
click at [214, 628] on label "Gummies" at bounding box center [216, 614] width 71 height 27
click at [17, 564] on input "Gummies" at bounding box center [16, 563] width 1 height 1
checkbox input "true"
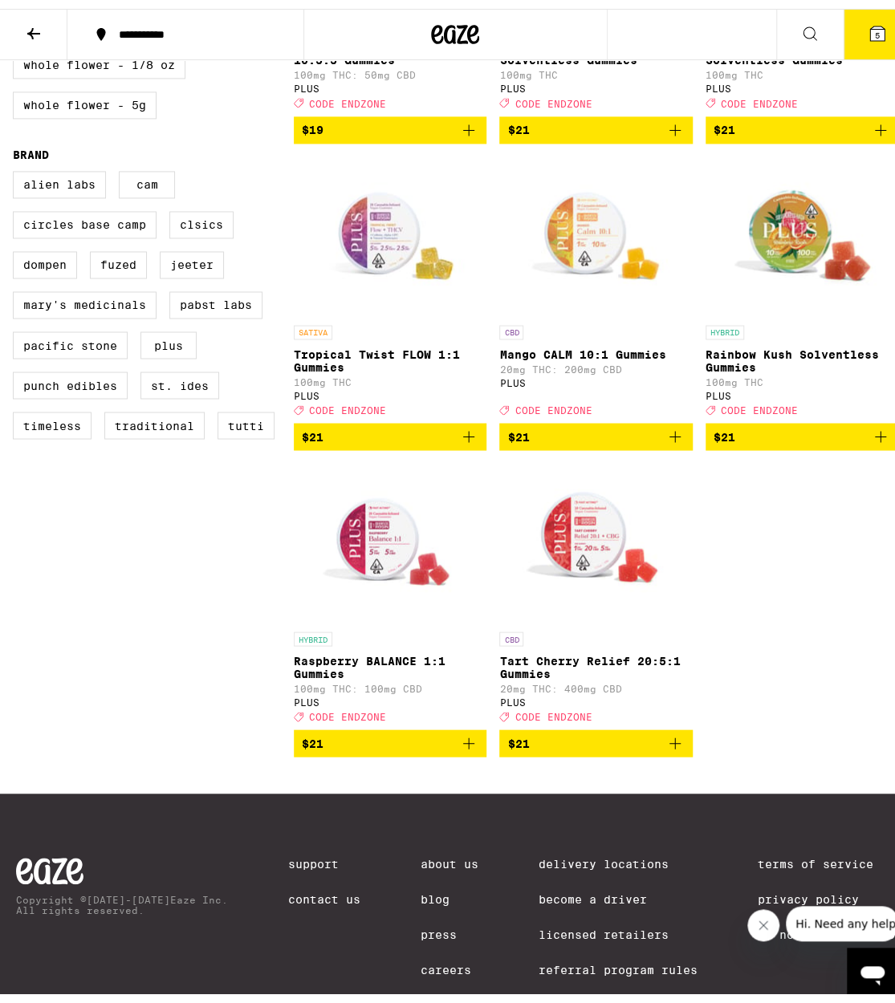
scroll to position [1005, 0]
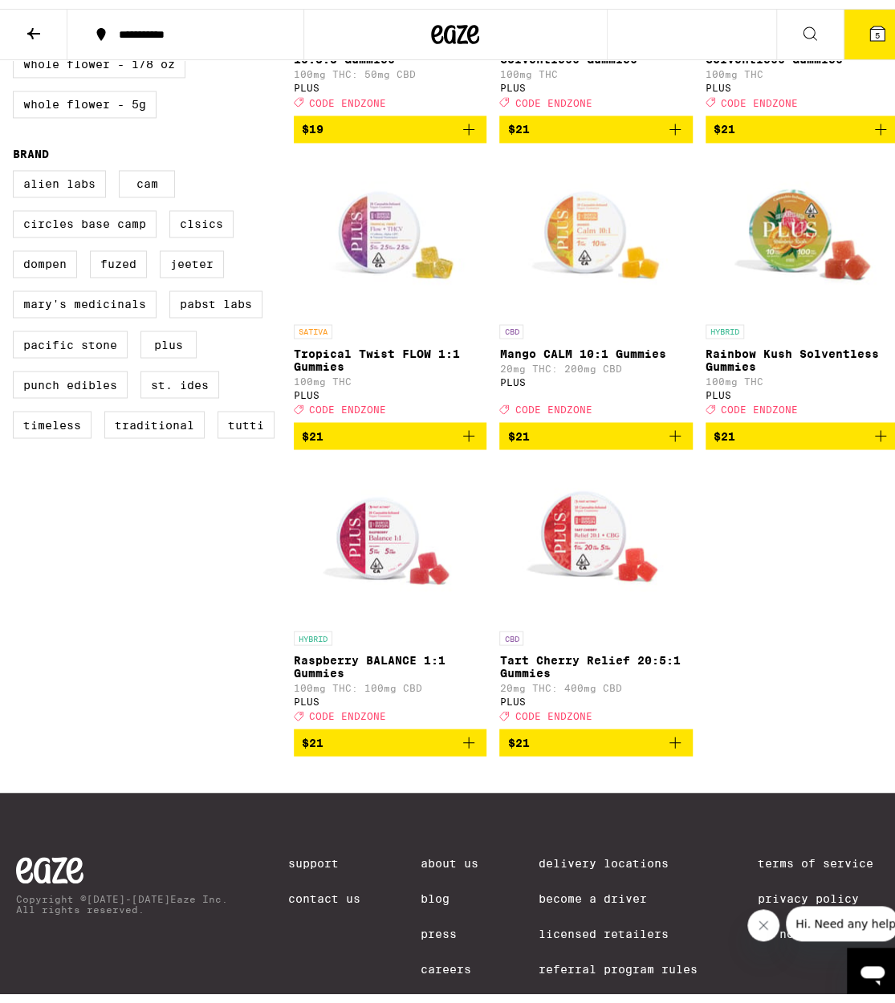
click at [672, 437] on icon "Add to bag" at bounding box center [674, 426] width 19 height 19
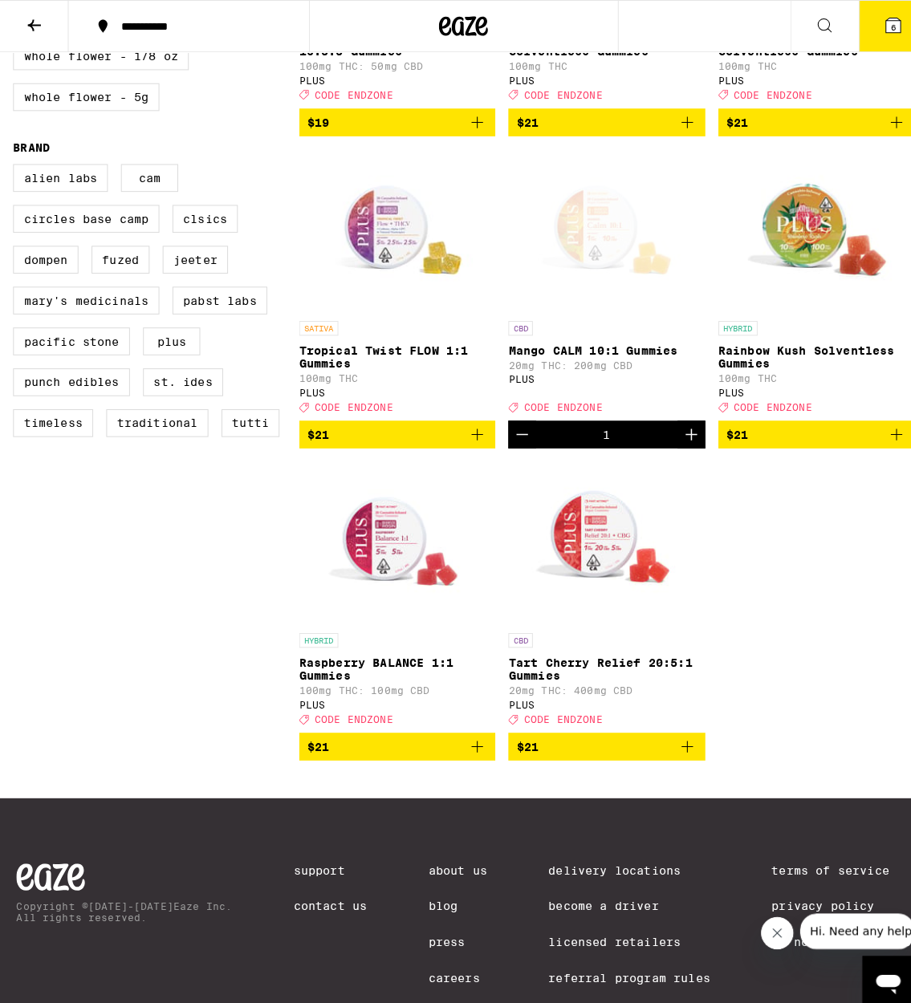
scroll to position [0, 0]
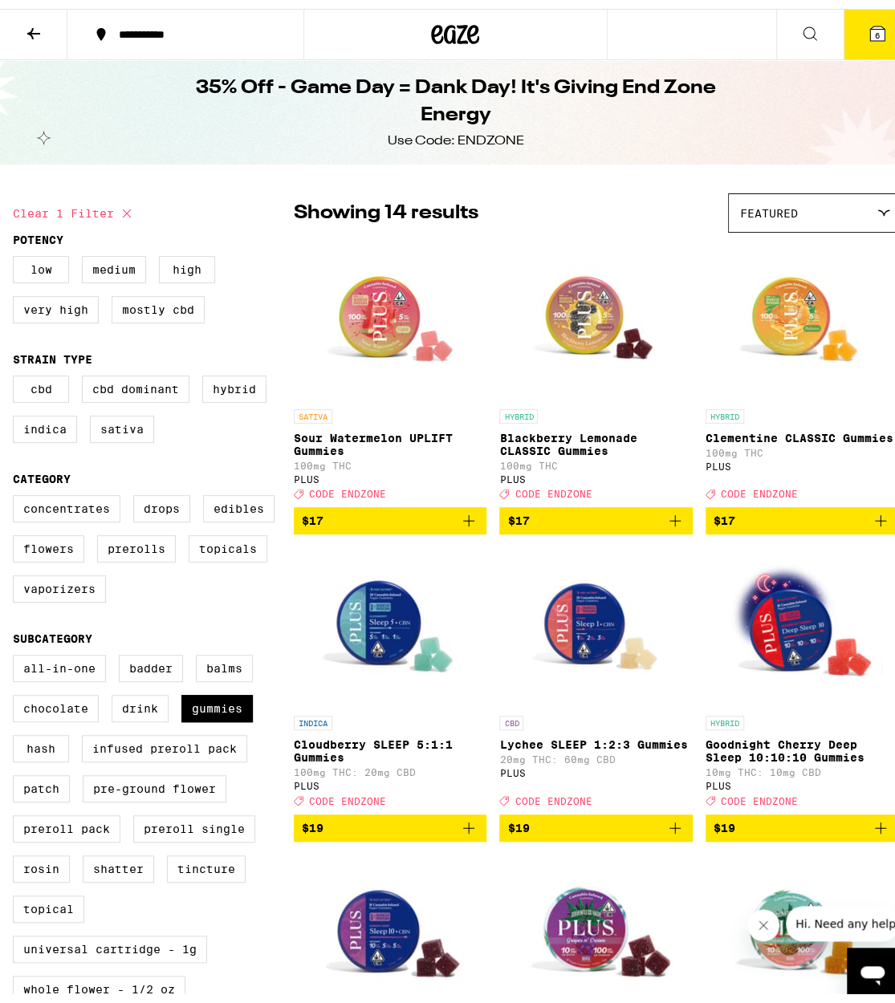
click at [867, 32] on icon at bounding box center [876, 24] width 19 height 19
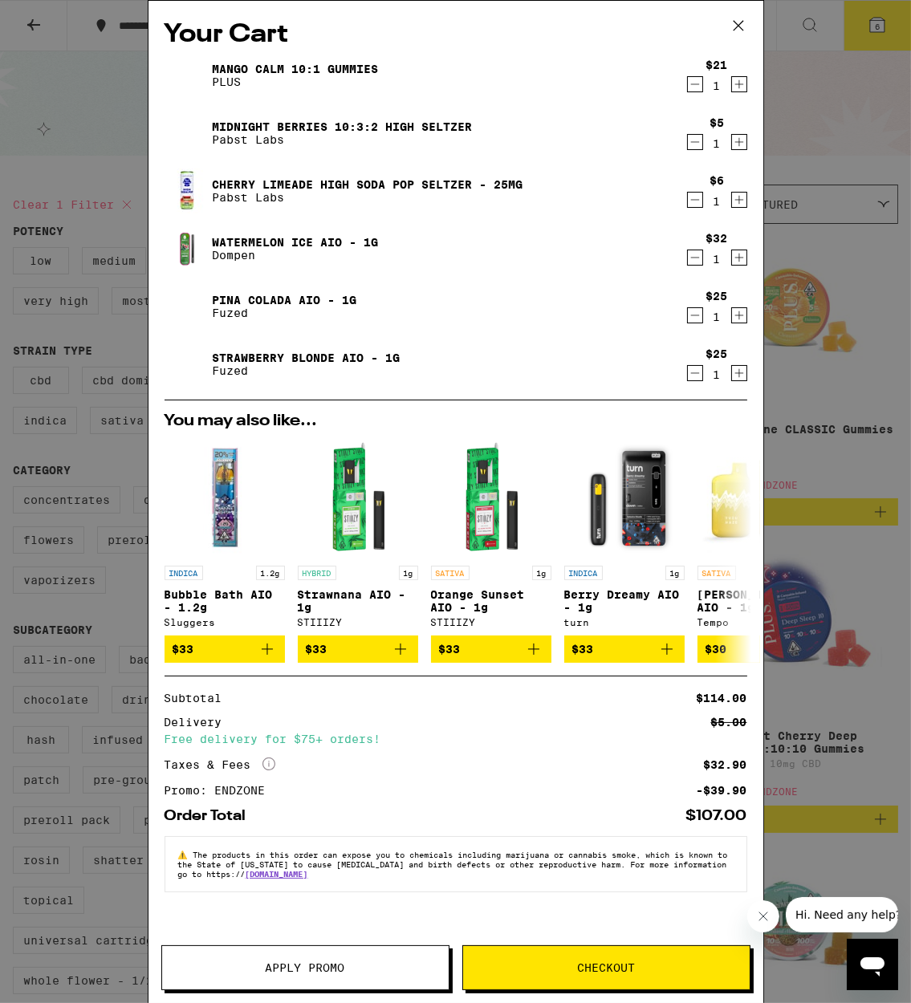
click at [63, 799] on div "Your Cart Mango CALM 10:1 Gummies PLUS $21 1 Midnight Berries 10:3:2 High [PERS…" at bounding box center [455, 501] width 911 height 1003
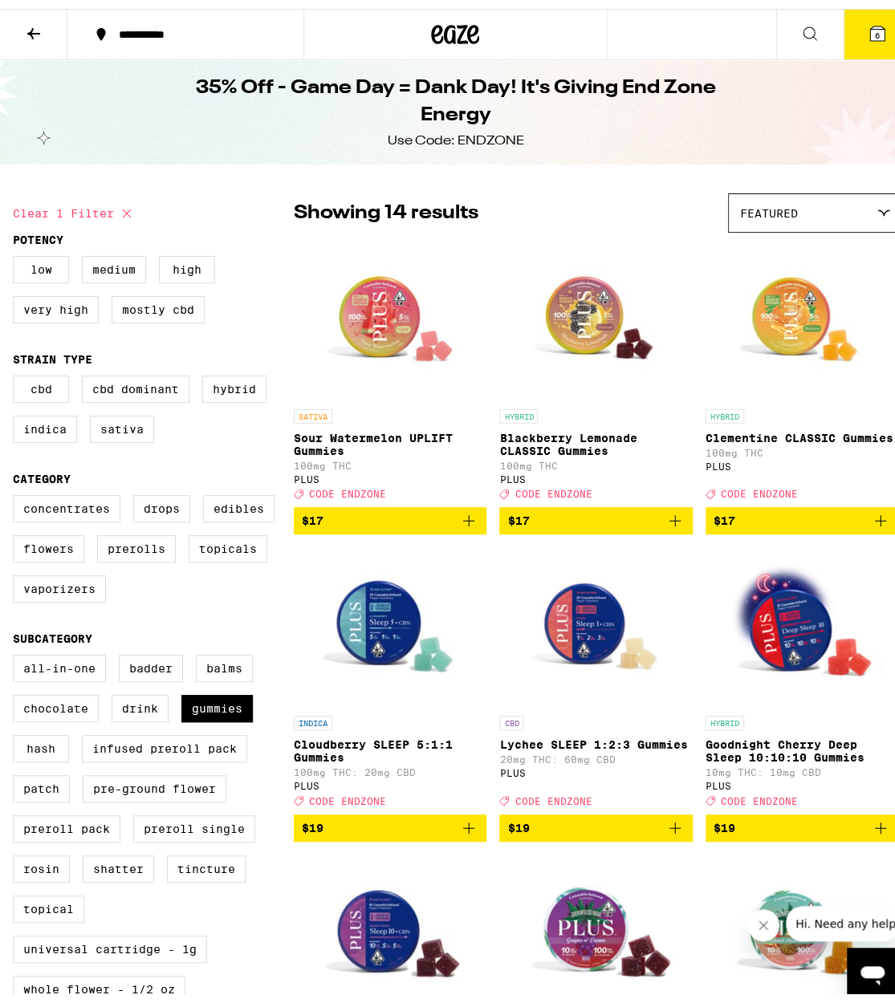
click at [444, 20] on icon at bounding box center [456, 25] width 24 height 19
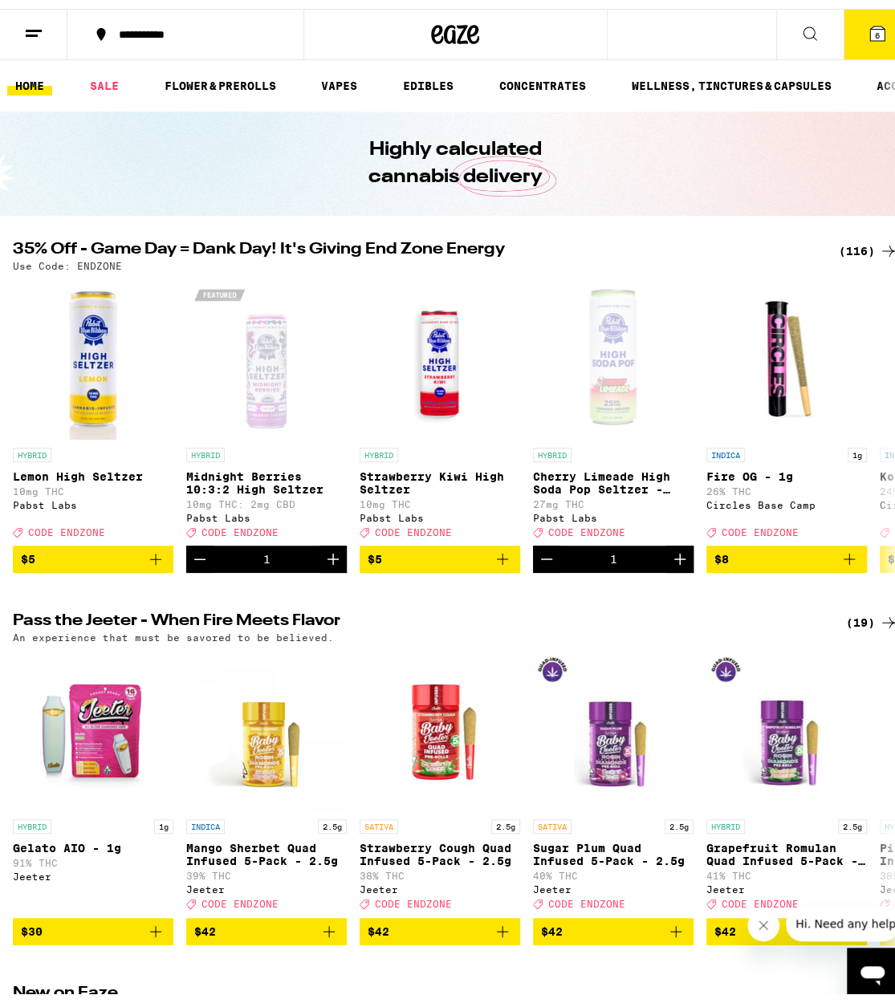
click at [863, 252] on div "Use Code: ENDZONE" at bounding box center [455, 257] width 885 height 10
click at [879, 240] on icon at bounding box center [888, 242] width 19 height 19
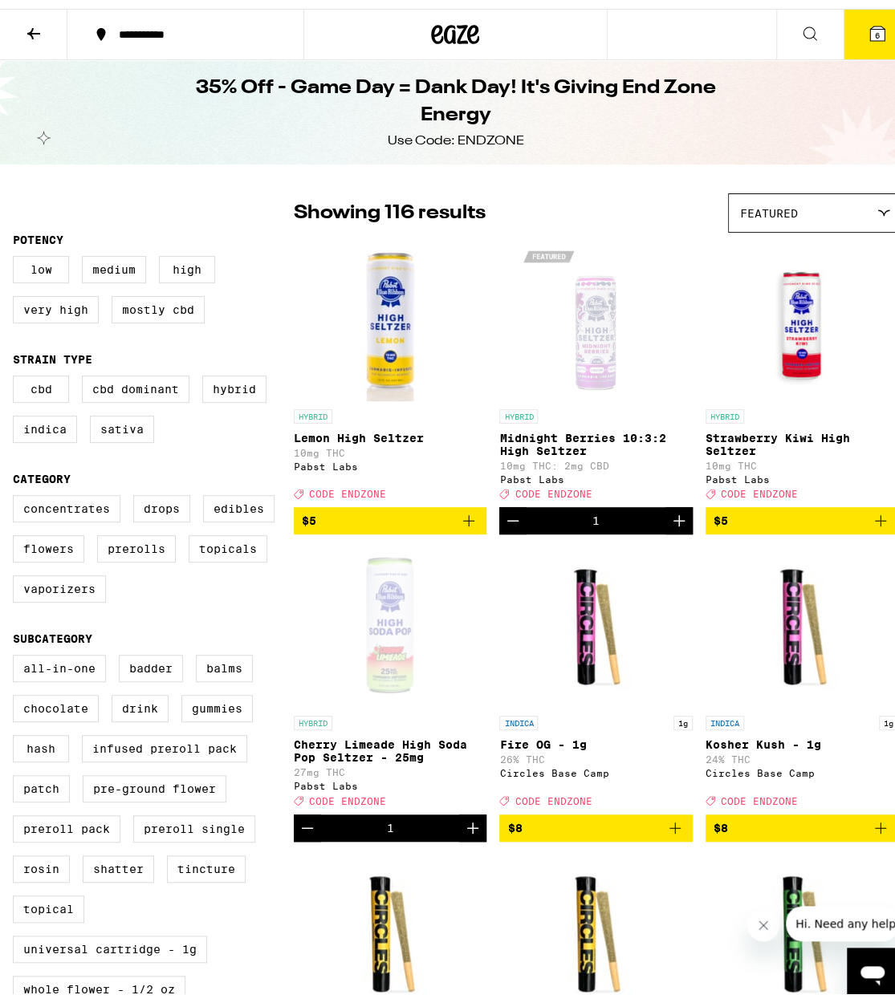
click at [672, 522] on icon "Increment" at bounding box center [678, 511] width 19 height 19
click at [868, 38] on button "7" at bounding box center [876, 26] width 67 height 50
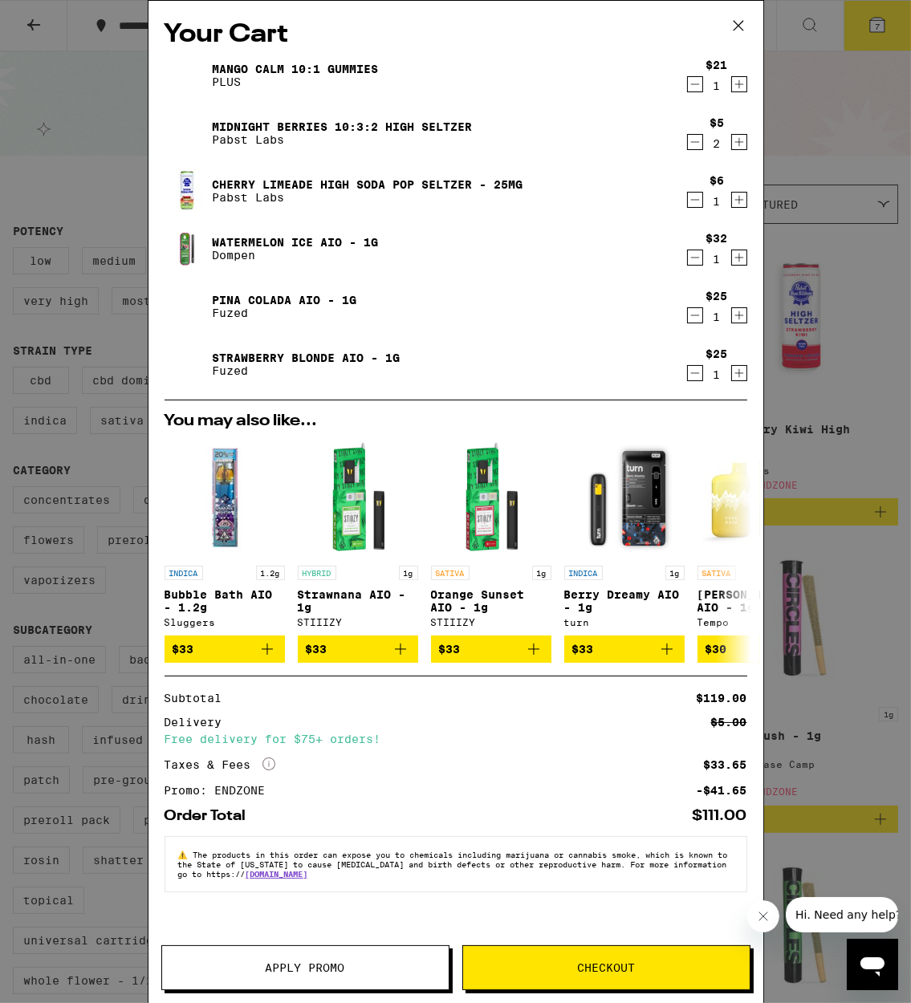
click at [696, 199] on icon "Decrement" at bounding box center [695, 199] width 14 height 19
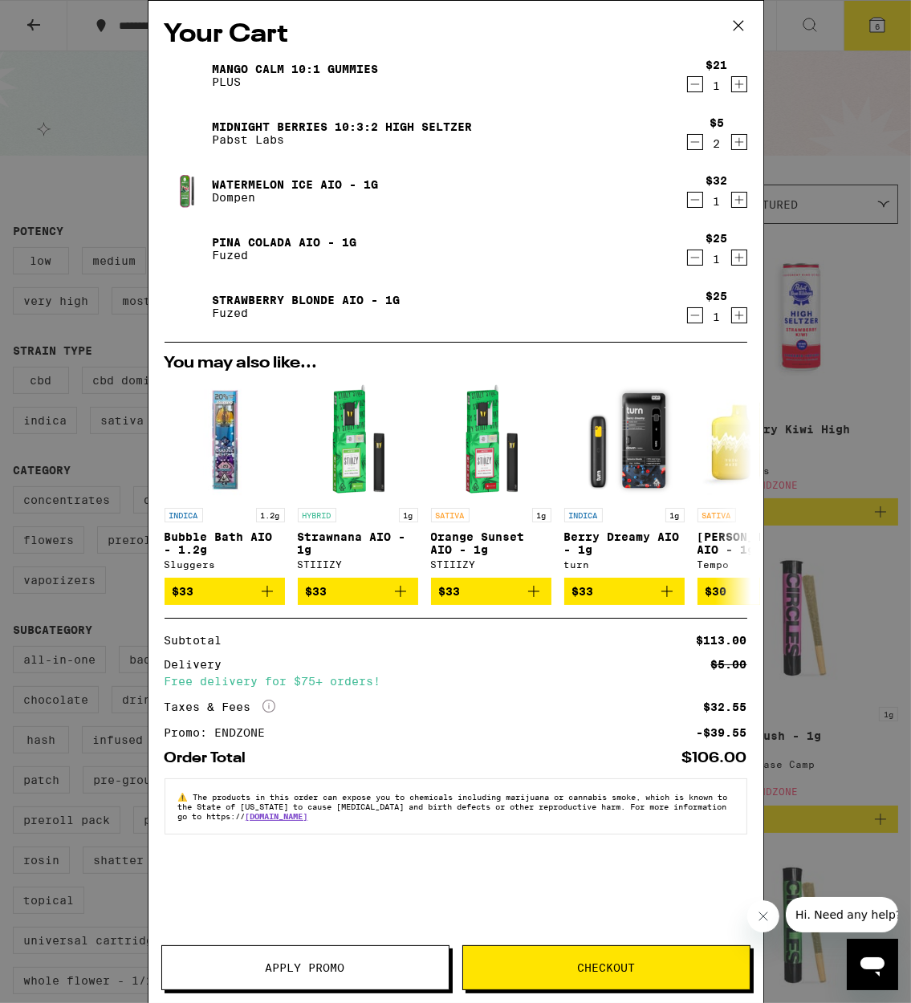
click at [842, 190] on div "Your Cart Mango CALM 10:1 Gummies PLUS $21 1 Midnight Berries 10:3:2 High [PERS…" at bounding box center [455, 501] width 911 height 1003
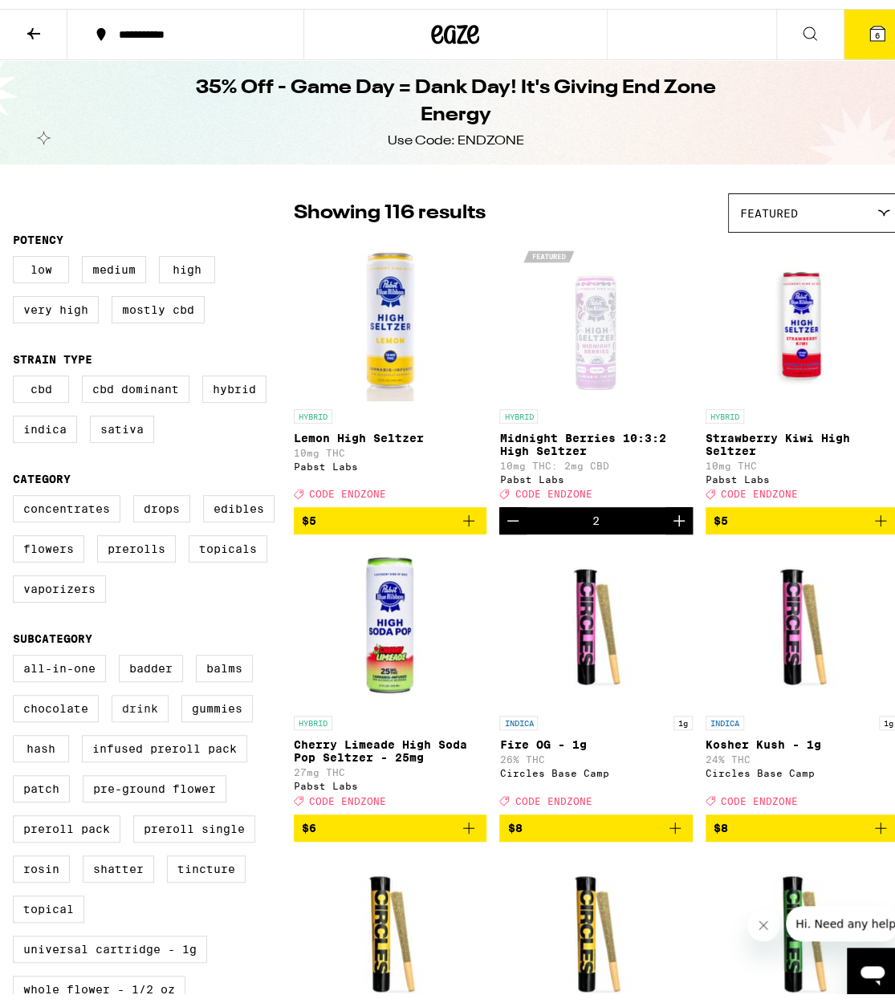
click at [132, 713] on label "Drink" at bounding box center [140, 699] width 57 height 27
click at [17, 649] on input "Drink" at bounding box center [16, 648] width 1 height 1
checkbox input "true"
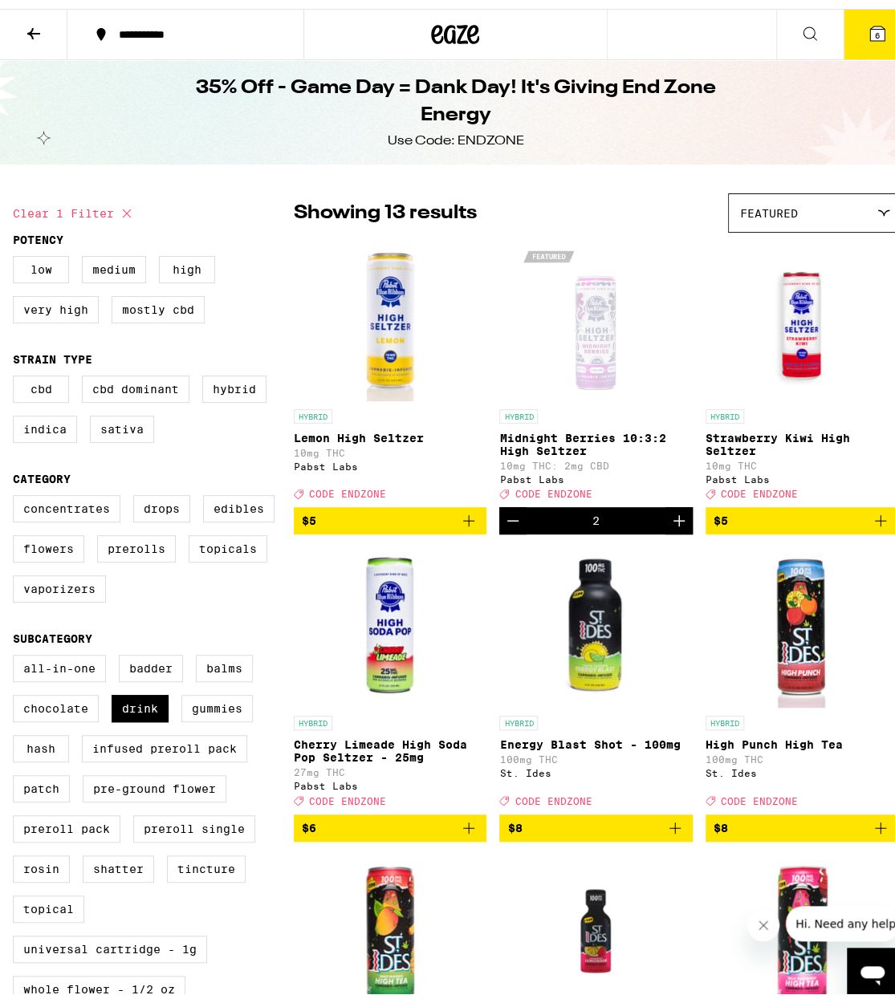
click at [881, 15] on button "6" at bounding box center [876, 26] width 67 height 50
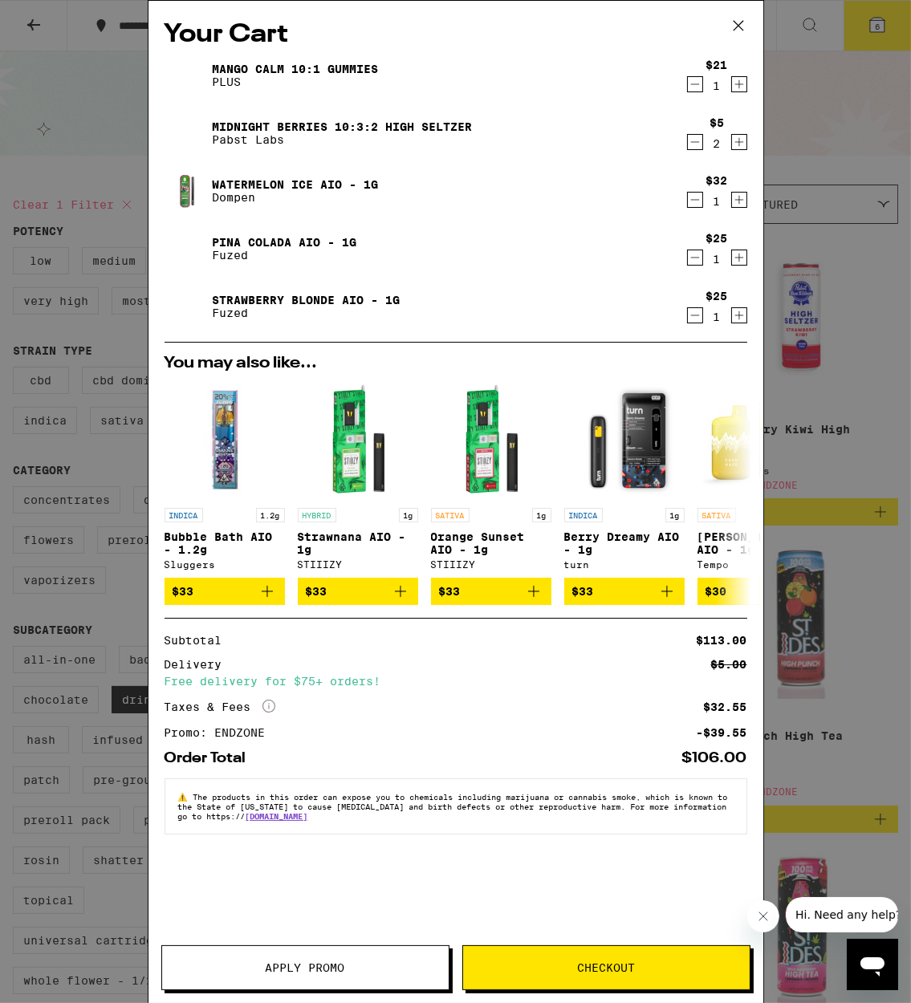
drag, startPoint x: 698, startPoint y: 144, endPoint x: 587, endPoint y: 117, distance: 113.9
click at [587, 117] on div "Midnight Berries 10:3:2 High [PERSON_NAME] [PERSON_NAME] Labs $5 2" at bounding box center [456, 133] width 583 height 45
click at [697, 83] on icon "Decrement" at bounding box center [695, 84] width 14 height 19
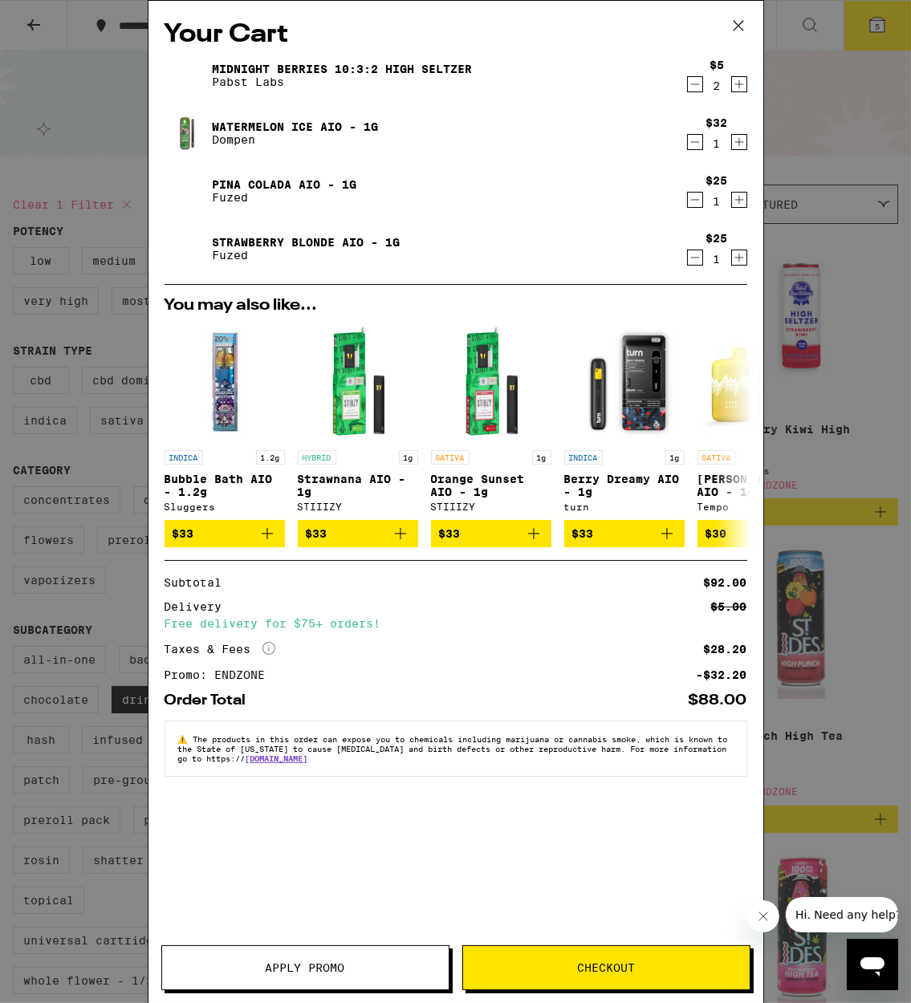
click at [657, 950] on button "Checkout" at bounding box center [606, 967] width 288 height 45
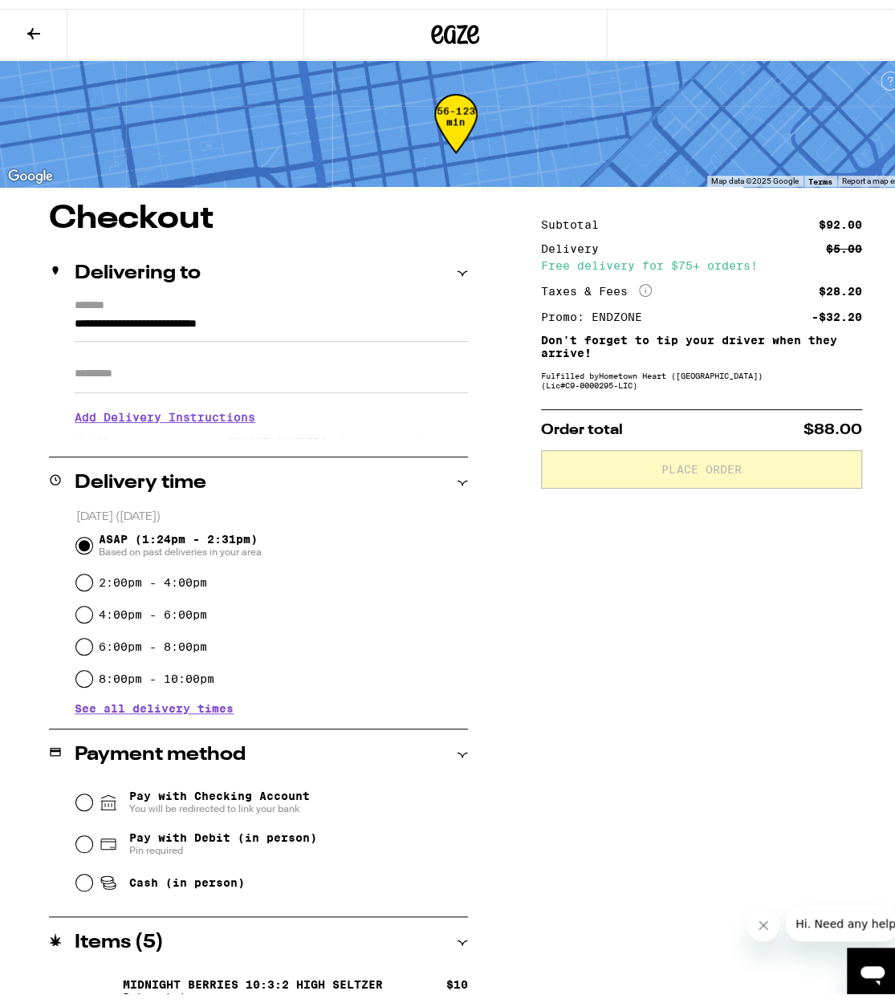
scroll to position [188, 0]
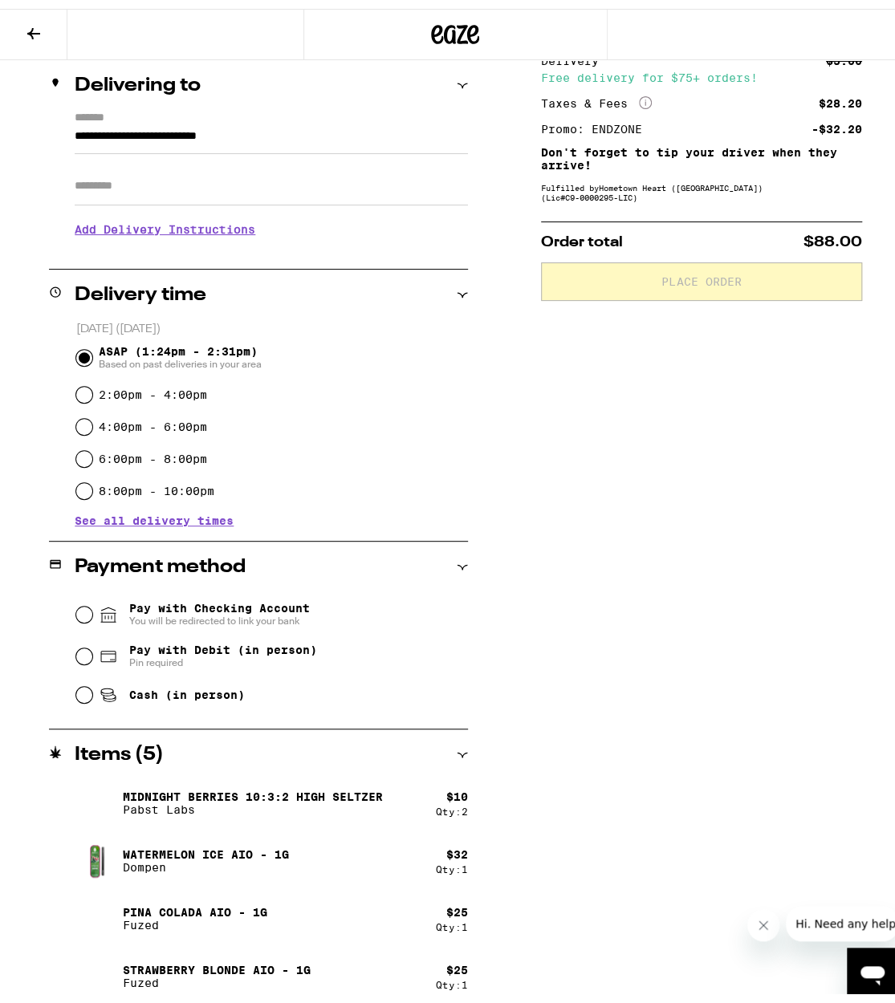
click at [153, 682] on span "Cash (in person)" at bounding box center [187, 686] width 116 height 13
click at [92, 682] on input "Cash (in person)" at bounding box center [84, 686] width 16 height 16
radio input "true"
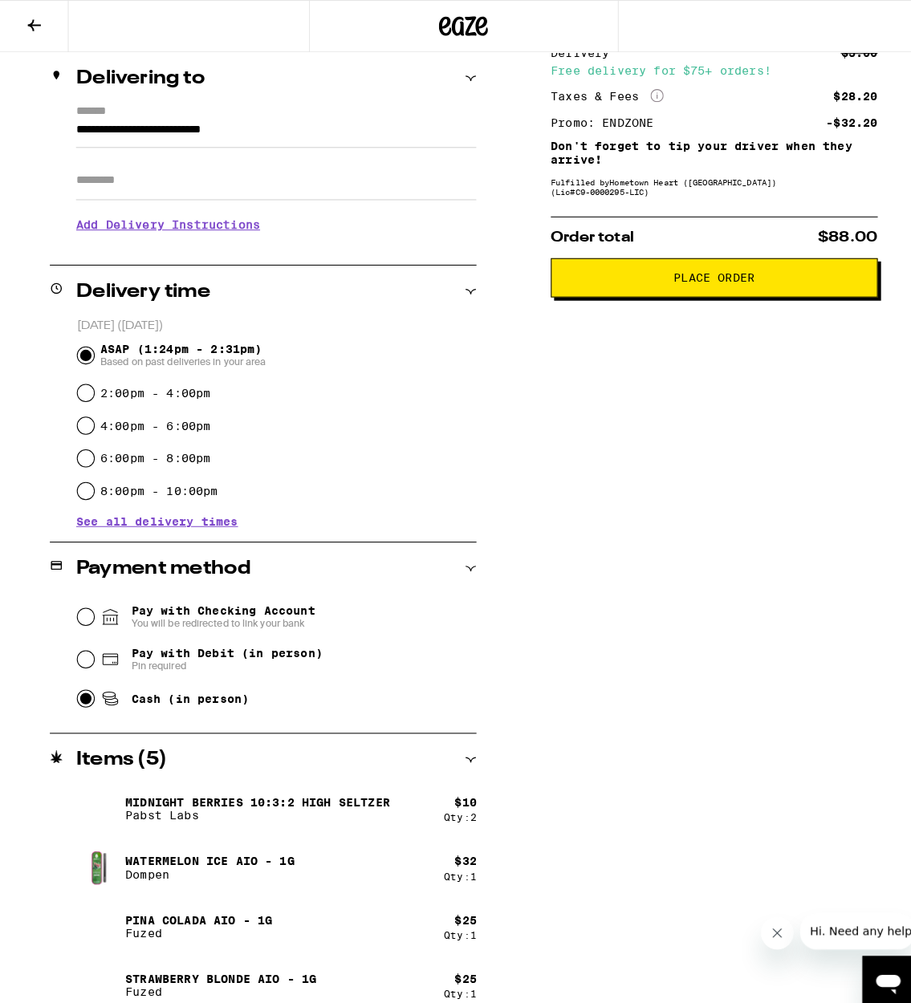
scroll to position [0, 0]
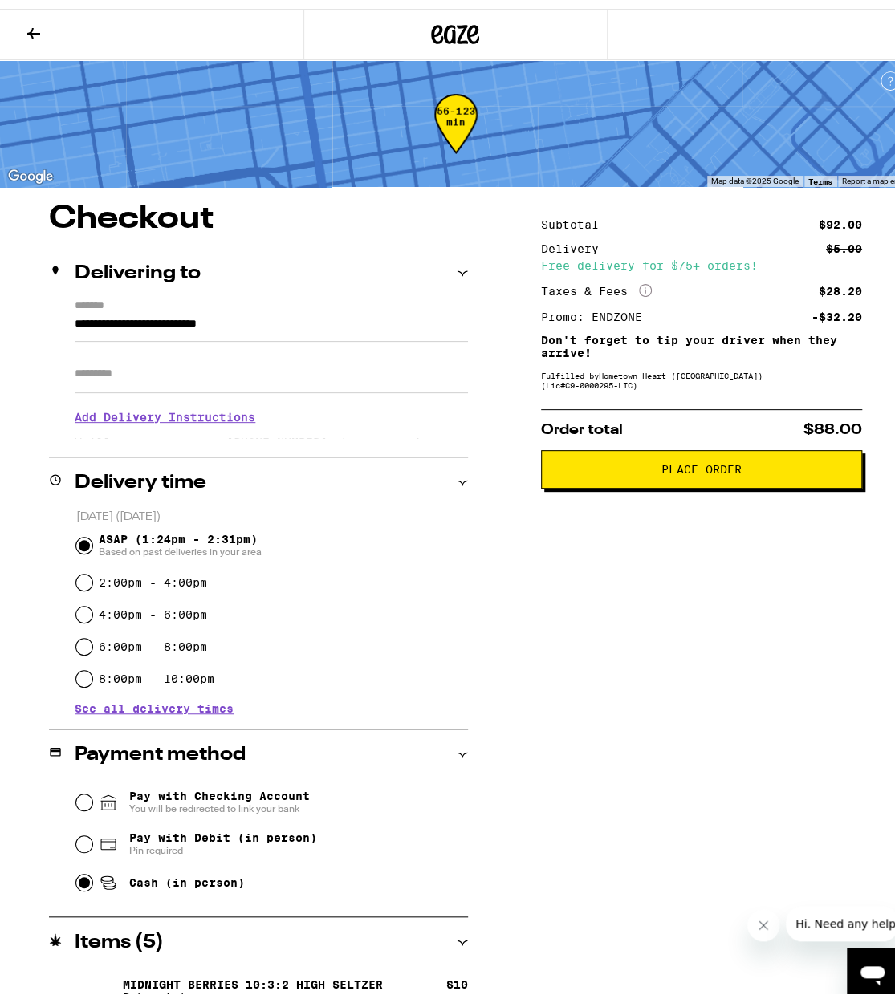
click at [701, 466] on span "Place Order" at bounding box center [700, 460] width 79 height 11
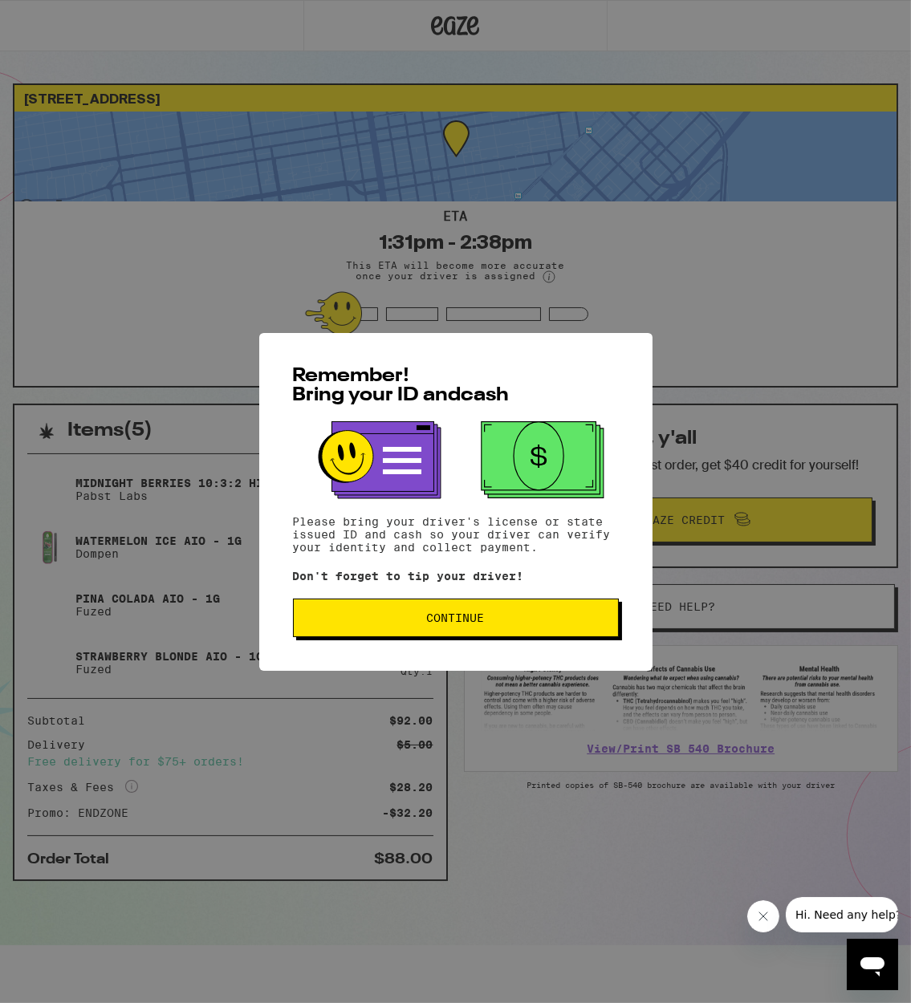
click at [392, 621] on span "Continue" at bounding box center [456, 617] width 299 height 11
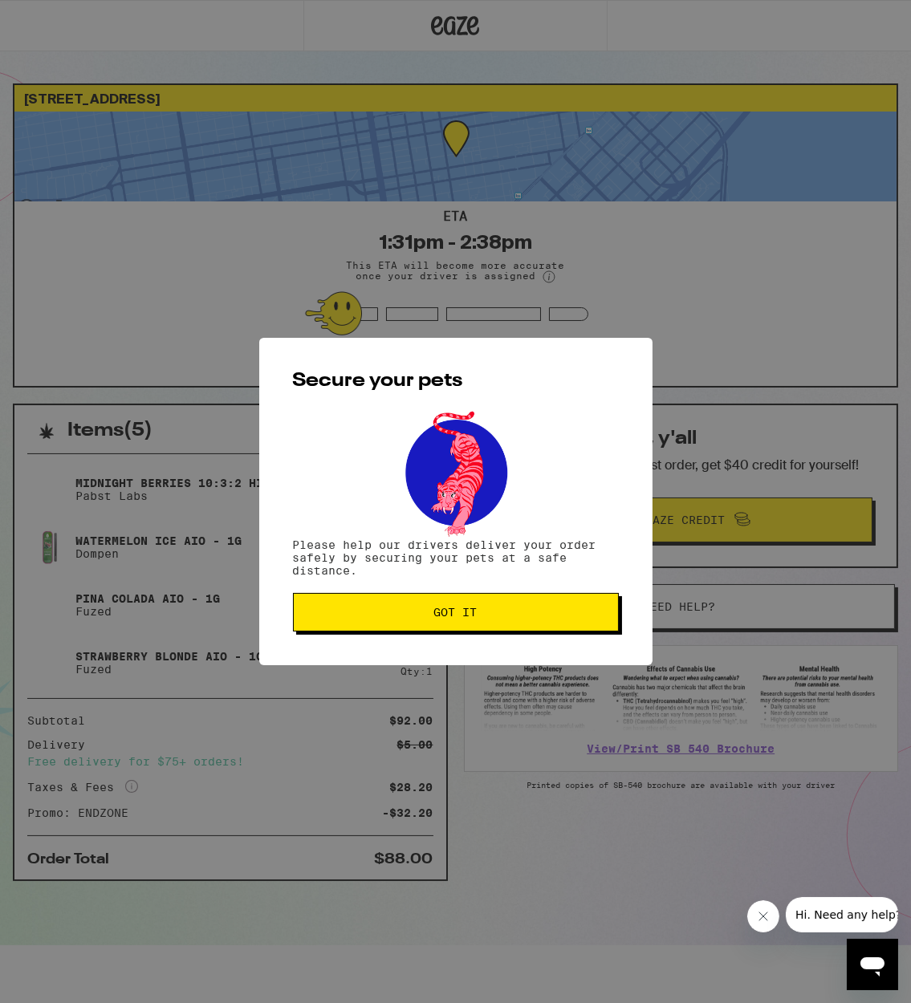
click at [392, 621] on button "Got it" at bounding box center [456, 612] width 326 height 39
